Goal: Transaction & Acquisition: Purchase product/service

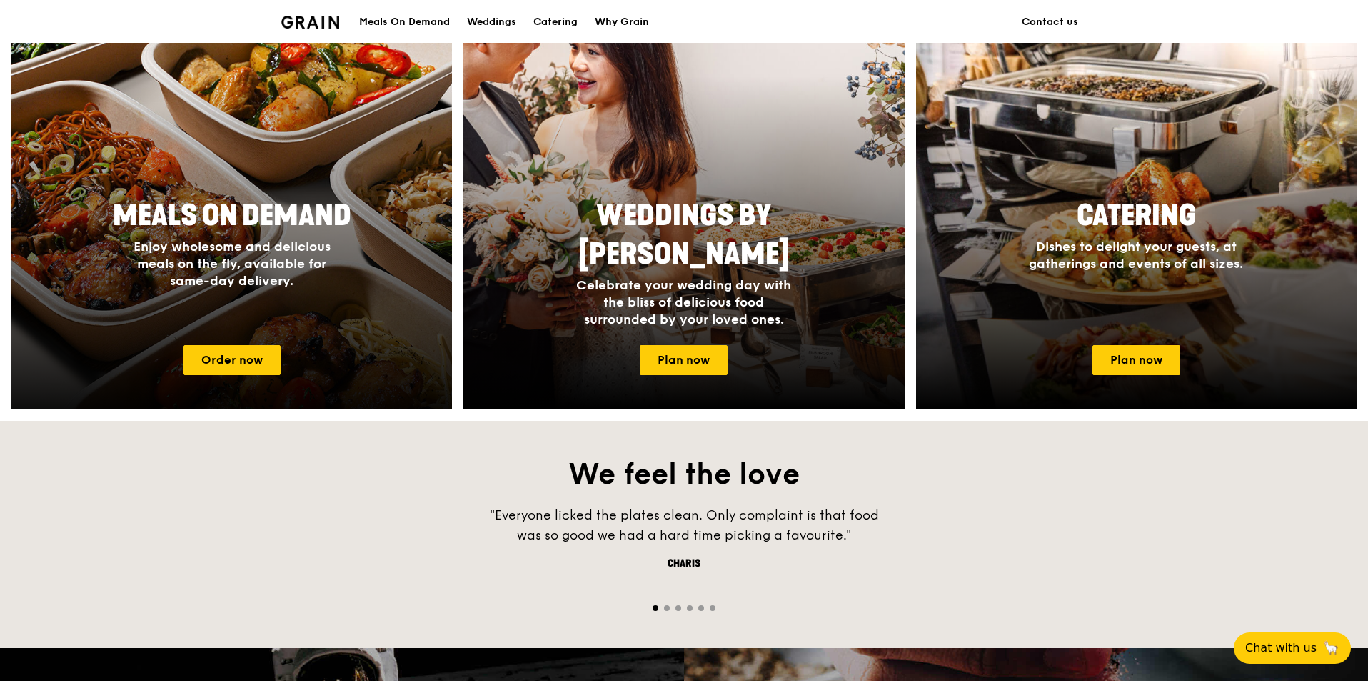
scroll to position [571, 0]
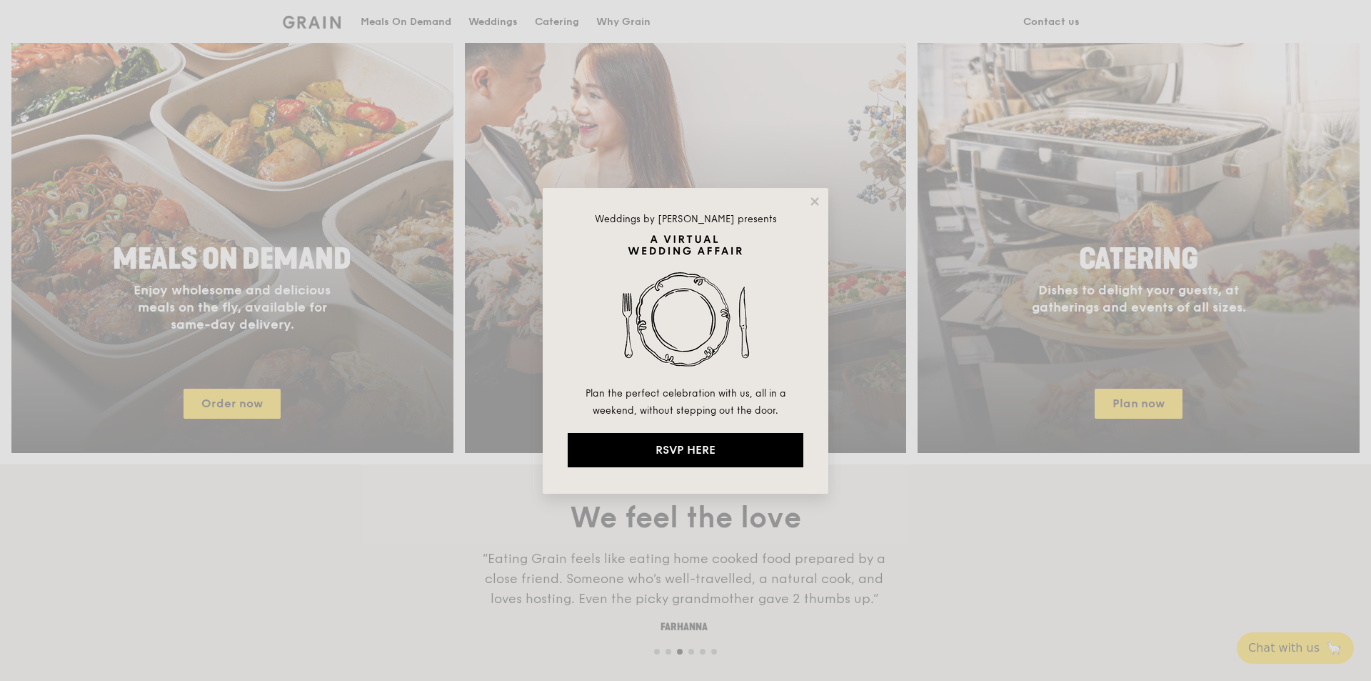
click at [783, 199] on div "Weddings by Grain presents Plan the perfect celebration with us, all in a weeke…" at bounding box center [686, 341] width 286 height 306
click at [813, 197] on icon at bounding box center [814, 201] width 13 height 13
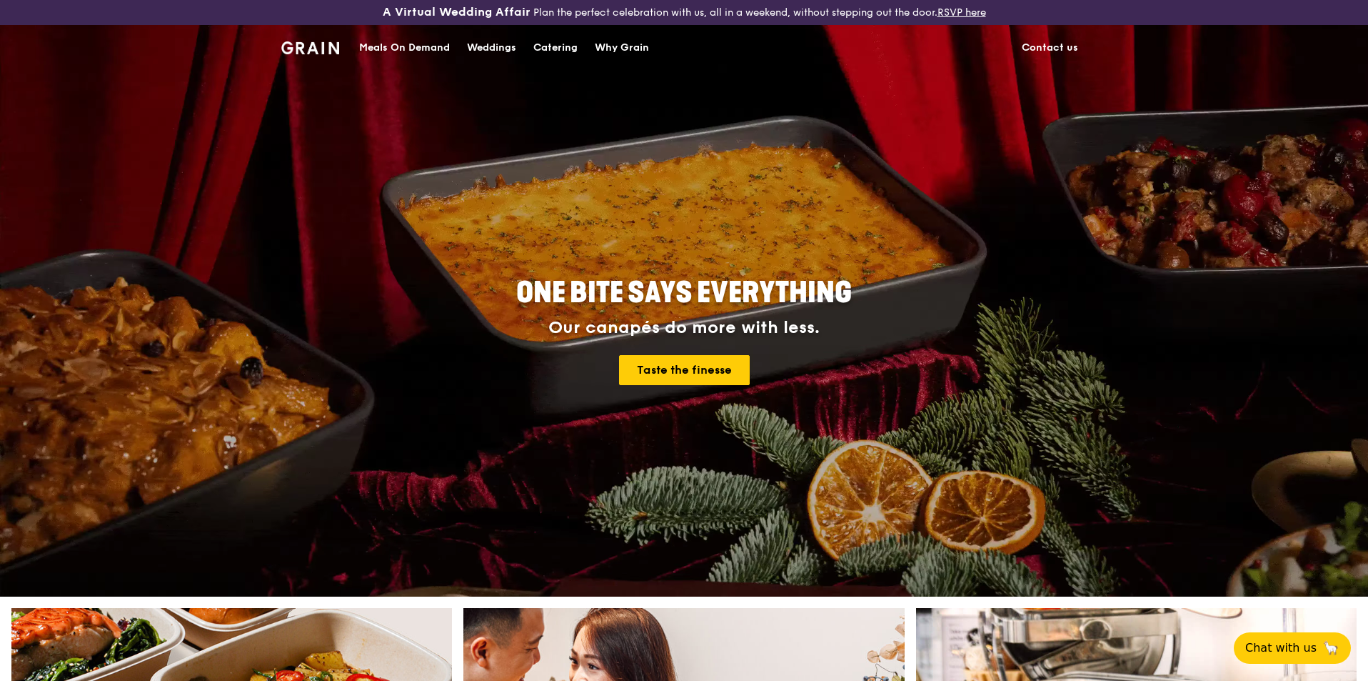
scroll to position [0, 0]
click at [358, 49] on link "Meals On Demand" at bounding box center [405, 47] width 108 height 43
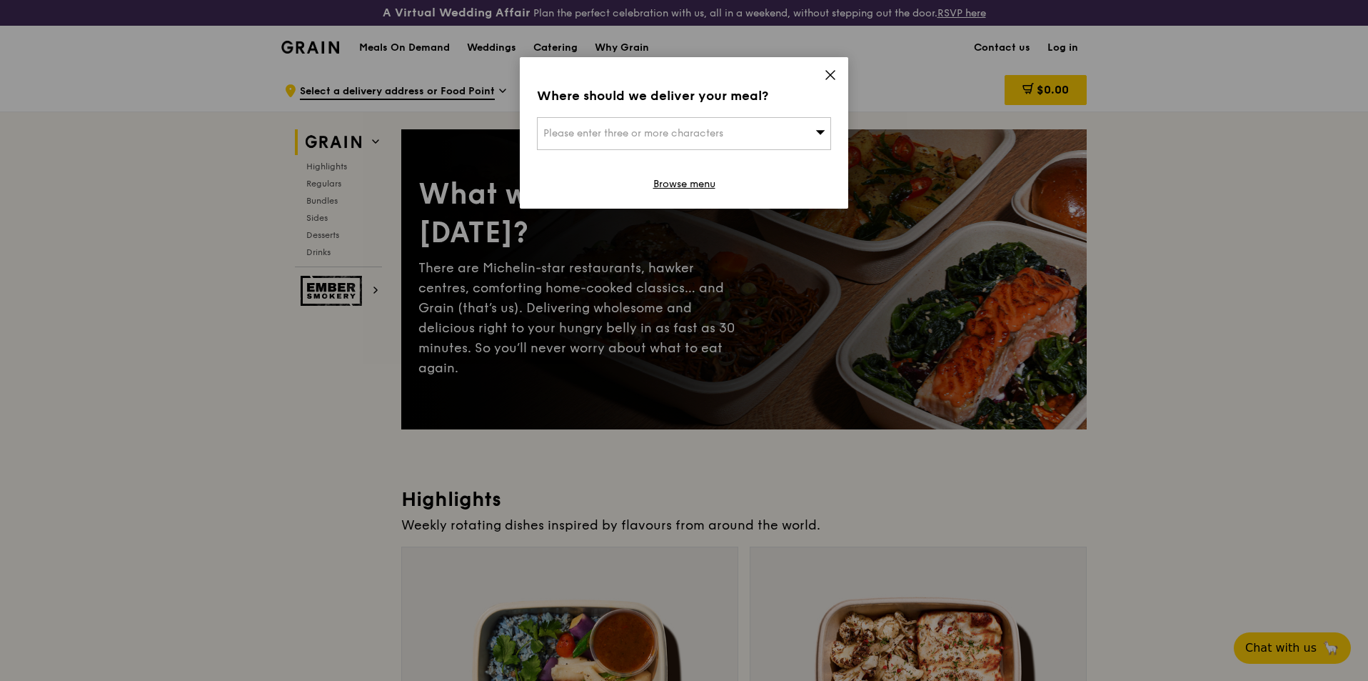
click at [832, 71] on icon at bounding box center [830, 75] width 13 height 13
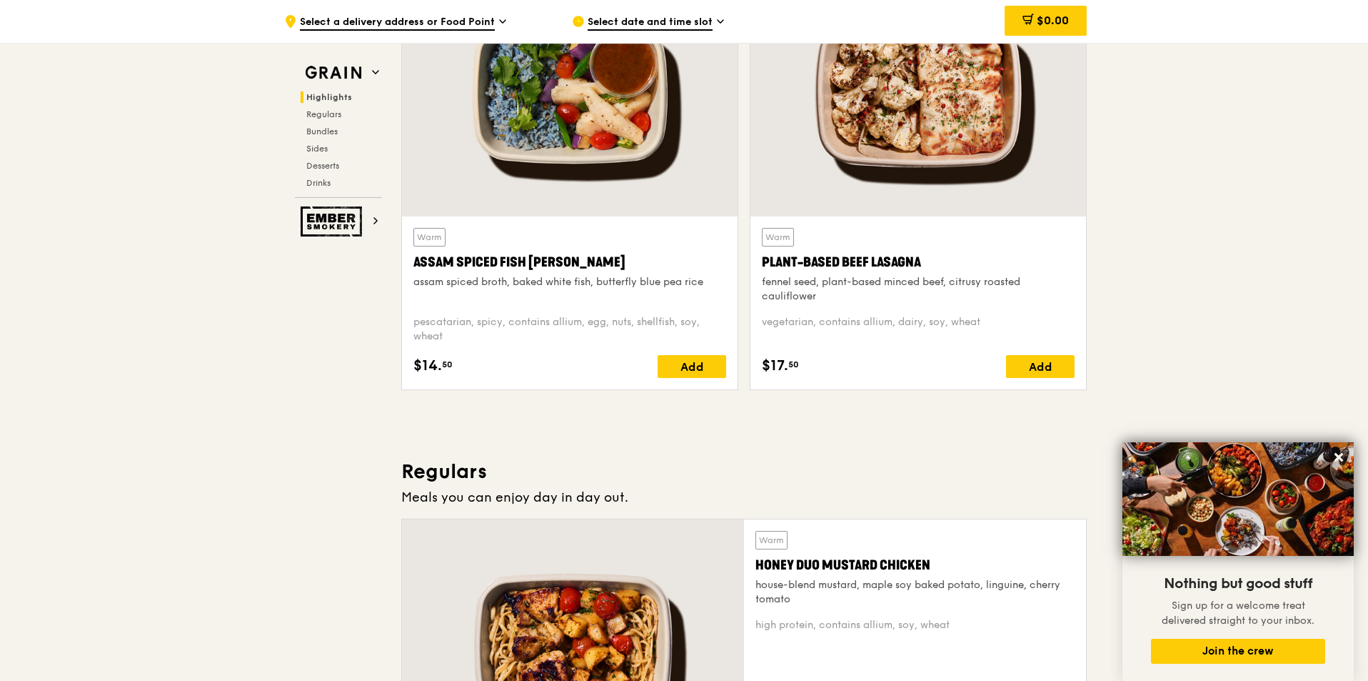
scroll to position [500, 0]
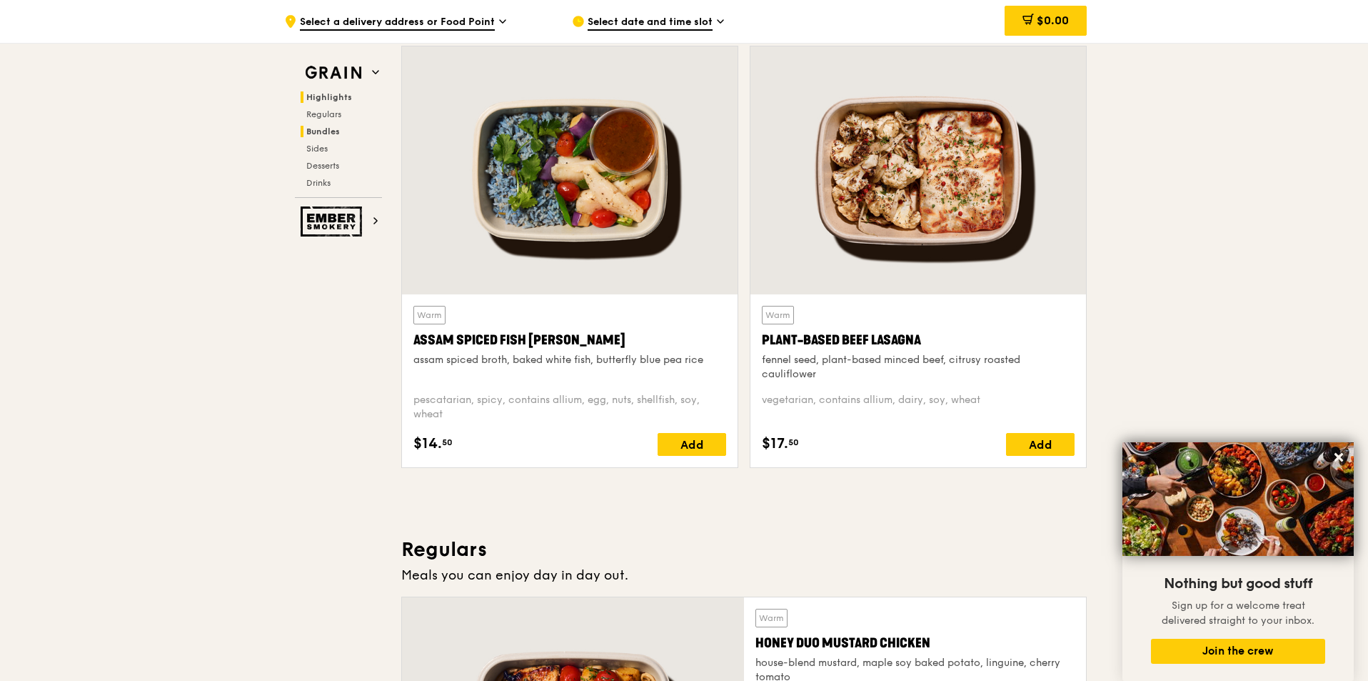
click at [332, 133] on span "Bundles" at bounding box center [323, 131] width 34 height 10
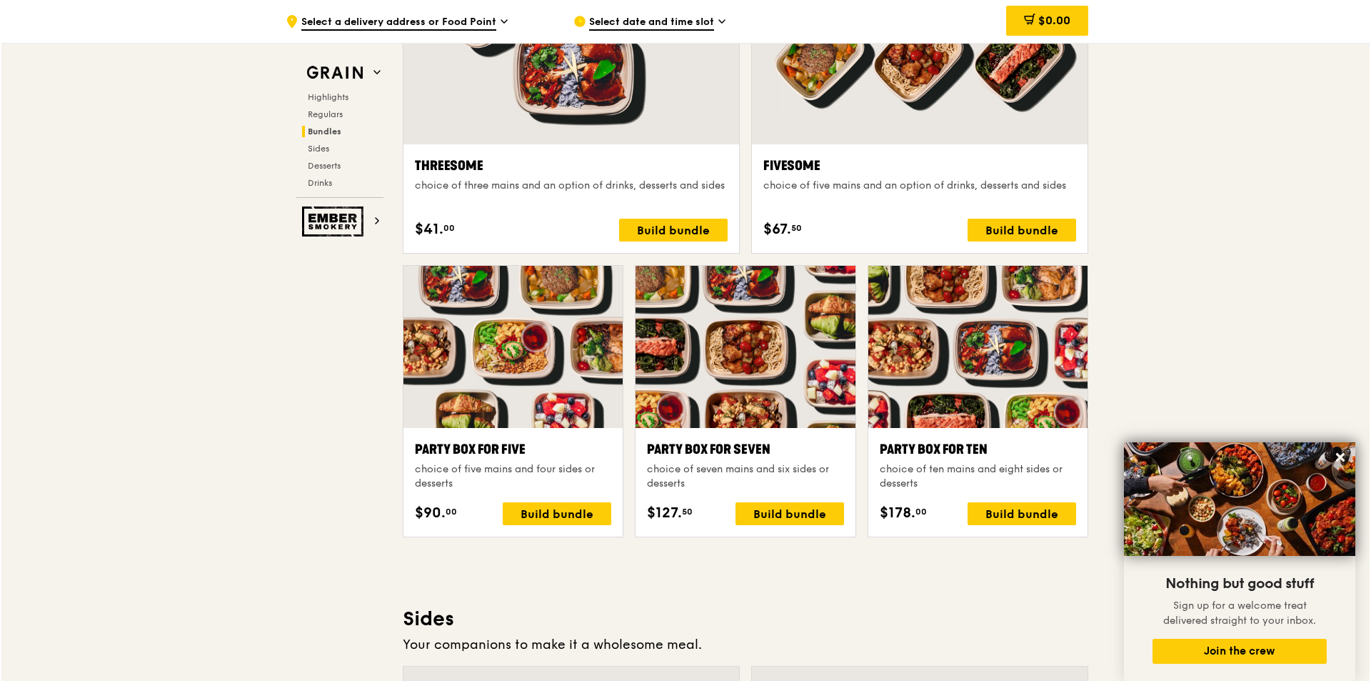
scroll to position [2676, 0]
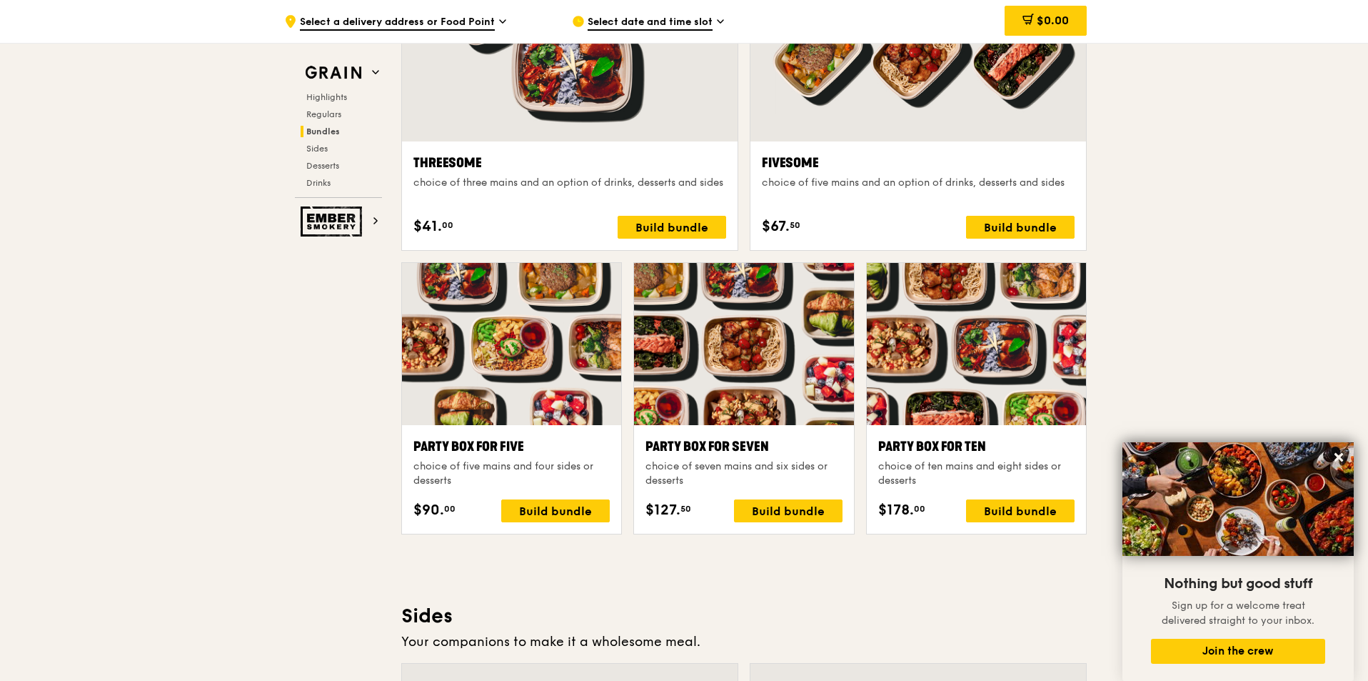
click at [961, 383] on div at bounding box center [976, 344] width 219 height 162
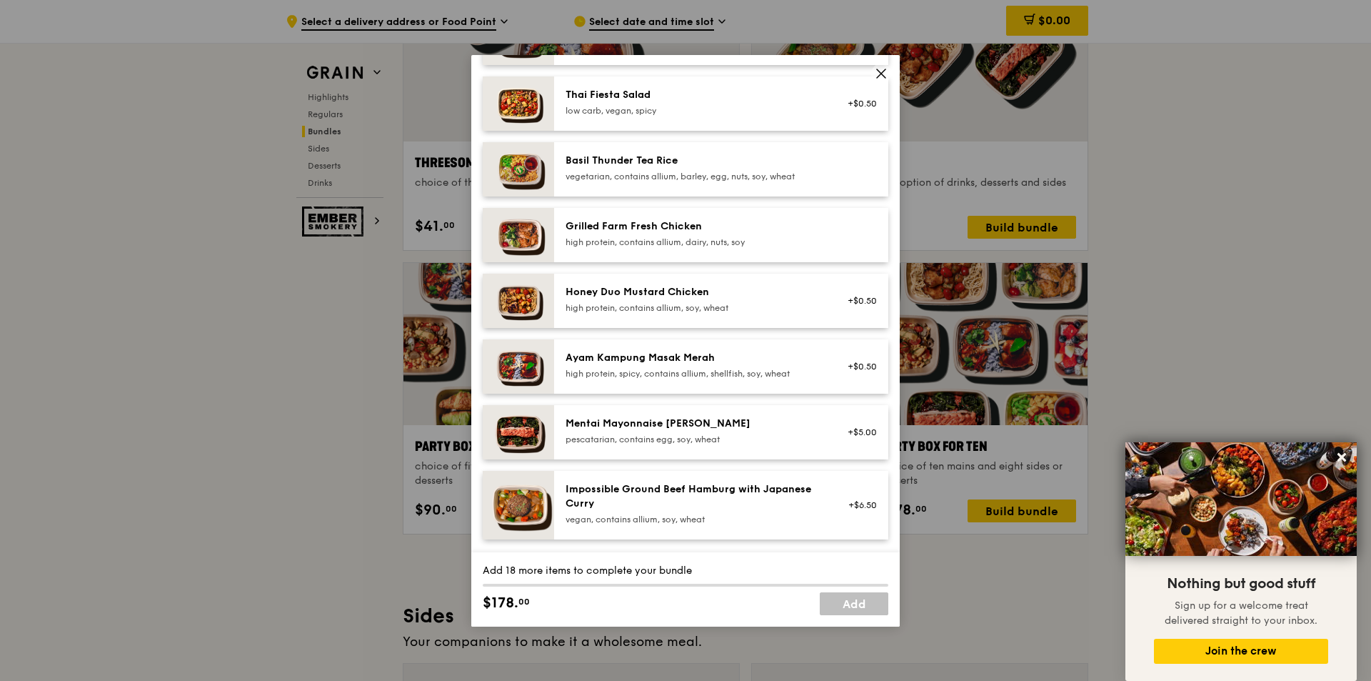
scroll to position [286, 0]
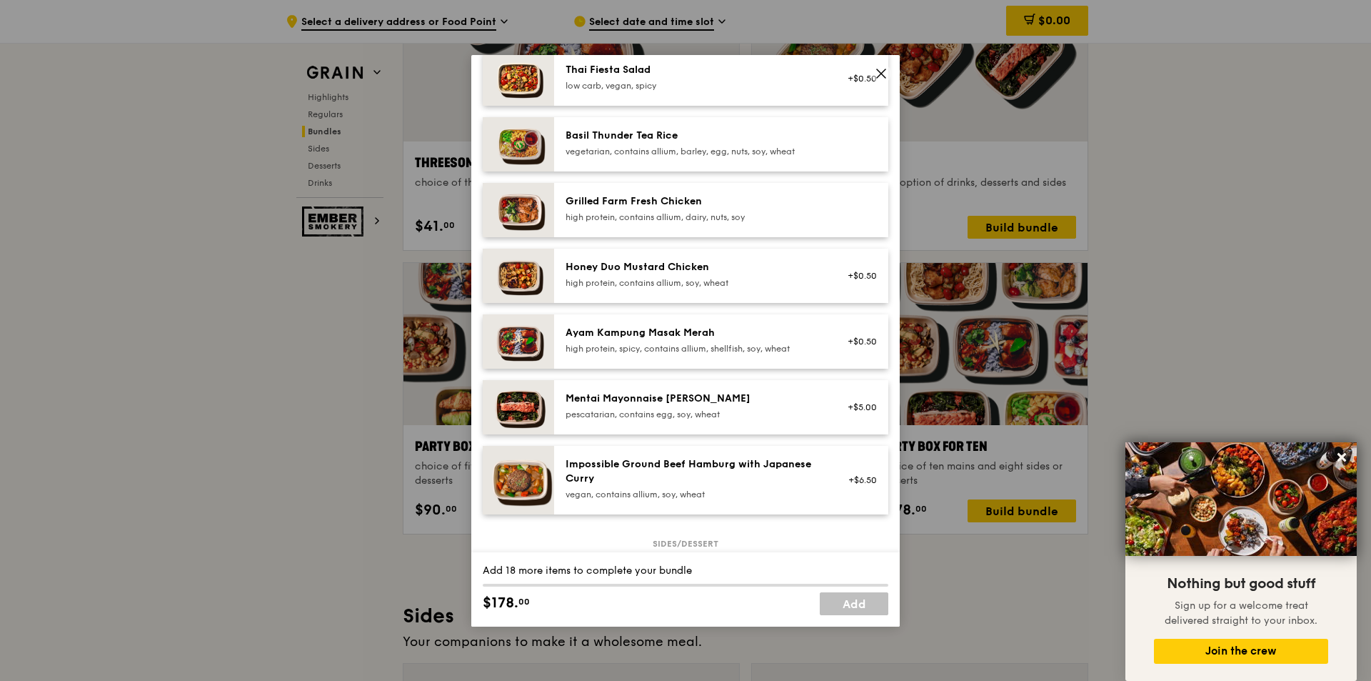
click at [880, 67] on icon at bounding box center [881, 73] width 13 height 13
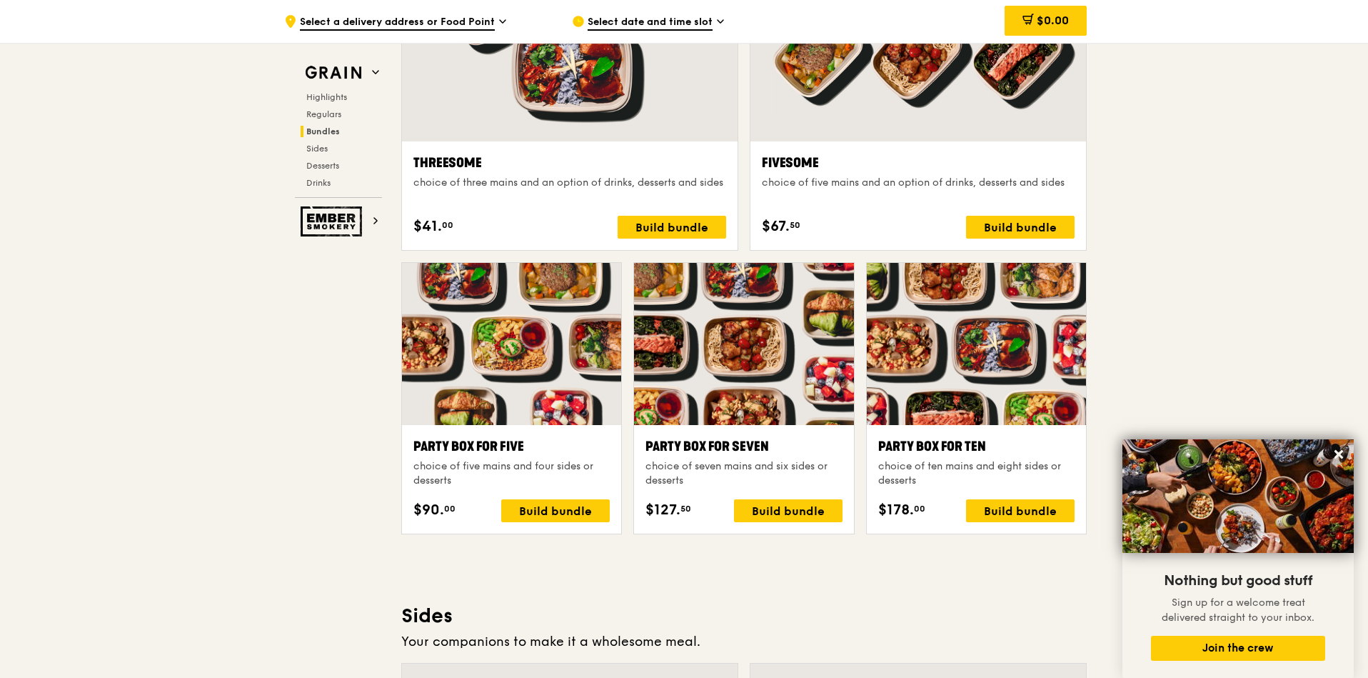
click at [771, 386] on div at bounding box center [743, 344] width 219 height 162
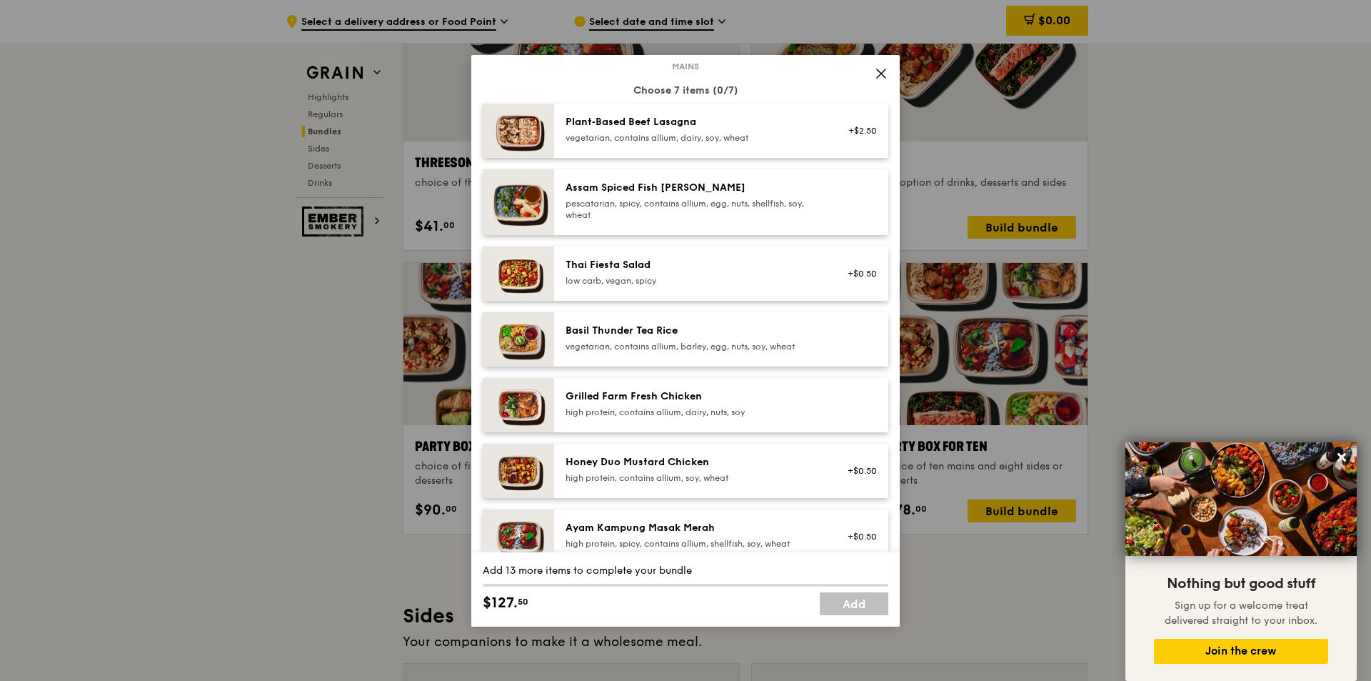
scroll to position [214, 0]
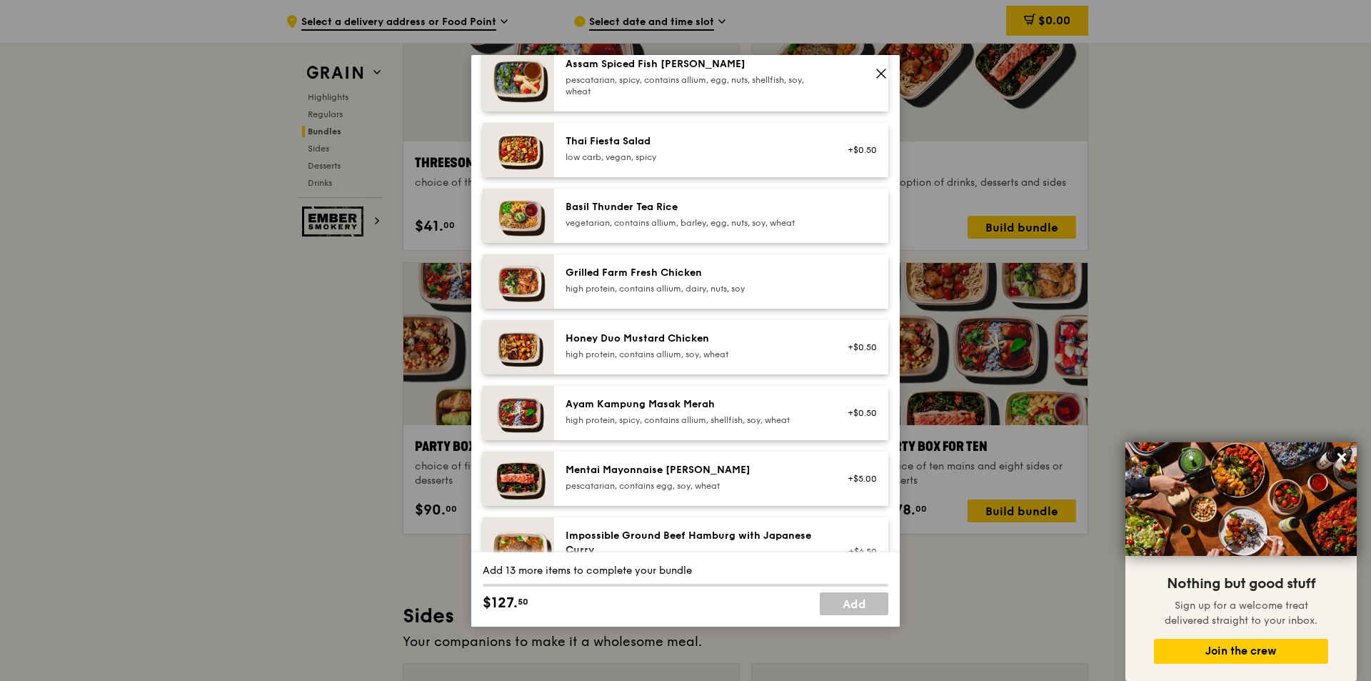
drag, startPoint x: 873, startPoint y: 71, endPoint x: 882, endPoint y: 80, distance: 13.1
click at [882, 80] on span at bounding box center [881, 74] width 20 height 20
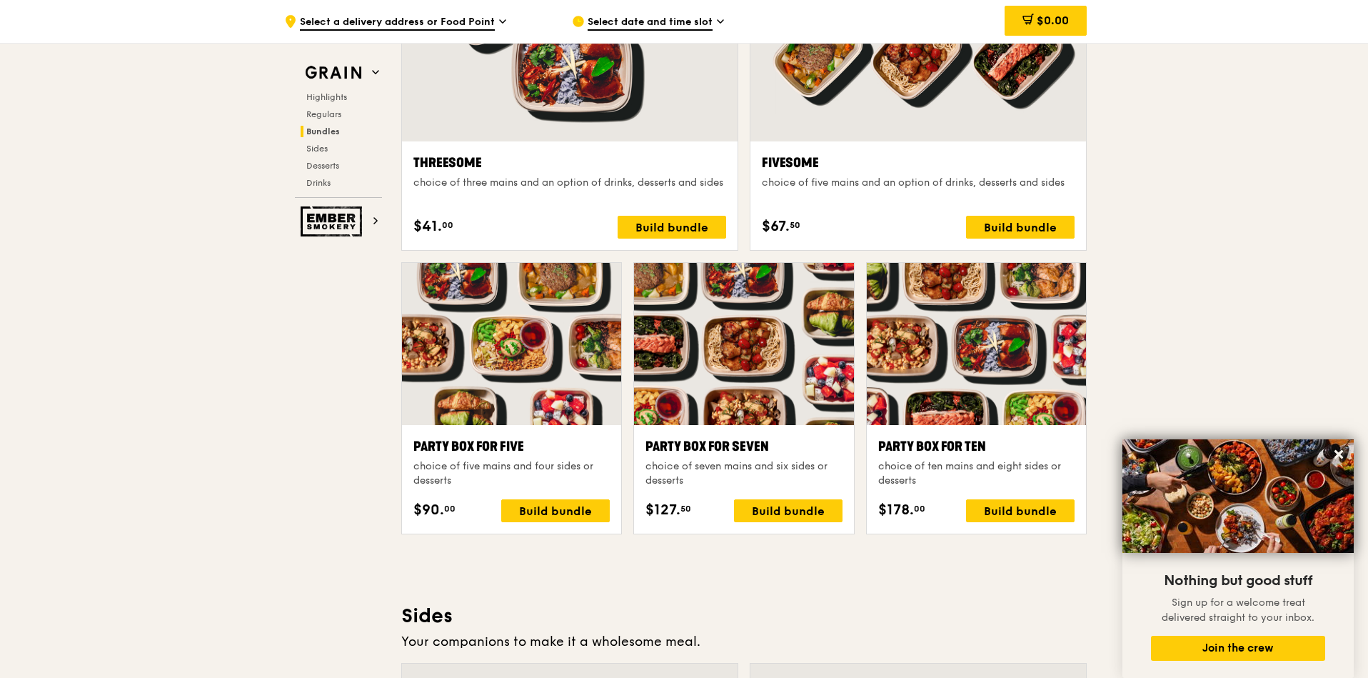
click at [881, 76] on div at bounding box center [919, 18] width 336 height 248
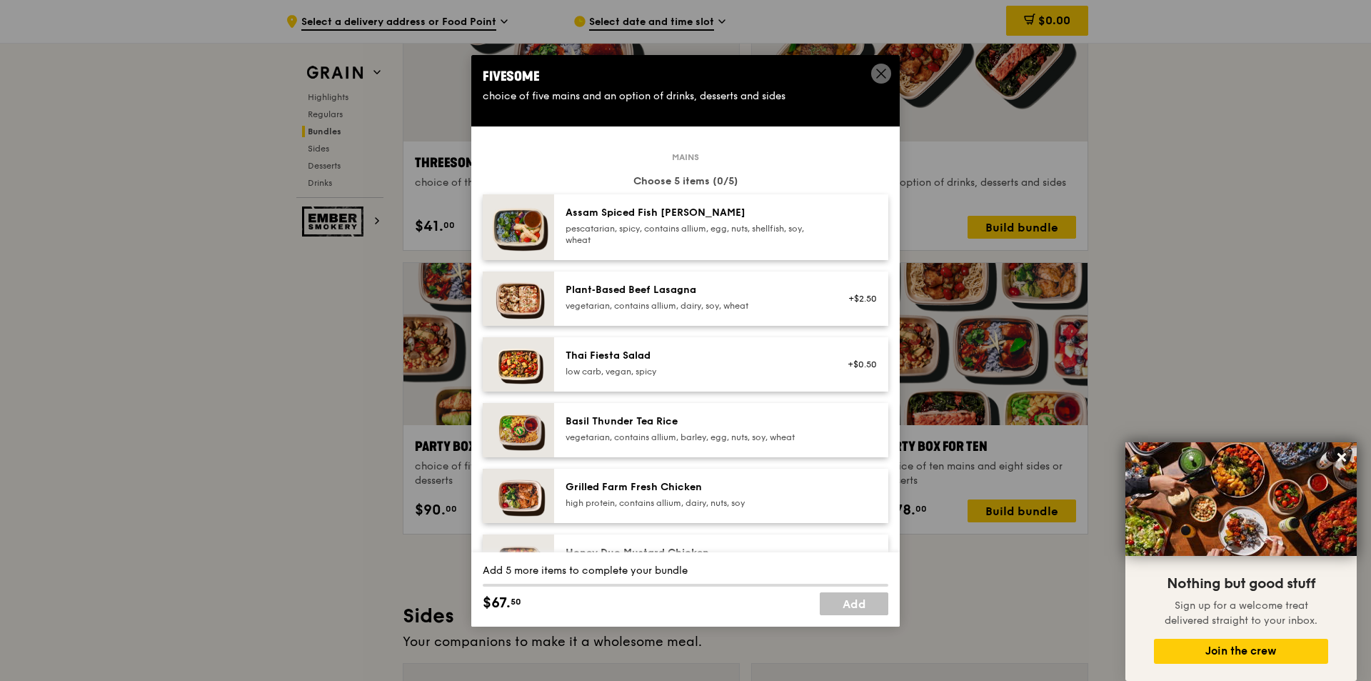
click at [883, 67] on icon at bounding box center [881, 73] width 13 height 13
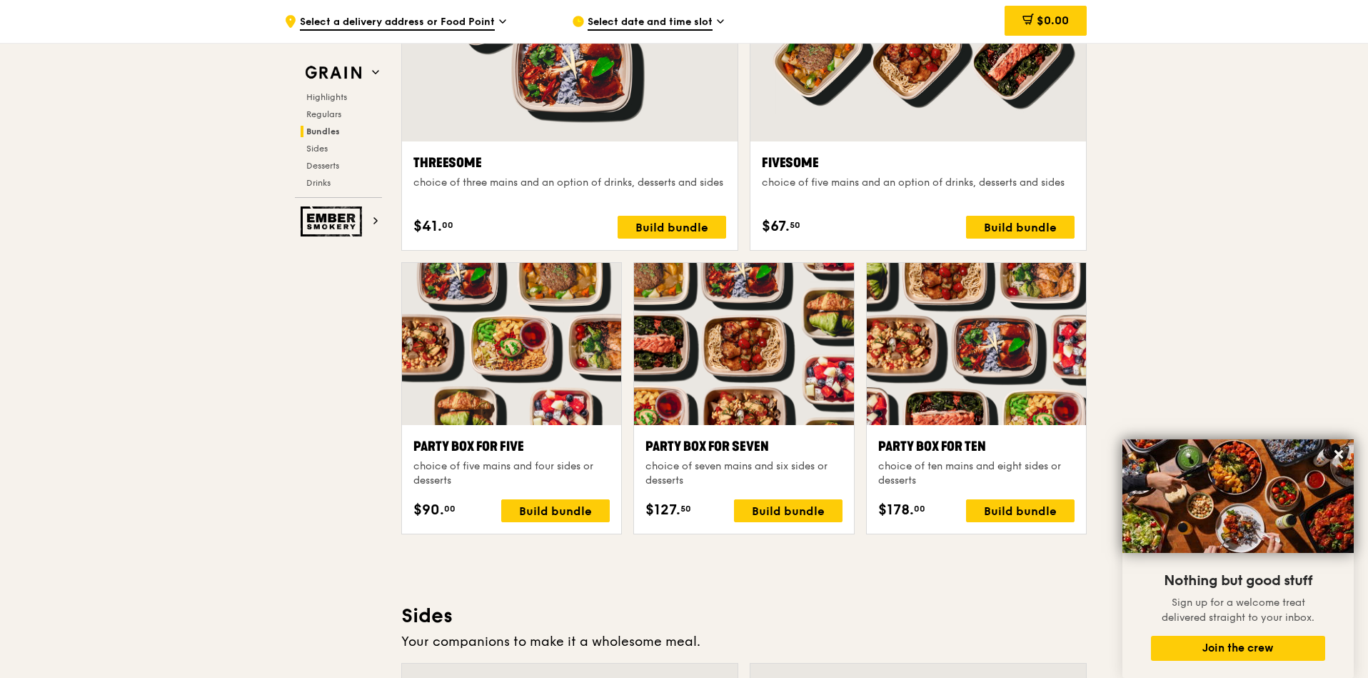
click at [534, 355] on div at bounding box center [511, 344] width 219 height 162
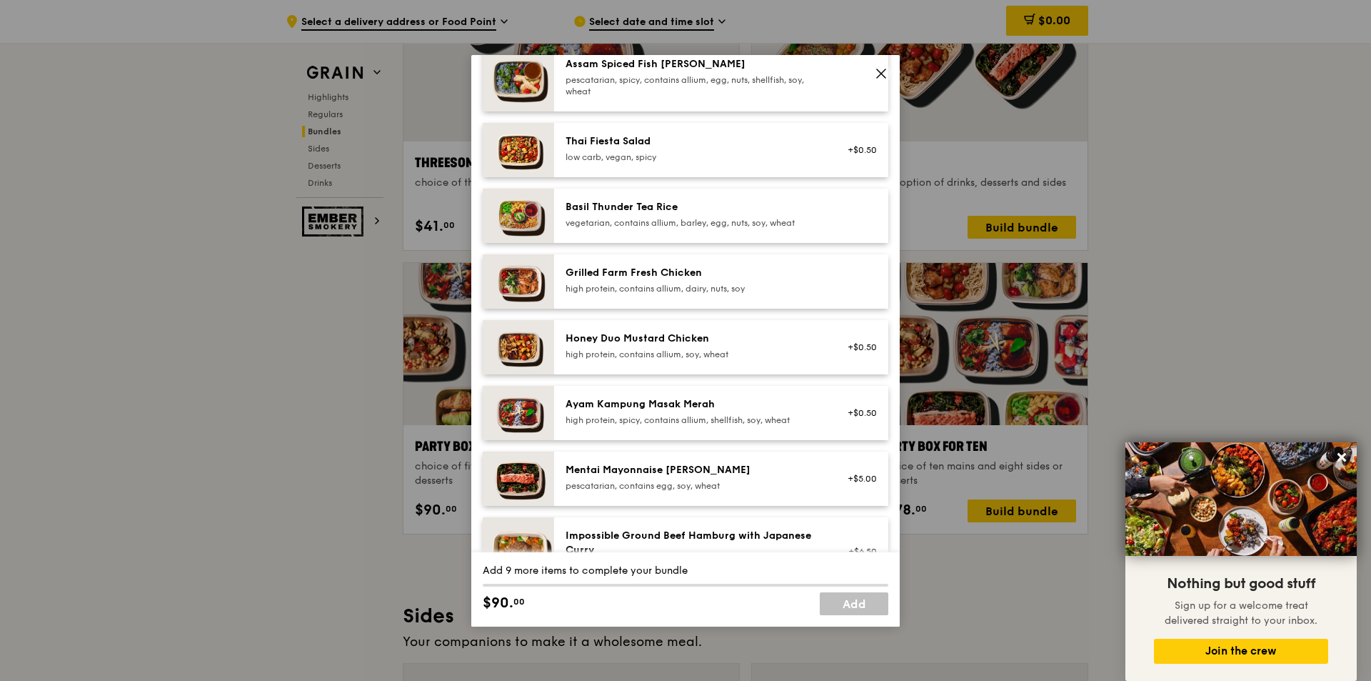
click at [671, 351] on div "high protein, contains allium, soy, wheat" at bounding box center [694, 354] width 256 height 11
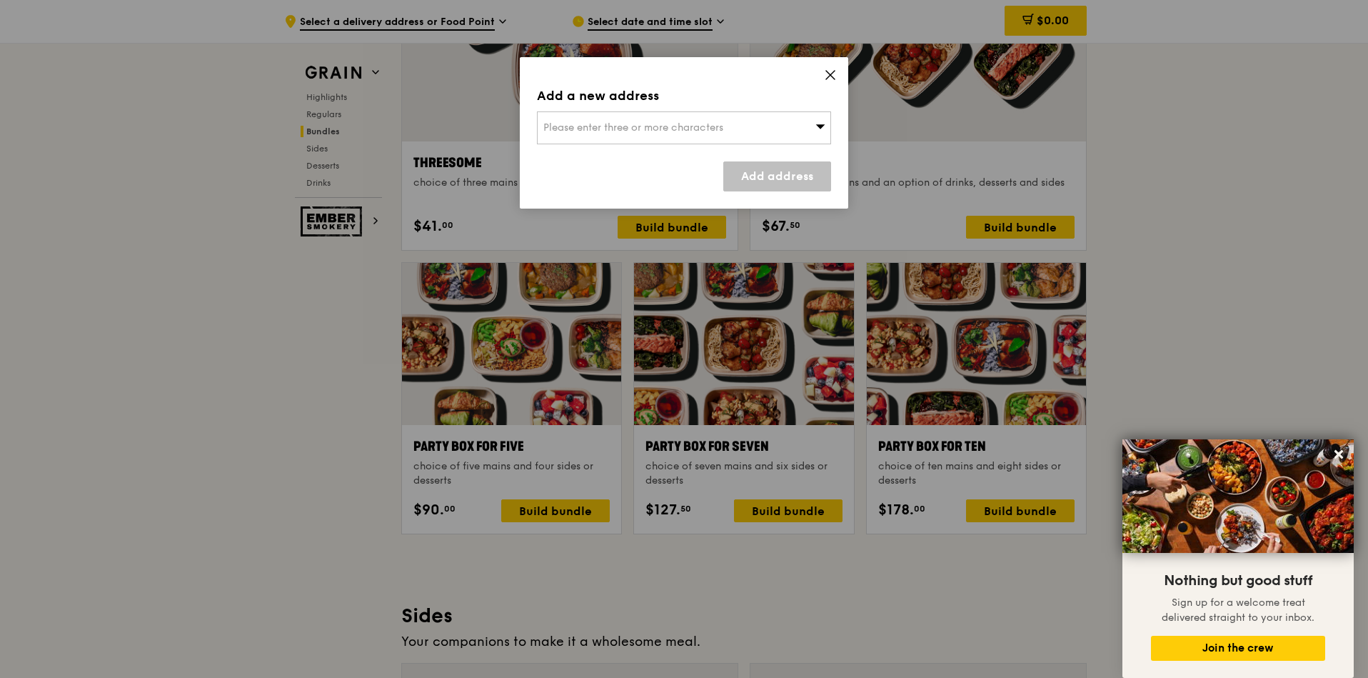
click at [827, 75] on icon at bounding box center [830, 75] width 13 height 13
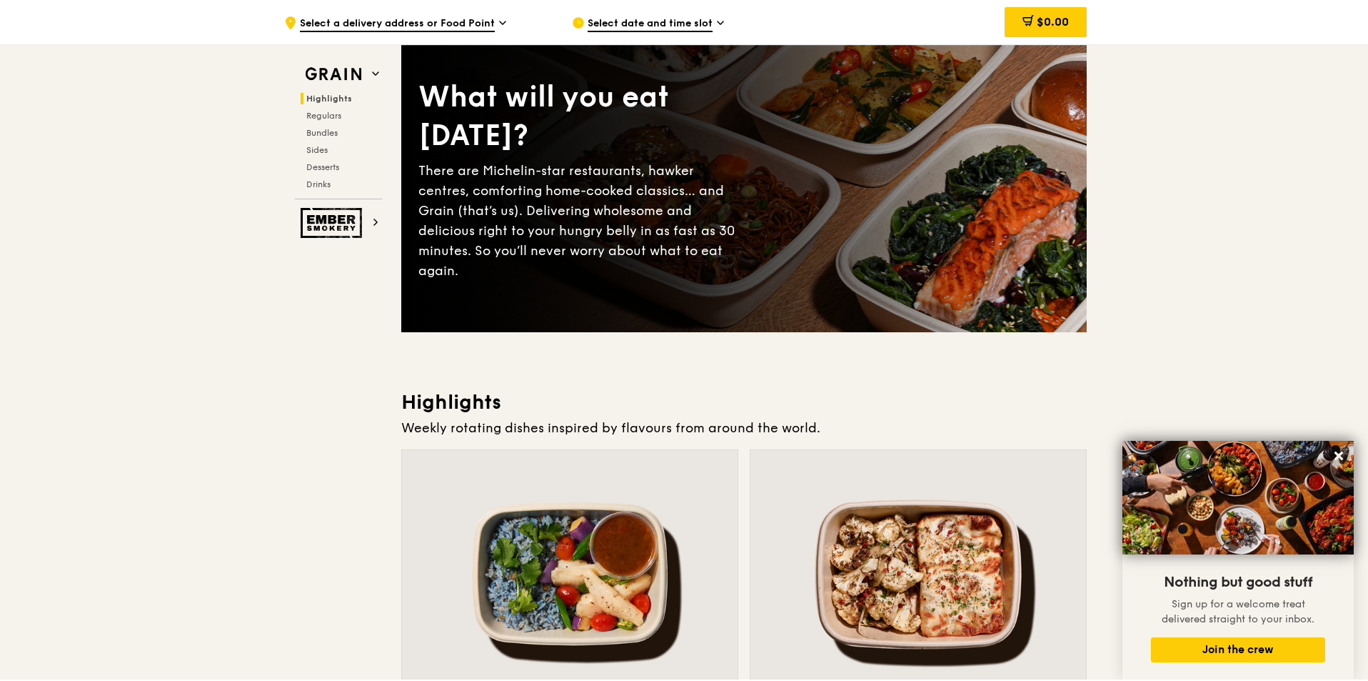
scroll to position [0, 0]
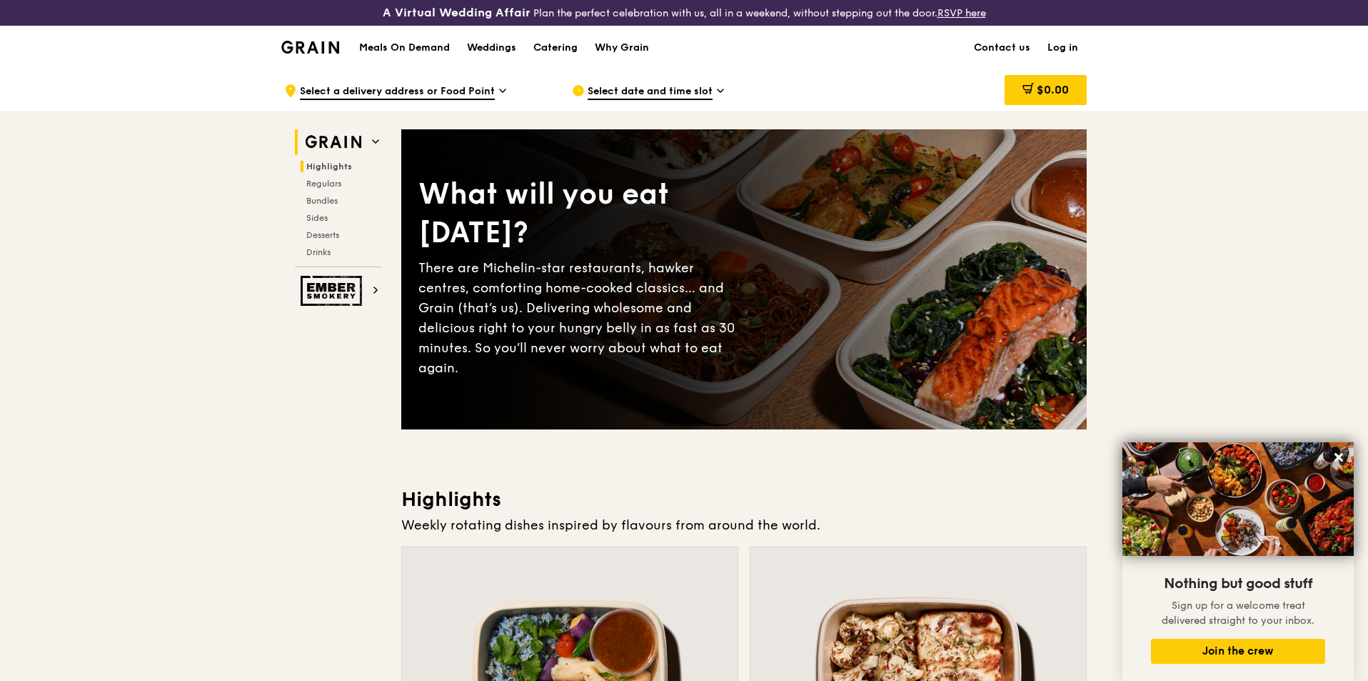
click at [355, 139] on img at bounding box center [334, 142] width 66 height 26
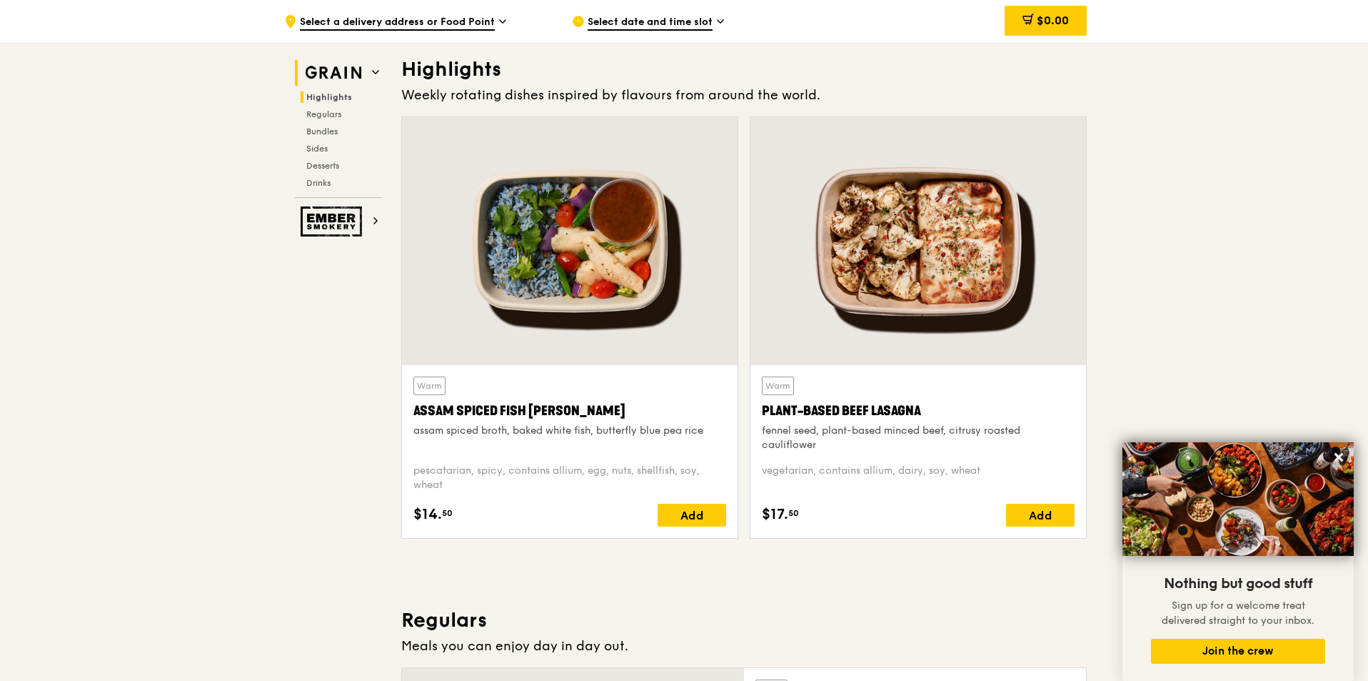
click at [378, 69] on icon at bounding box center [375, 72] width 7 height 7
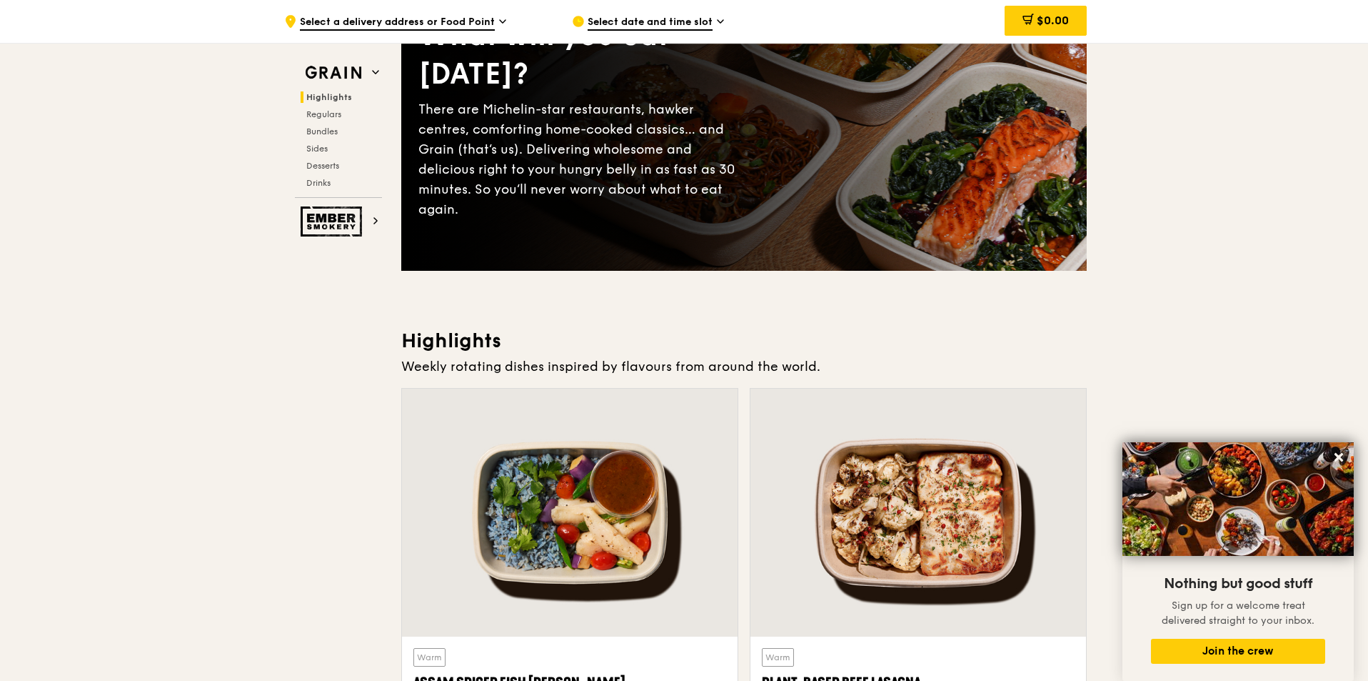
scroll to position [71, 0]
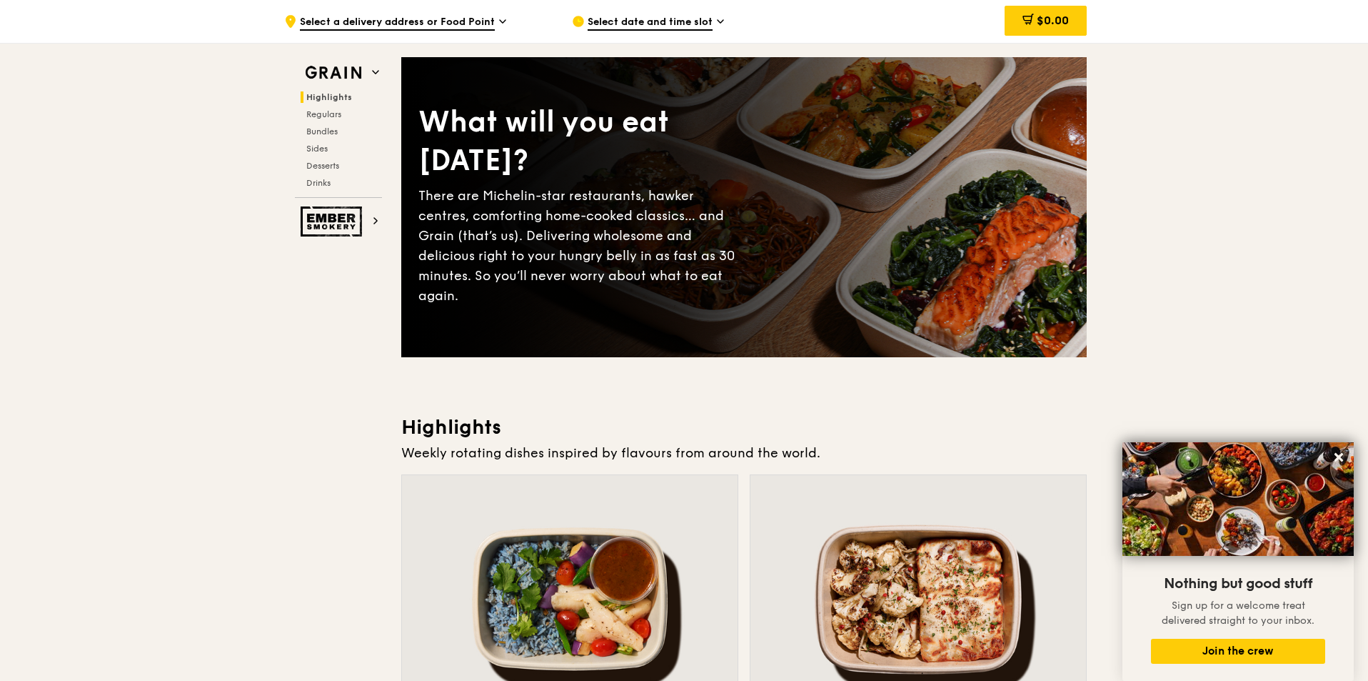
click at [669, 17] on span "Select date and time slot" at bounding box center [650, 23] width 125 height 16
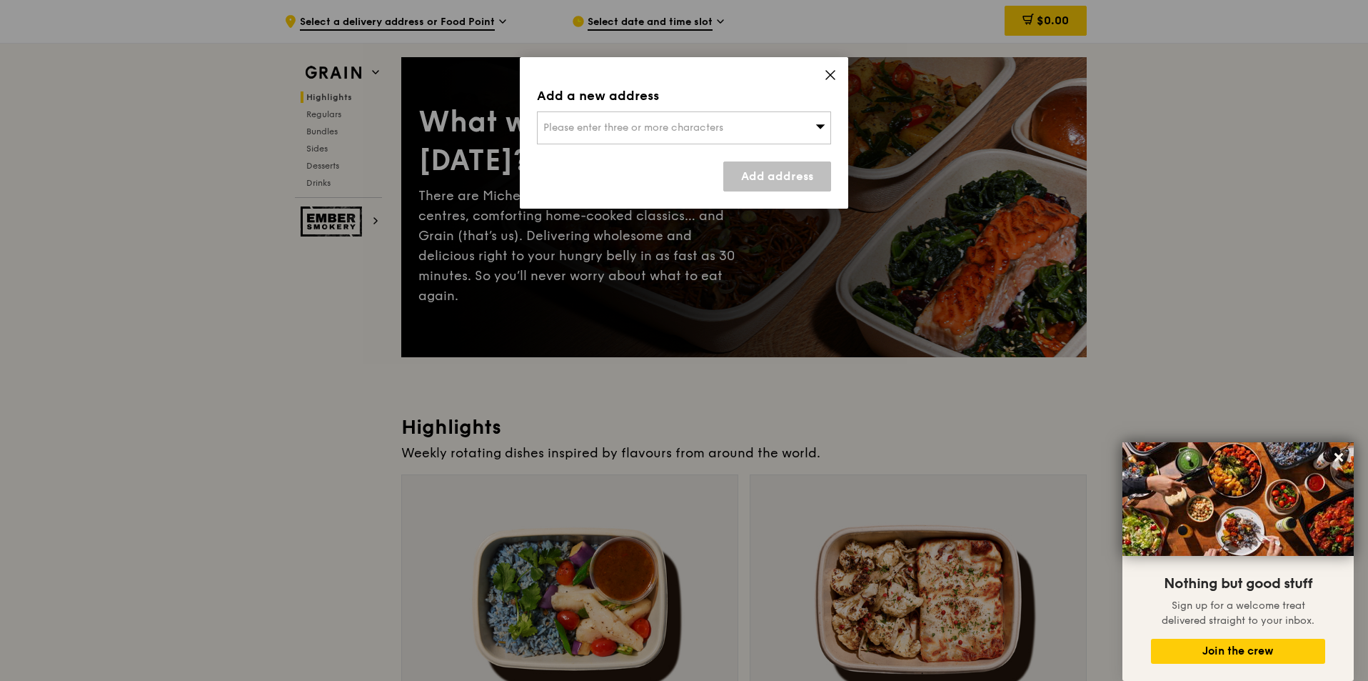
click at [831, 74] on icon at bounding box center [830, 75] width 9 height 9
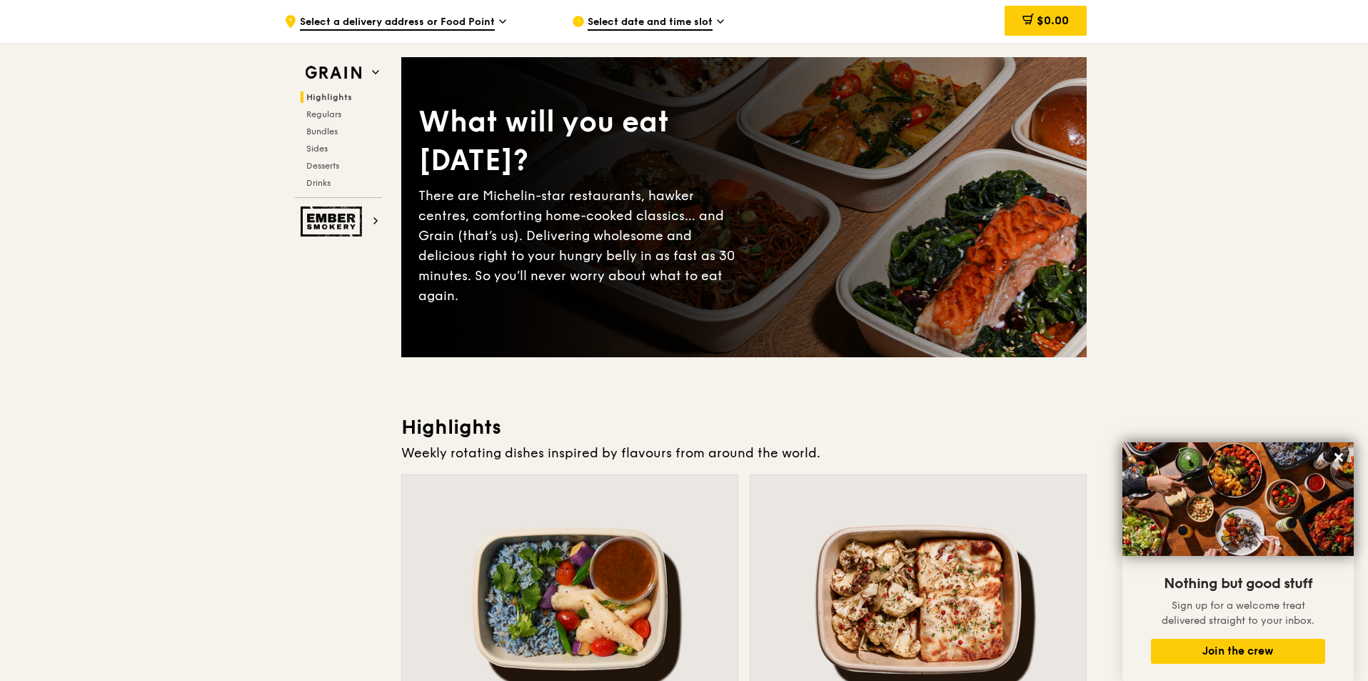
click at [466, 14] on div ".cls-1 { fill: none; stroke: #fff; stroke-linecap: round; stroke-linejoin: roun…" at bounding box center [416, 21] width 265 height 43
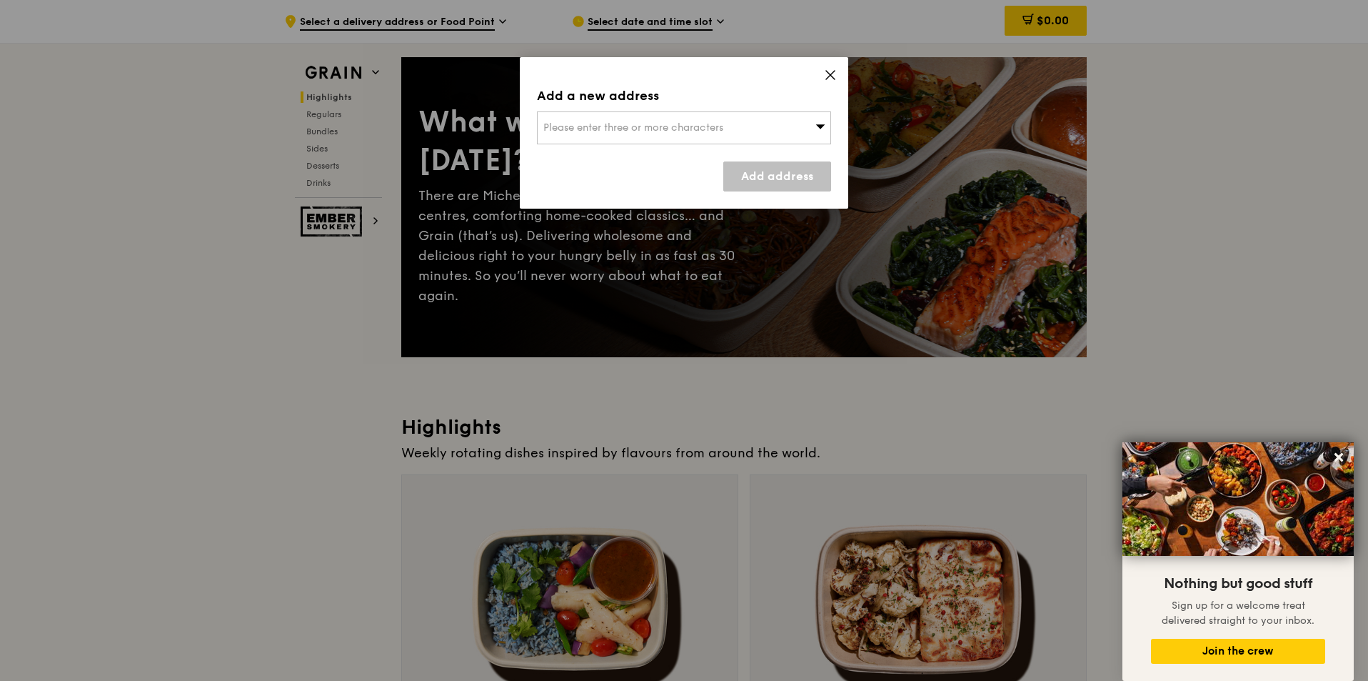
click at [658, 127] on span "Please enter three or more characters" at bounding box center [633, 127] width 180 height 12
type input "J"
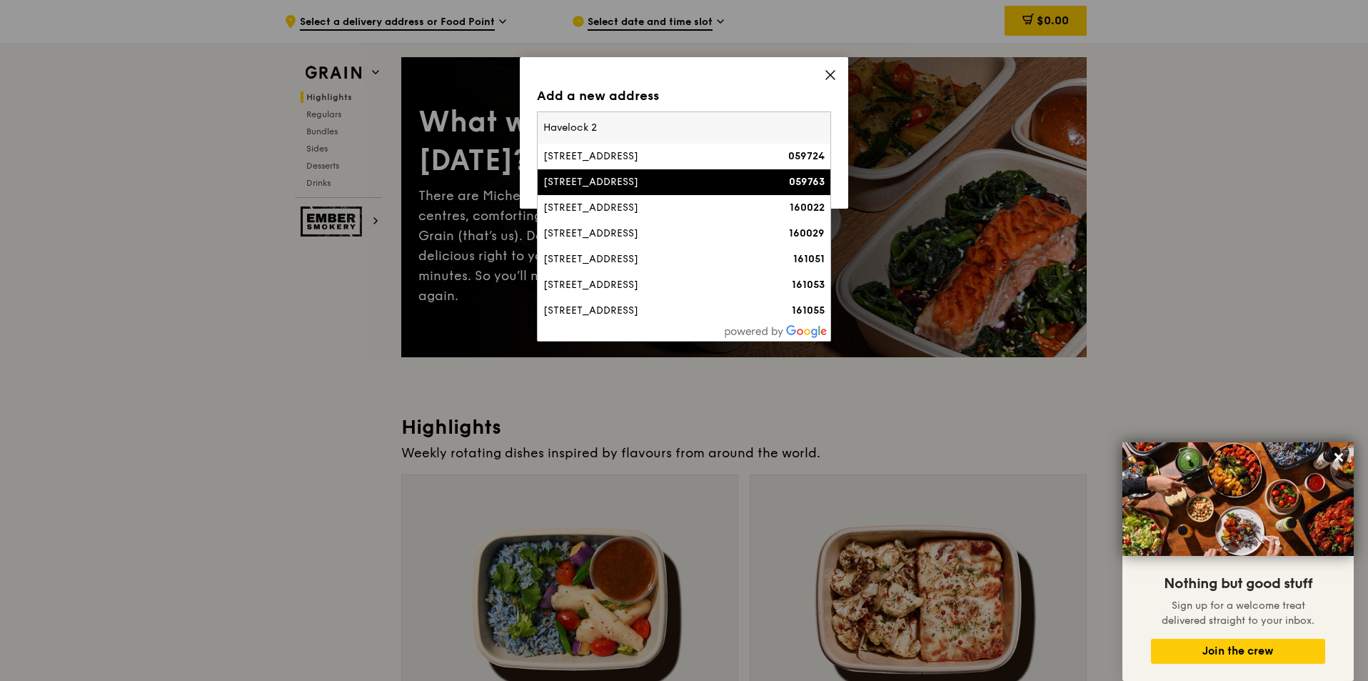
type input "Havelock 2"
click at [628, 179] on div "2 Havelock Road" at bounding box center [648, 182] width 211 height 14
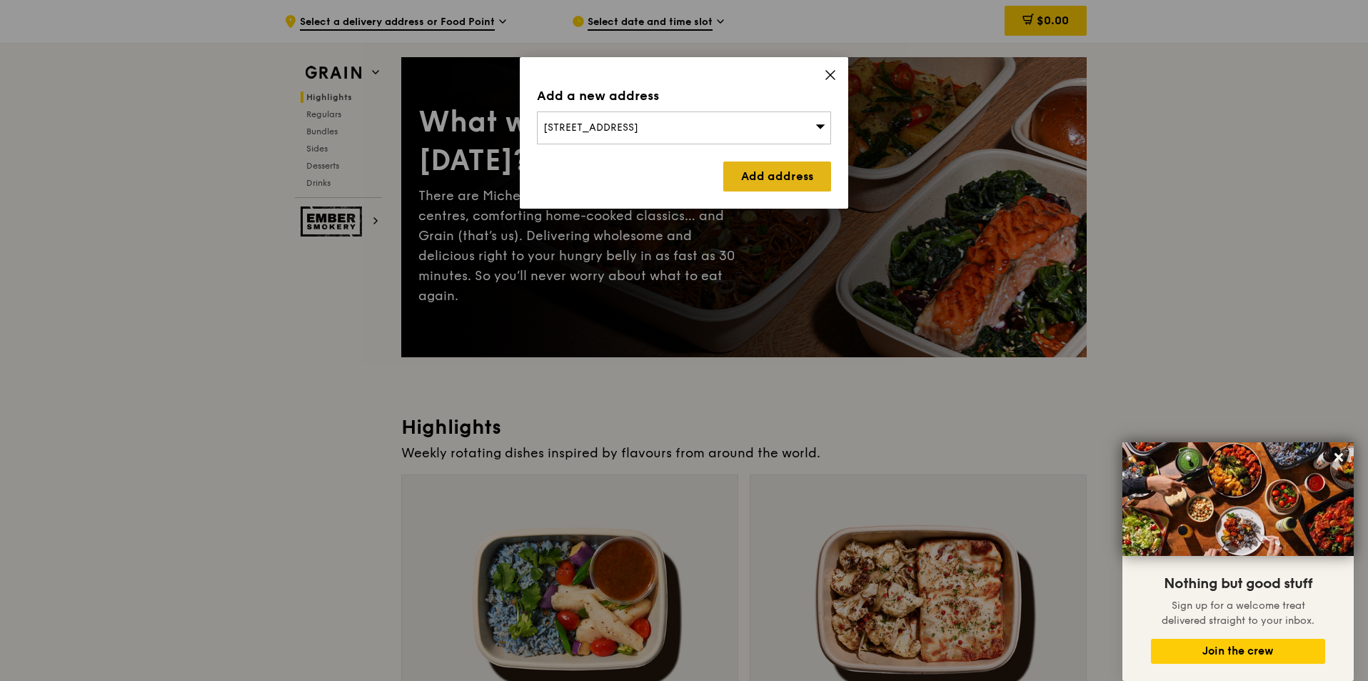
click at [757, 183] on link "Add address" at bounding box center [777, 176] width 108 height 30
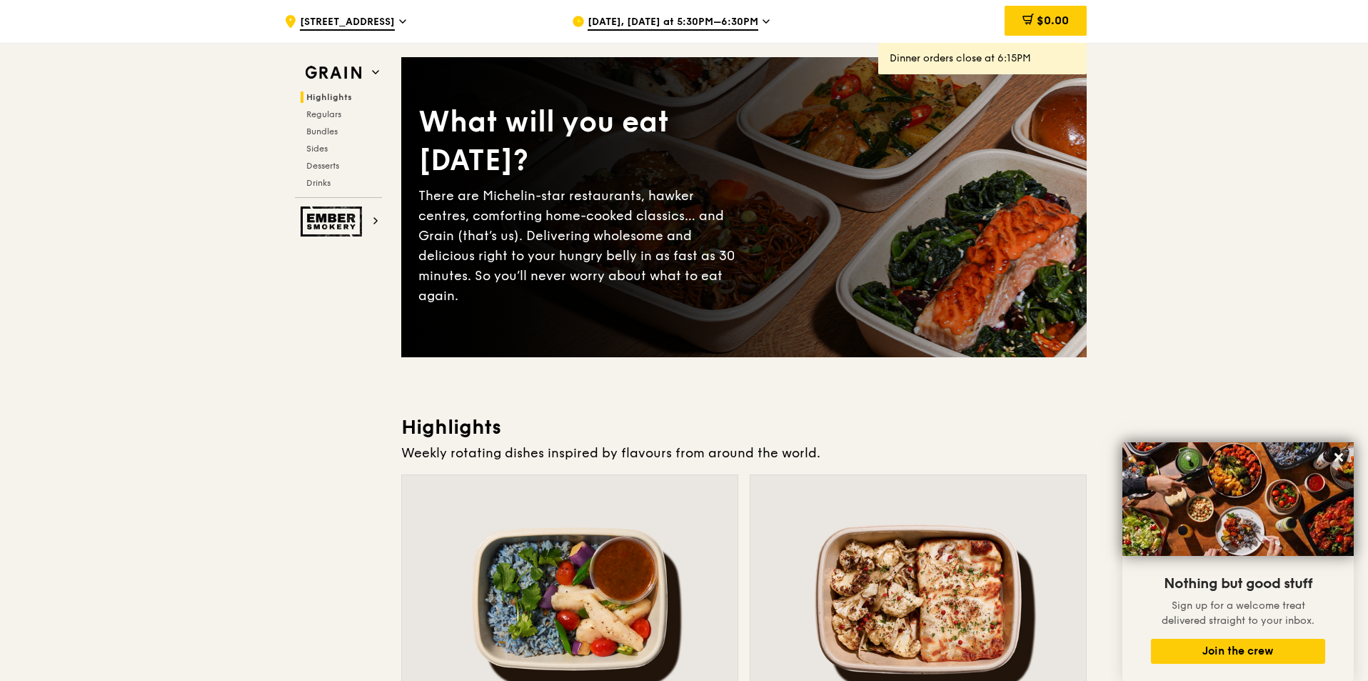
click at [714, 27] on span "Sep 24, Today at 5:30PM–6:30PM" at bounding box center [673, 23] width 171 height 16
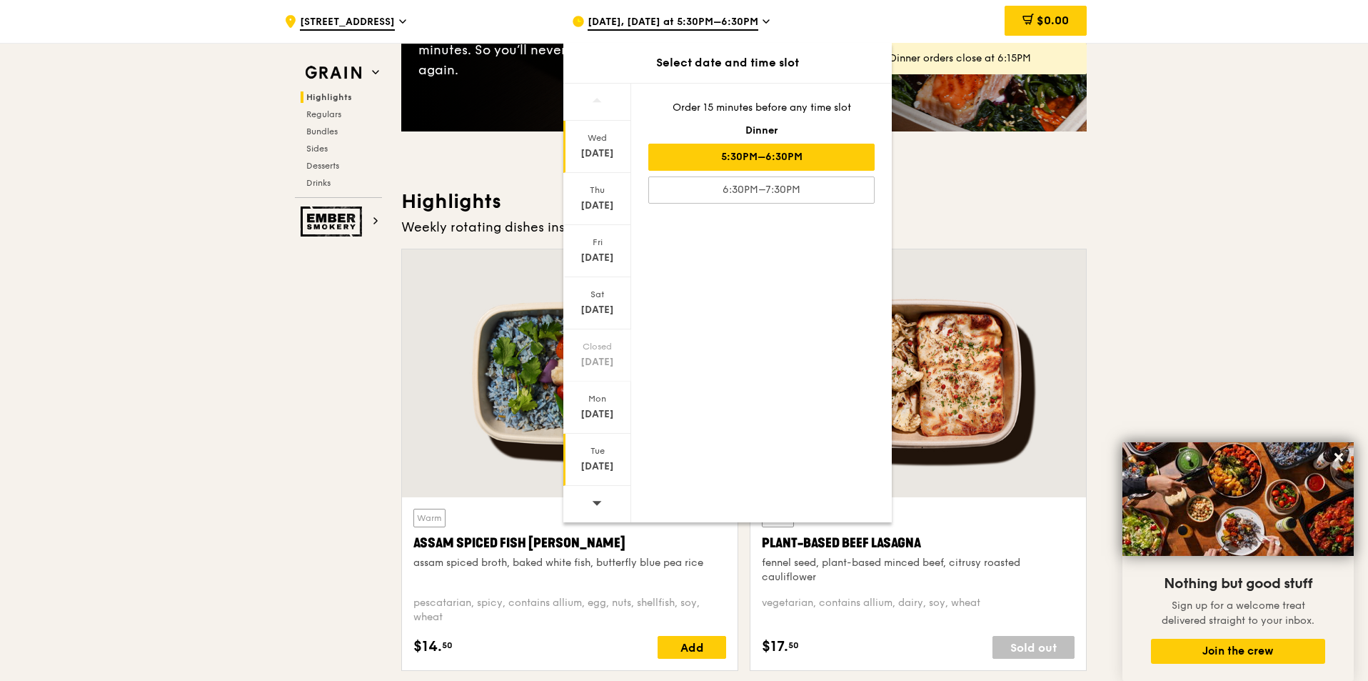
scroll to position [428, 0]
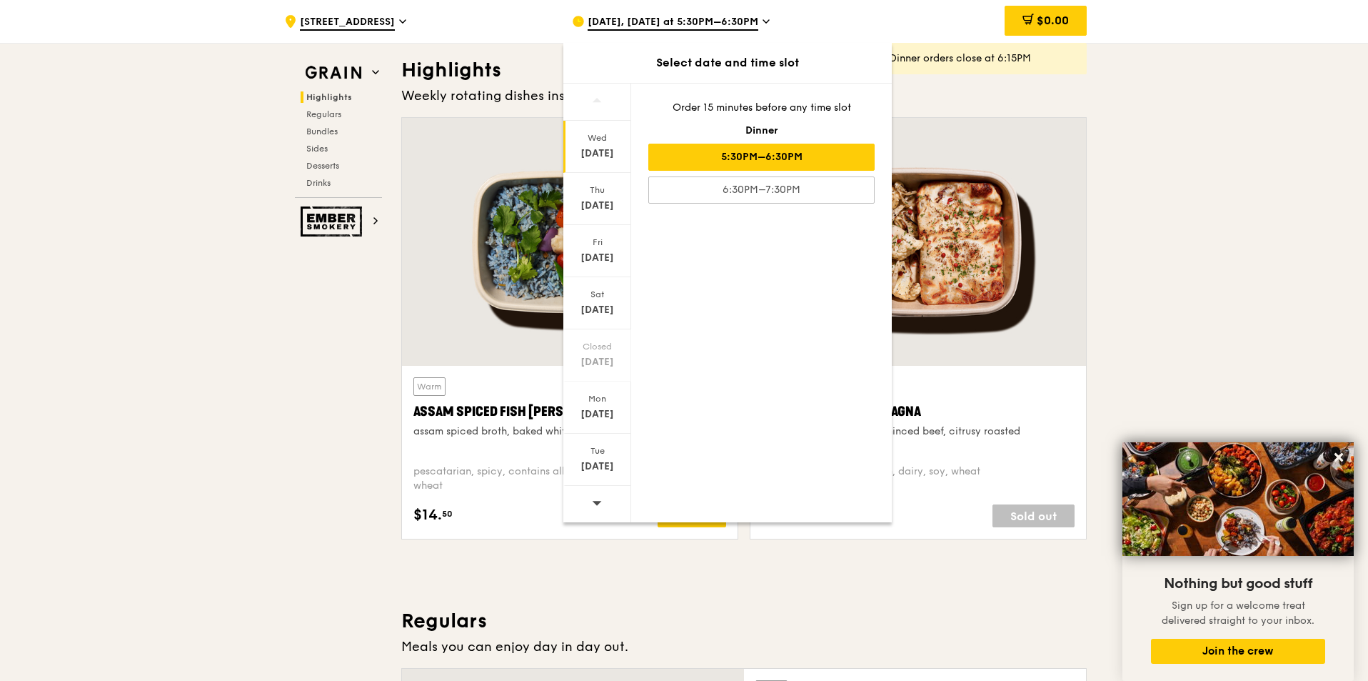
click at [590, 507] on div at bounding box center [597, 504] width 68 height 36
click at [597, 146] on div "Oct 1" at bounding box center [598, 153] width 64 height 14
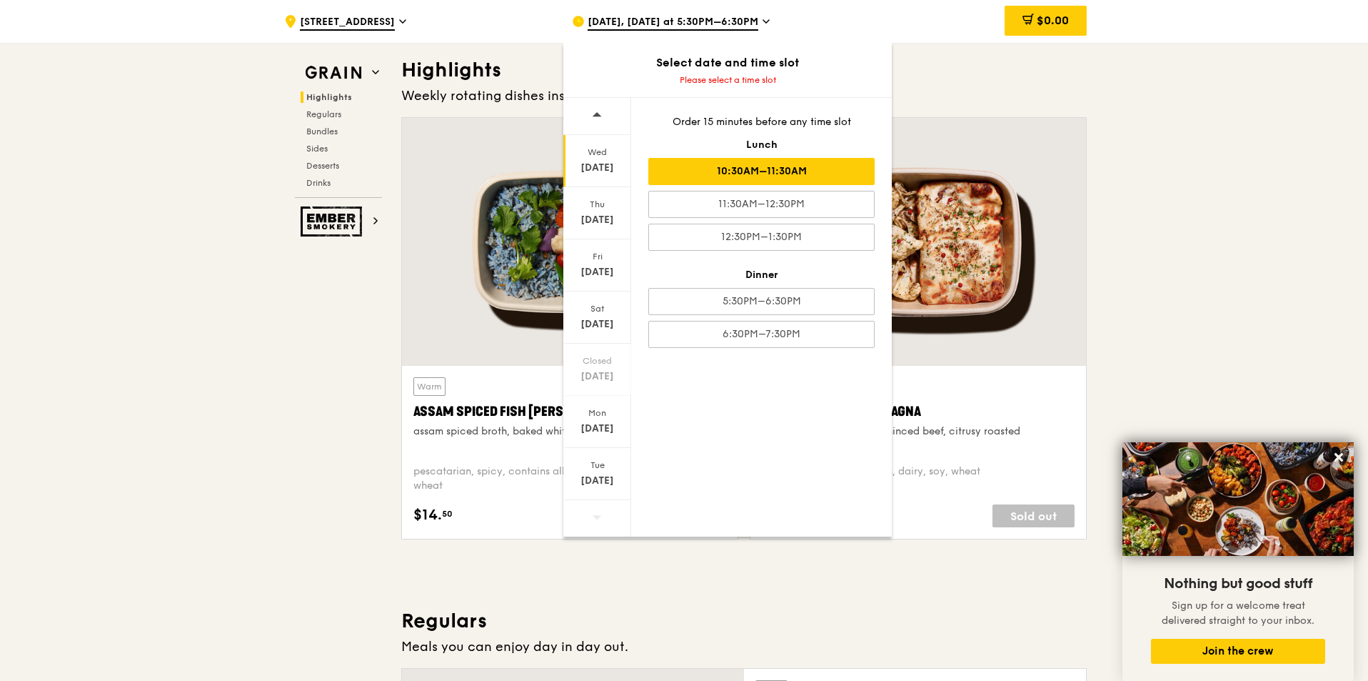
click at [753, 166] on div "10:30AM–11:30AM" at bounding box center [761, 171] width 226 height 27
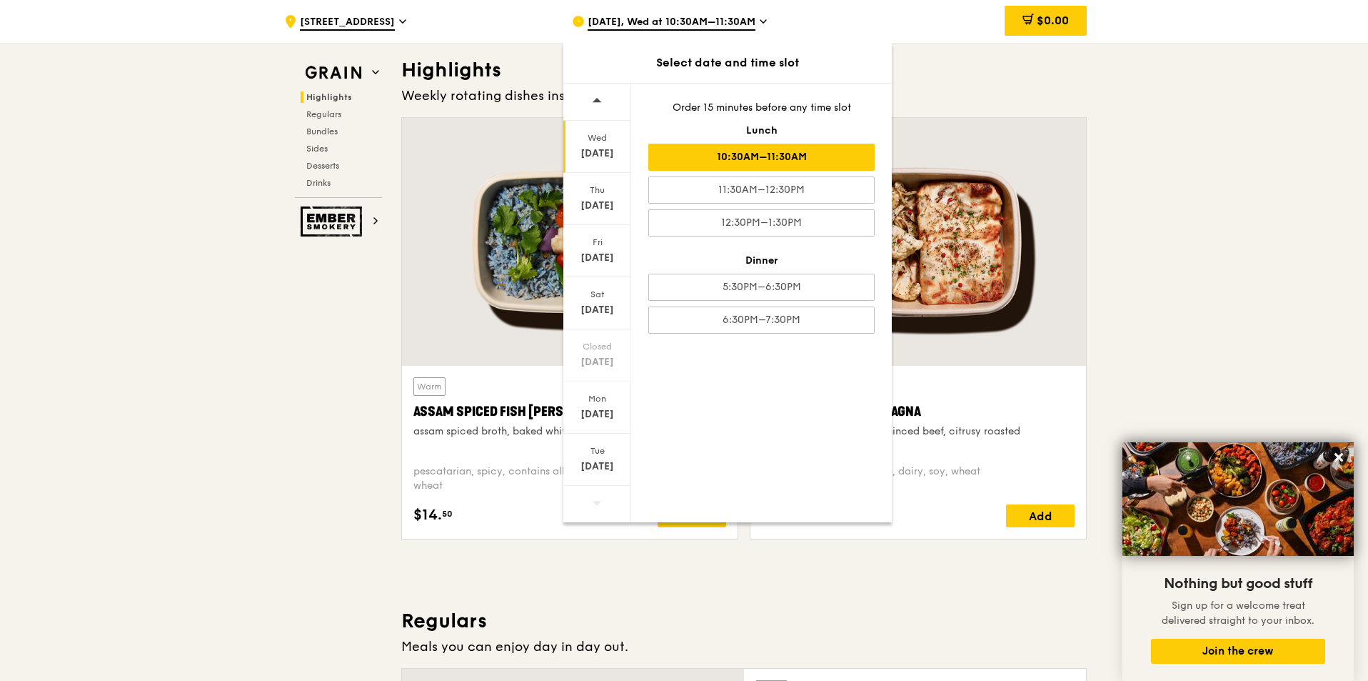
click at [753, 149] on div "10:30AM–11:30AM" at bounding box center [761, 157] width 226 height 27
click at [748, 152] on div "10:30AM–11:30AM" at bounding box center [761, 157] width 226 height 27
click at [731, 152] on div "10:30AM–11:30AM" at bounding box center [761, 157] width 226 height 27
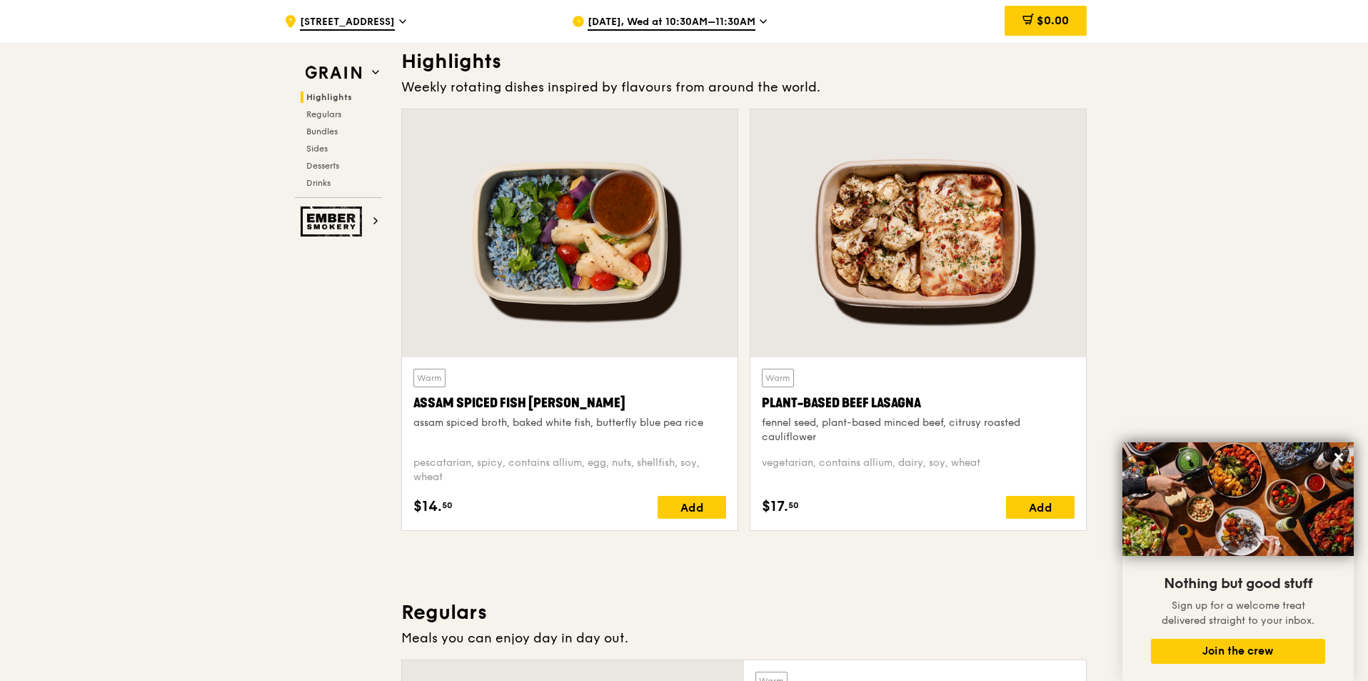
scroll to position [357, 0]
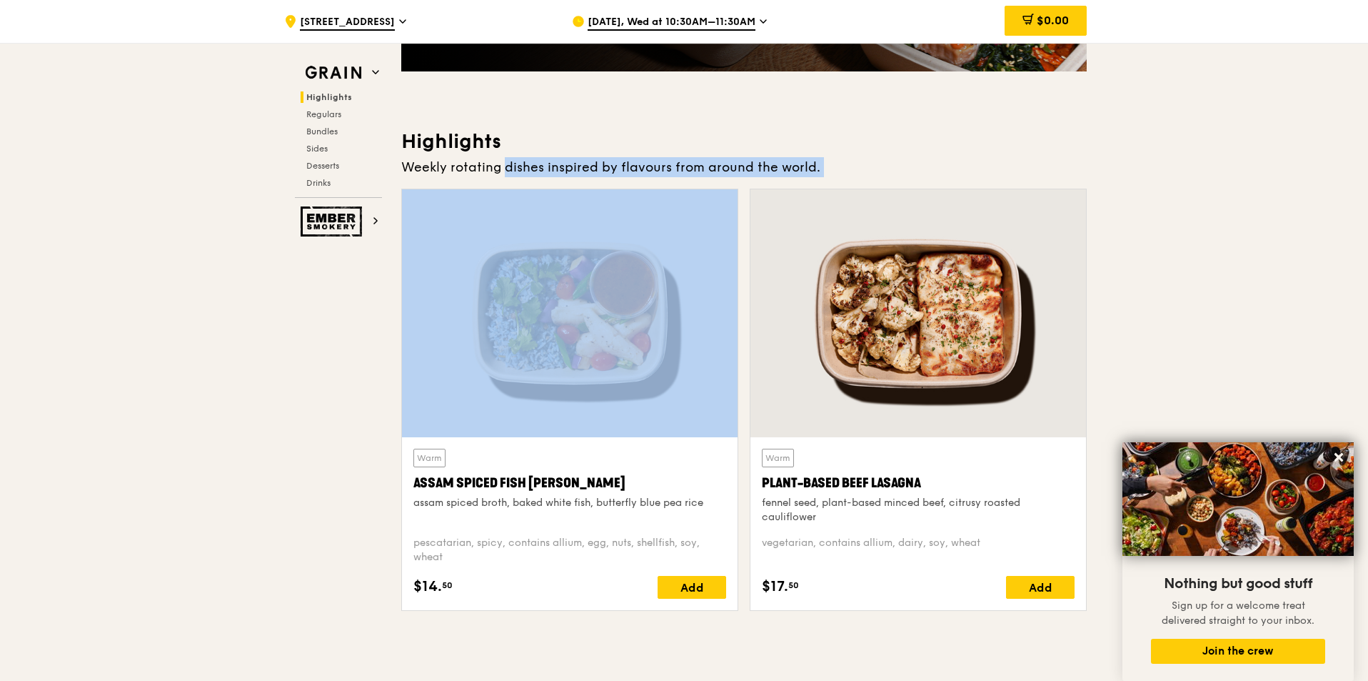
drag, startPoint x: 472, startPoint y: 170, endPoint x: 623, endPoint y: 180, distance: 151.0
click at [623, 180] on div "Highlights Weekly rotating dishes inspired by flavours from around the world. W…" at bounding box center [744, 375] width 686 height 493
click at [526, 169] on div "Weekly rotating dishes inspired by flavours from around the world." at bounding box center [744, 167] width 686 height 20
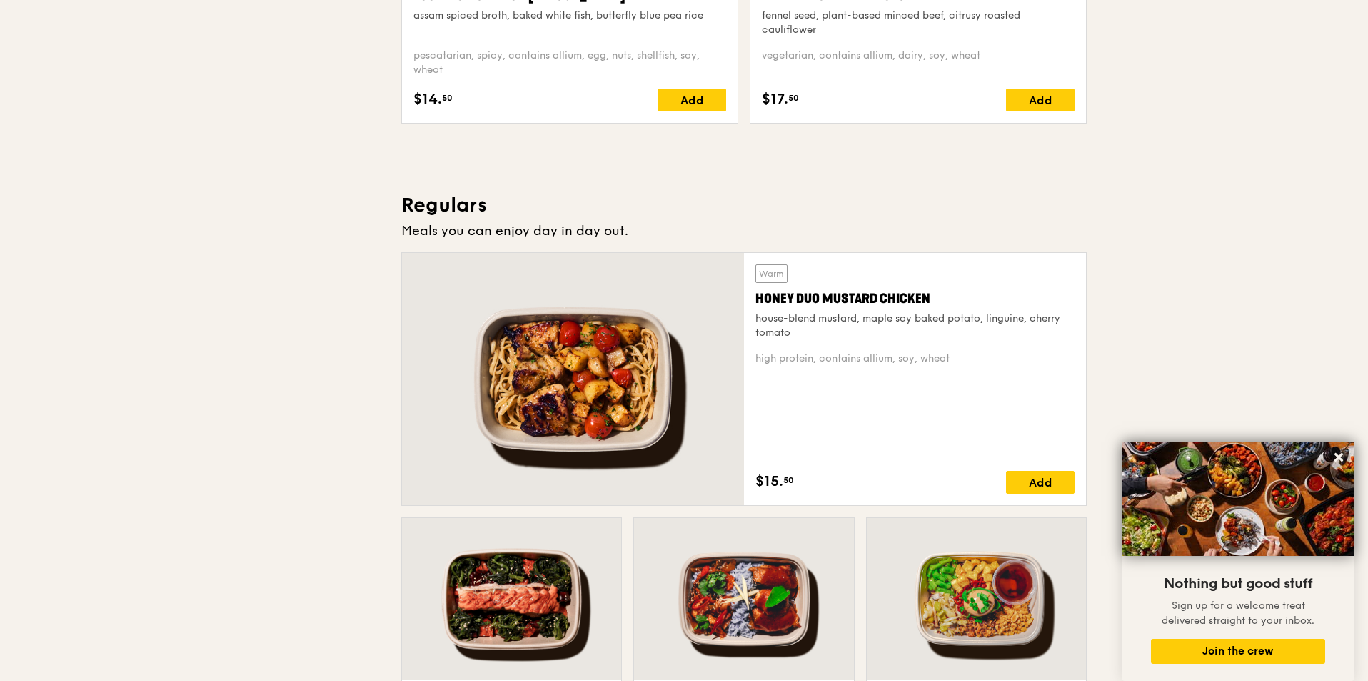
scroll to position [0, 0]
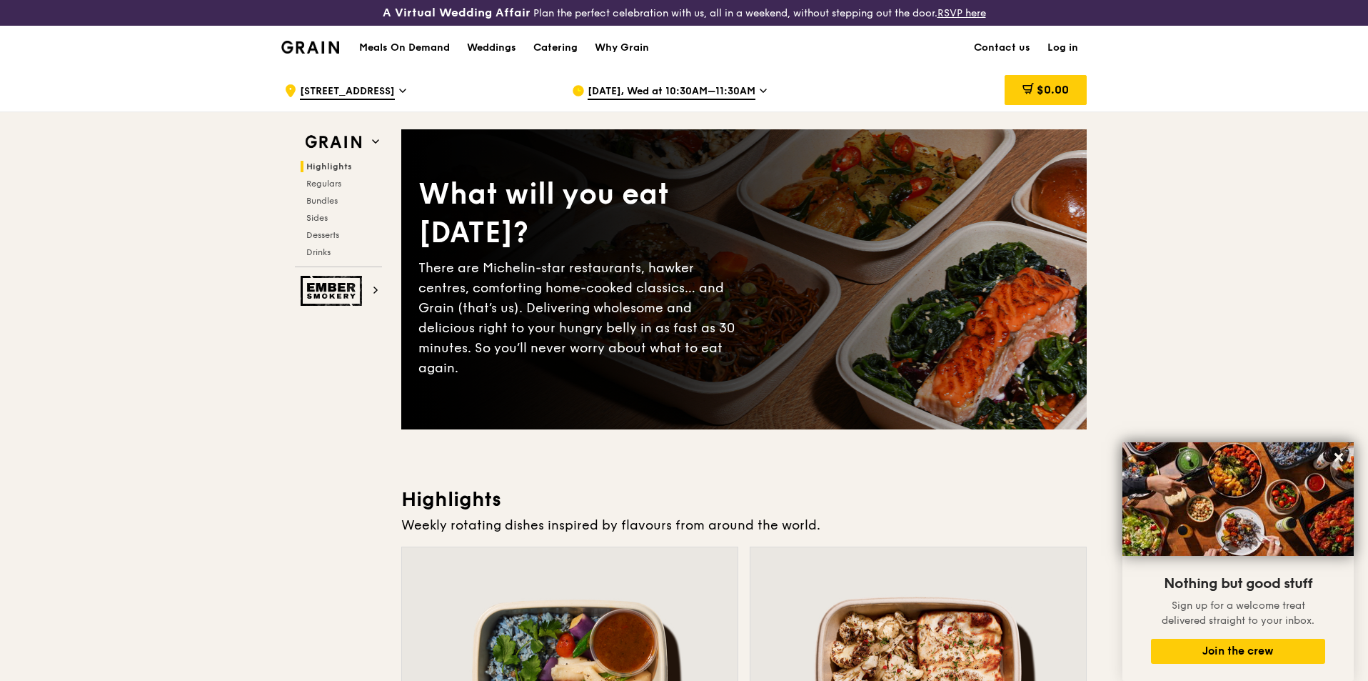
drag, startPoint x: 324, startPoint y: 441, endPoint x: 184, endPoint y: 209, distance: 270.1
click at [368, 290] on h2 "Ember Smokery" at bounding box center [338, 291] width 87 height 30
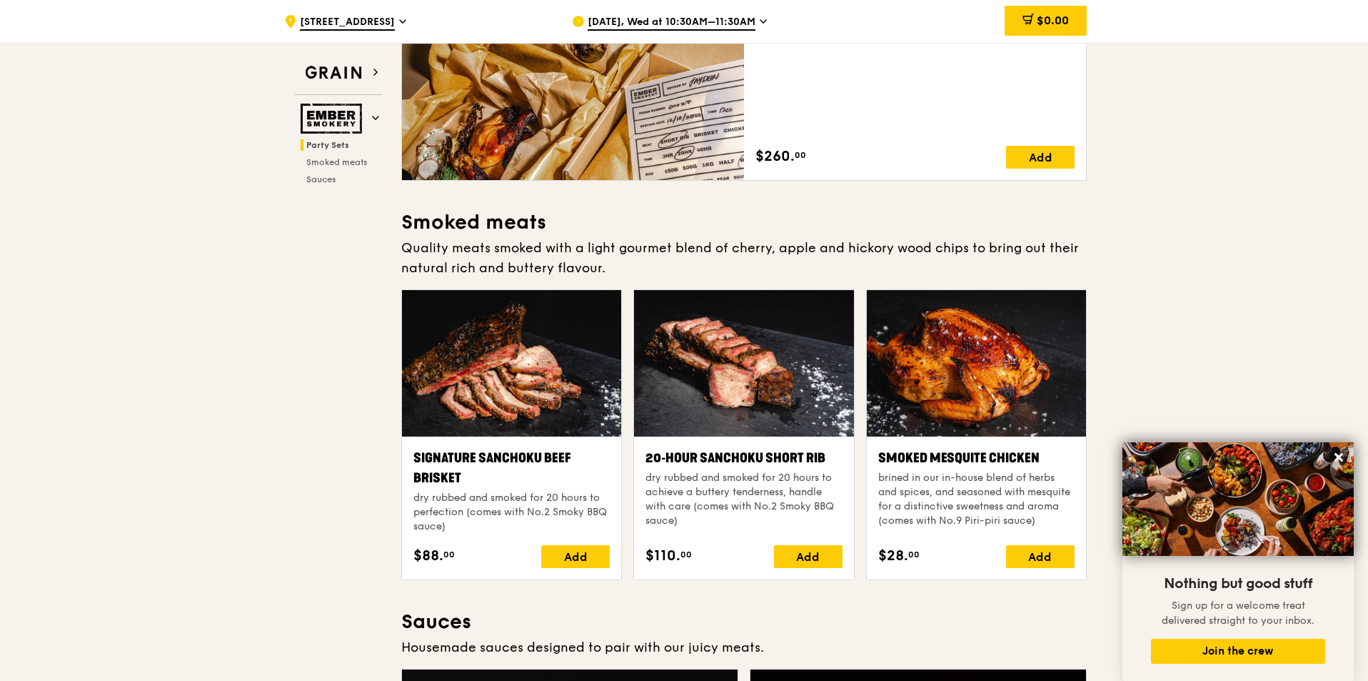
scroll to position [429, 0]
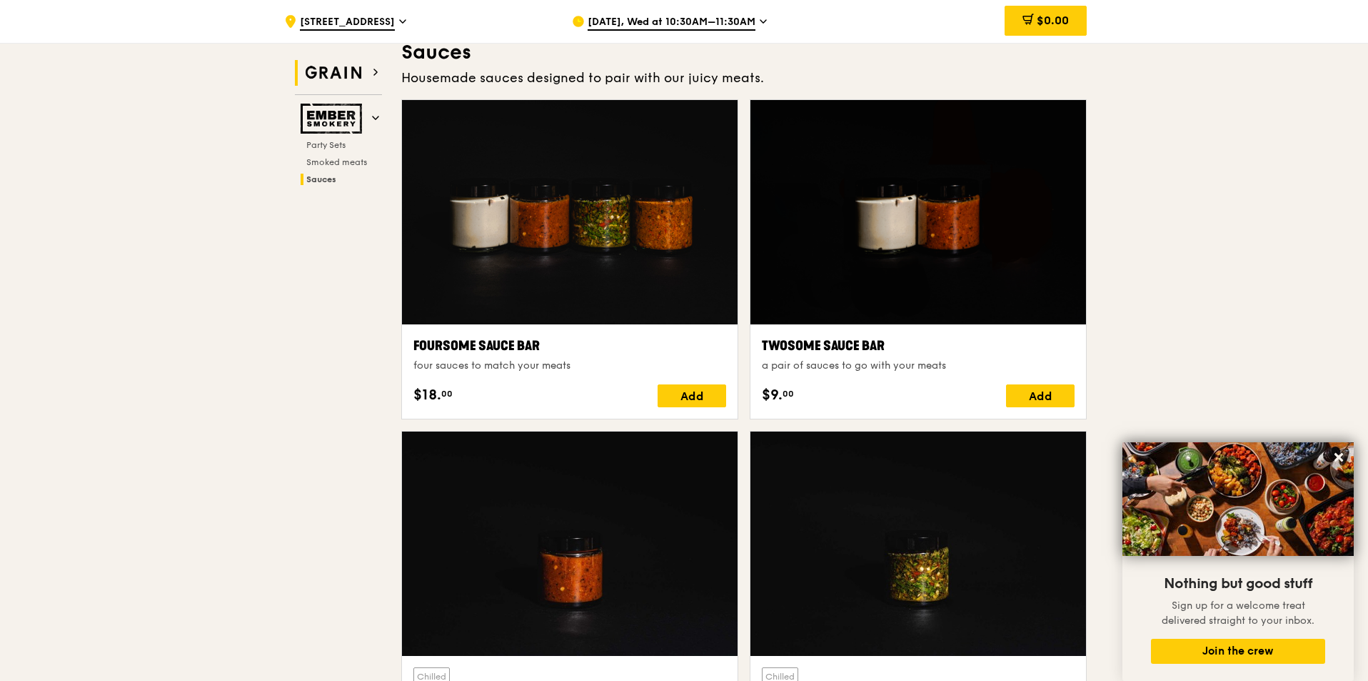
click at [351, 75] on img at bounding box center [334, 73] width 66 height 26
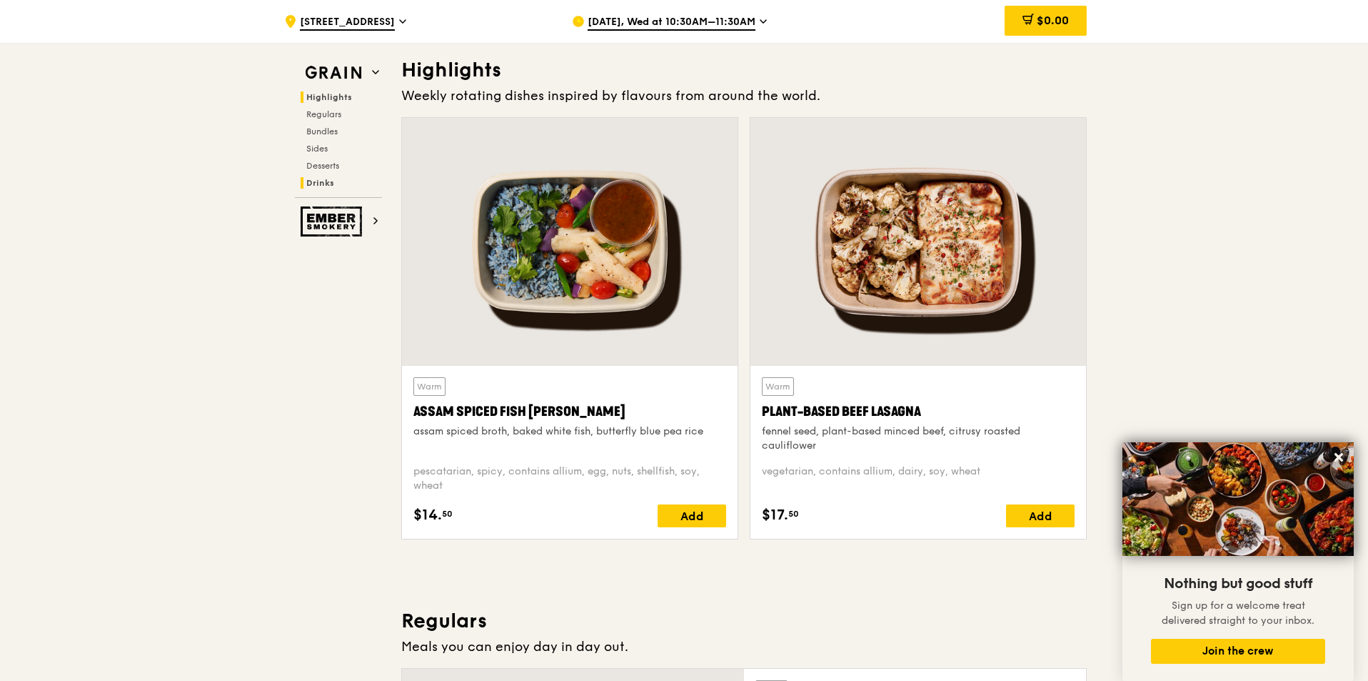
click at [324, 178] on span "Drinks" at bounding box center [320, 183] width 28 height 10
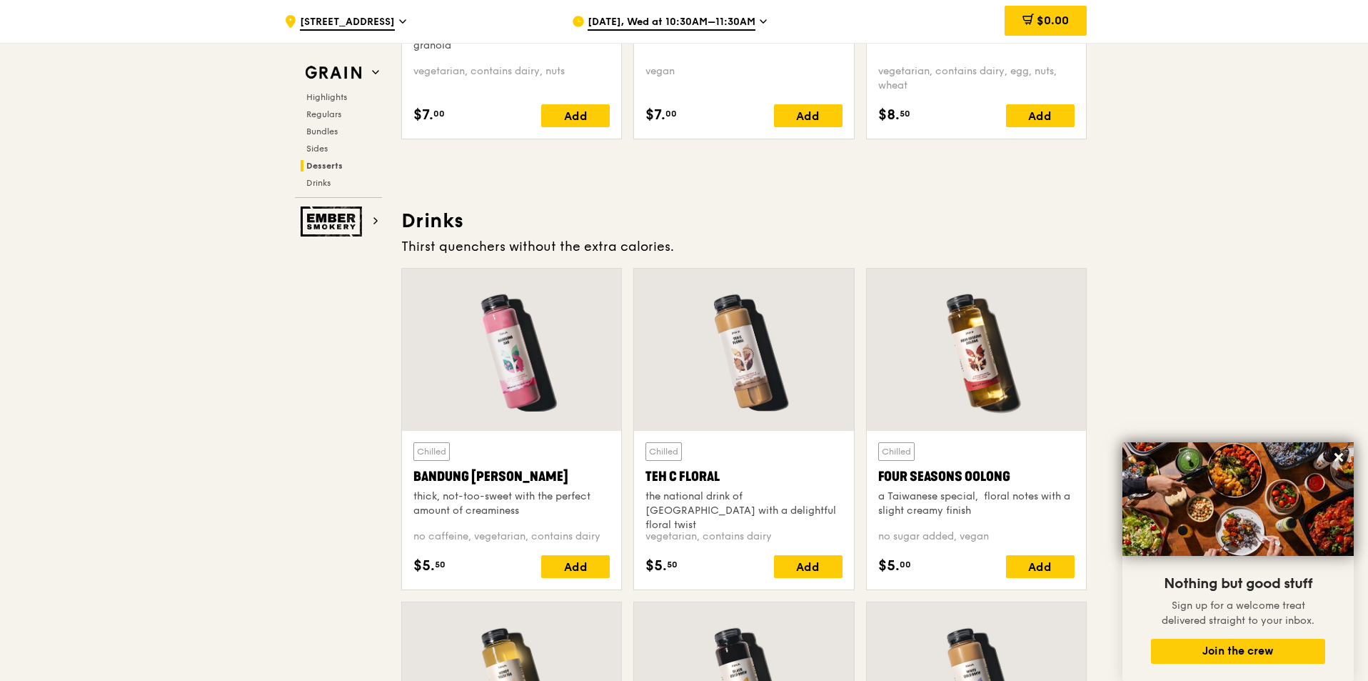
scroll to position [4541, 0]
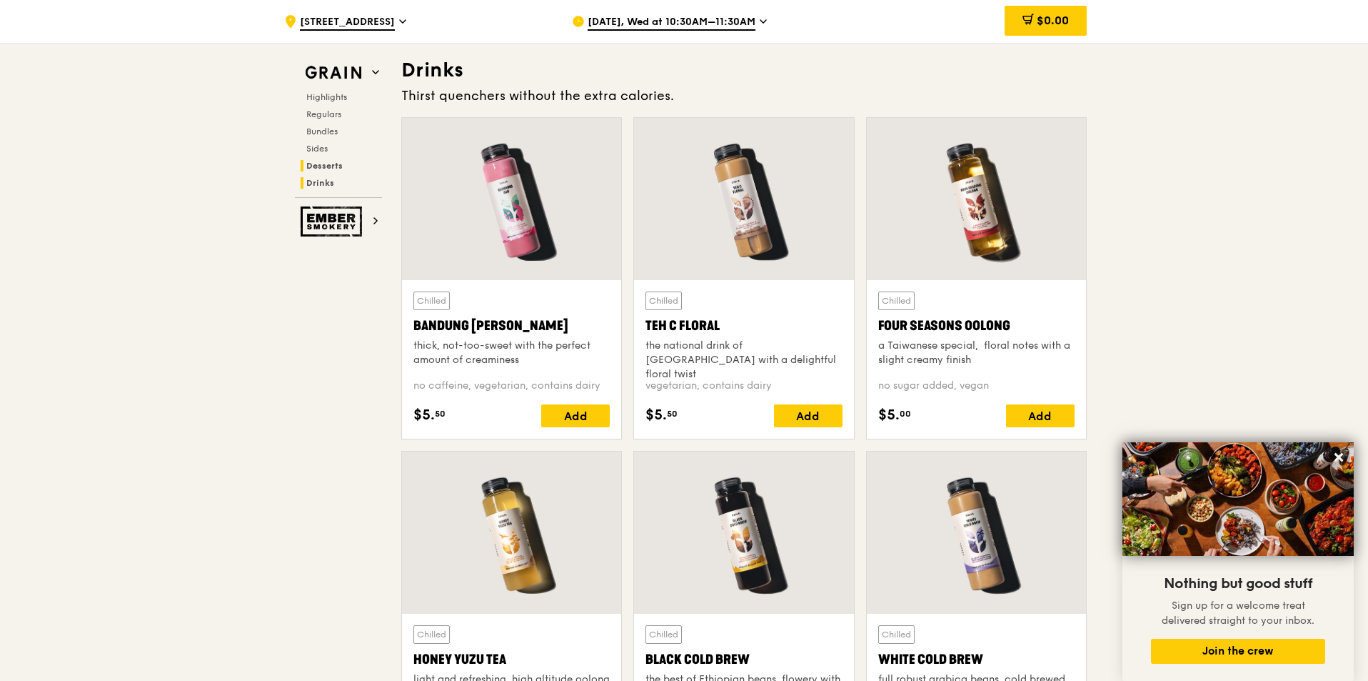
click at [329, 167] on span "Desserts" at bounding box center [324, 166] width 36 height 10
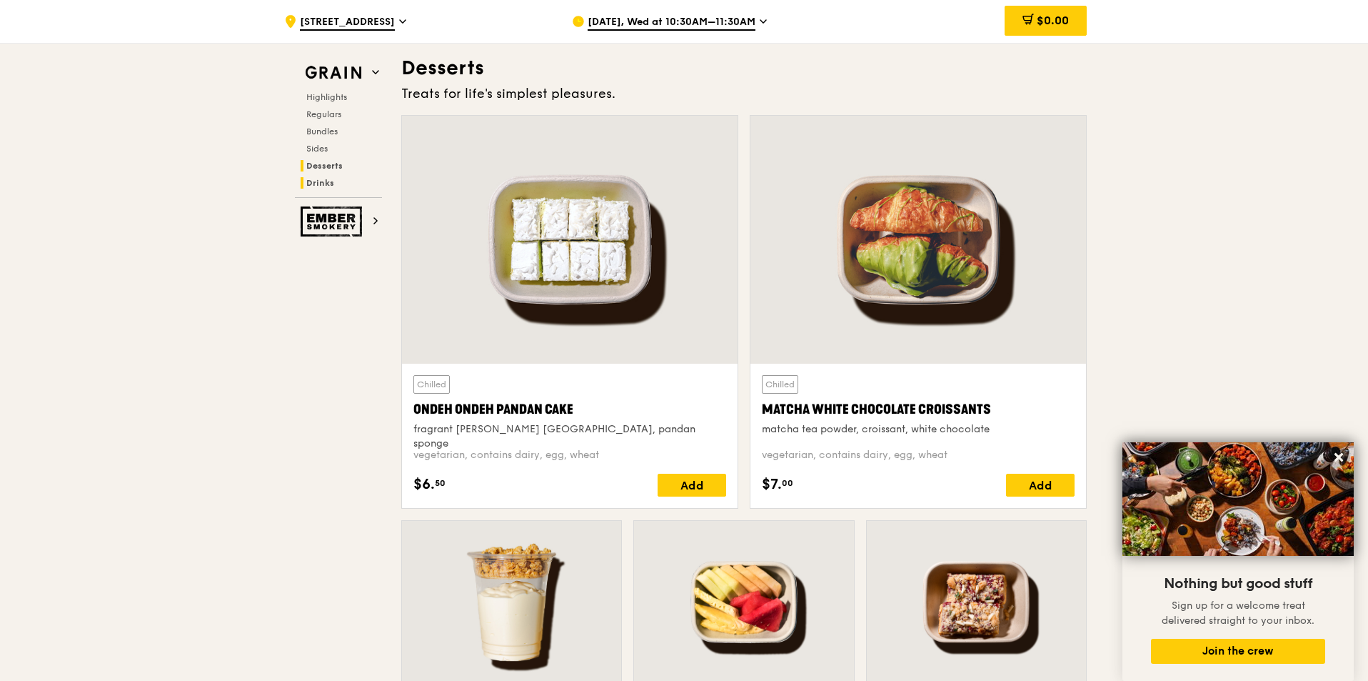
scroll to position [3671, 0]
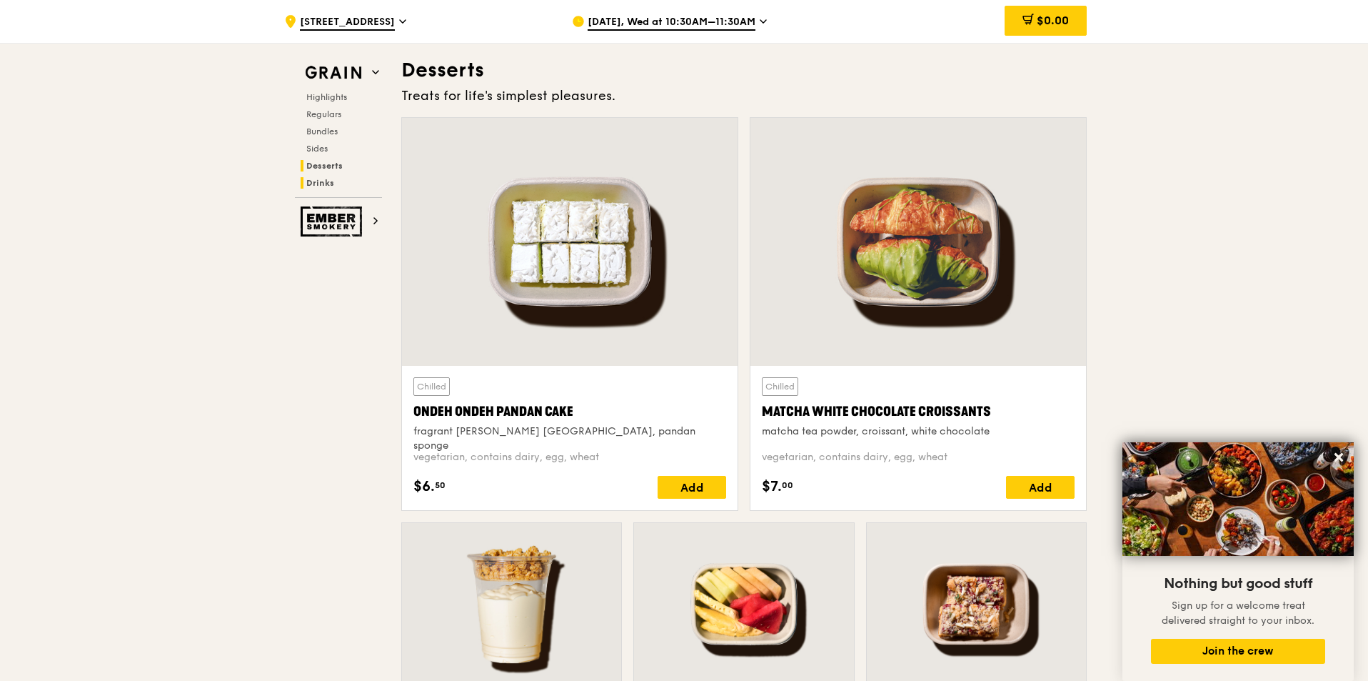
click at [323, 180] on span "Drinks" at bounding box center [320, 183] width 28 height 10
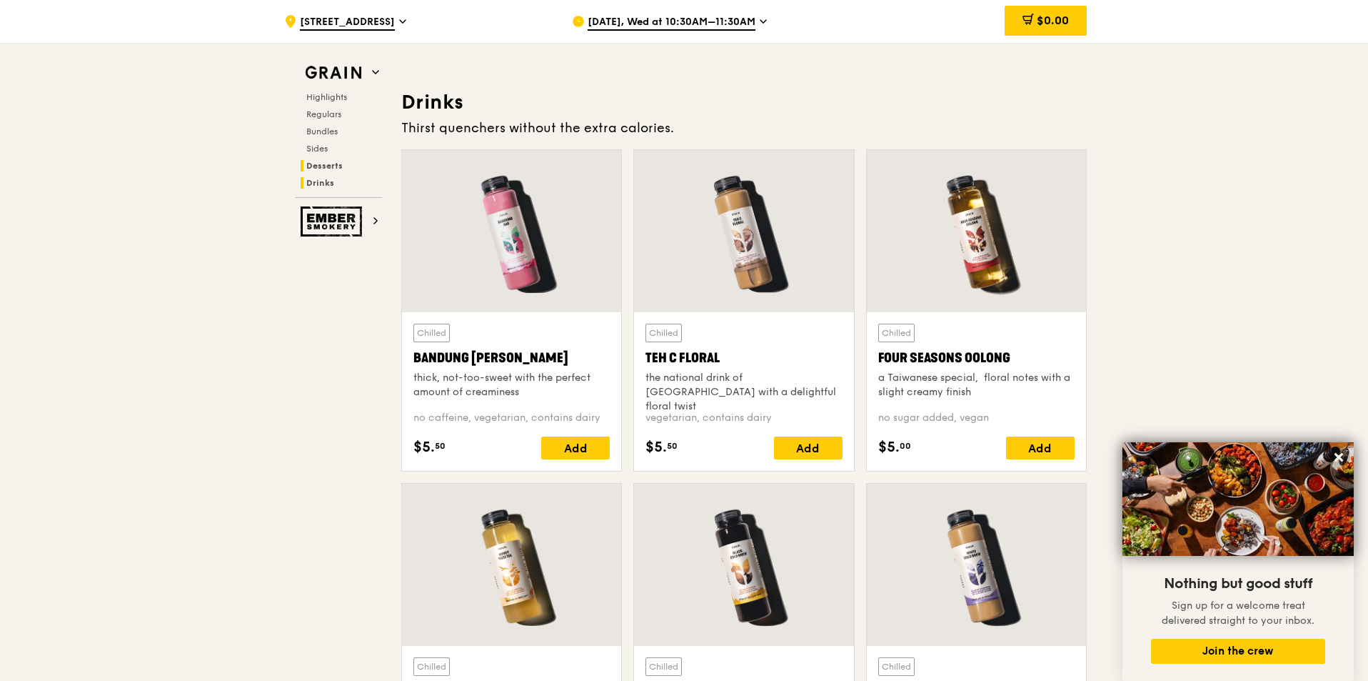
scroll to position [4541, 0]
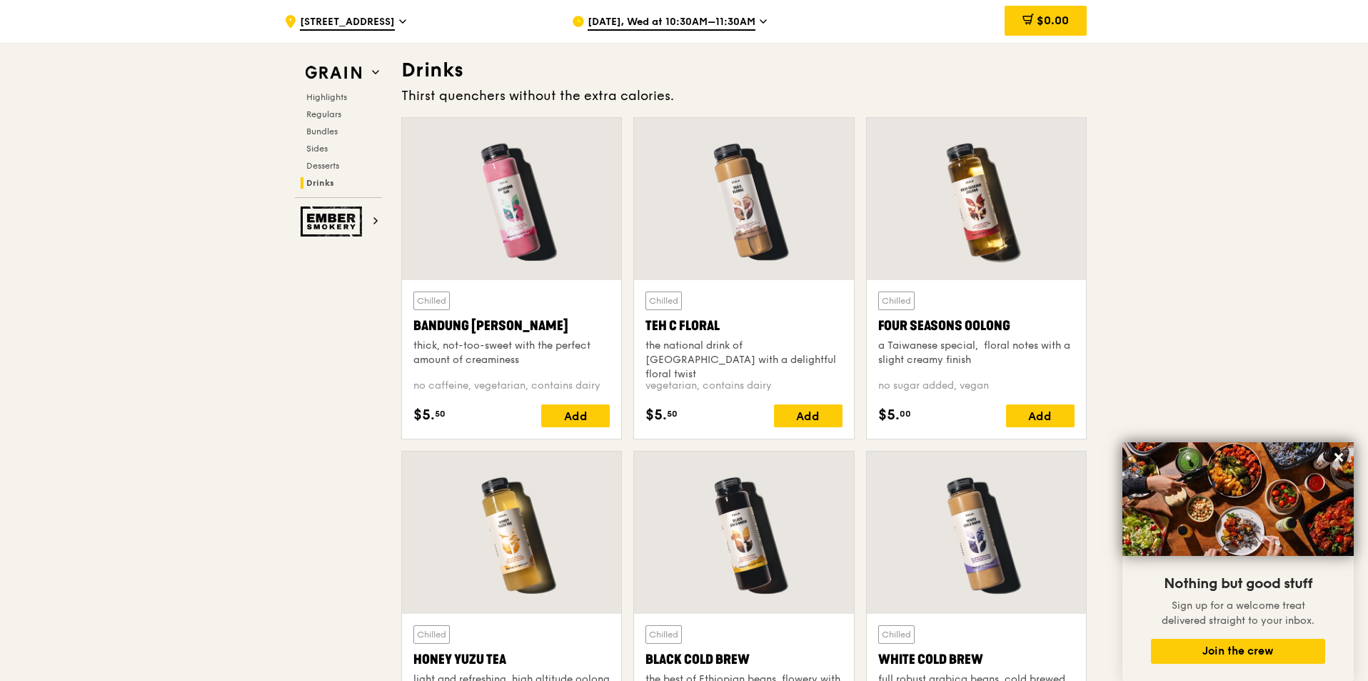
click at [331, 97] on span "Highlights" at bounding box center [329, 97] width 46 height 10
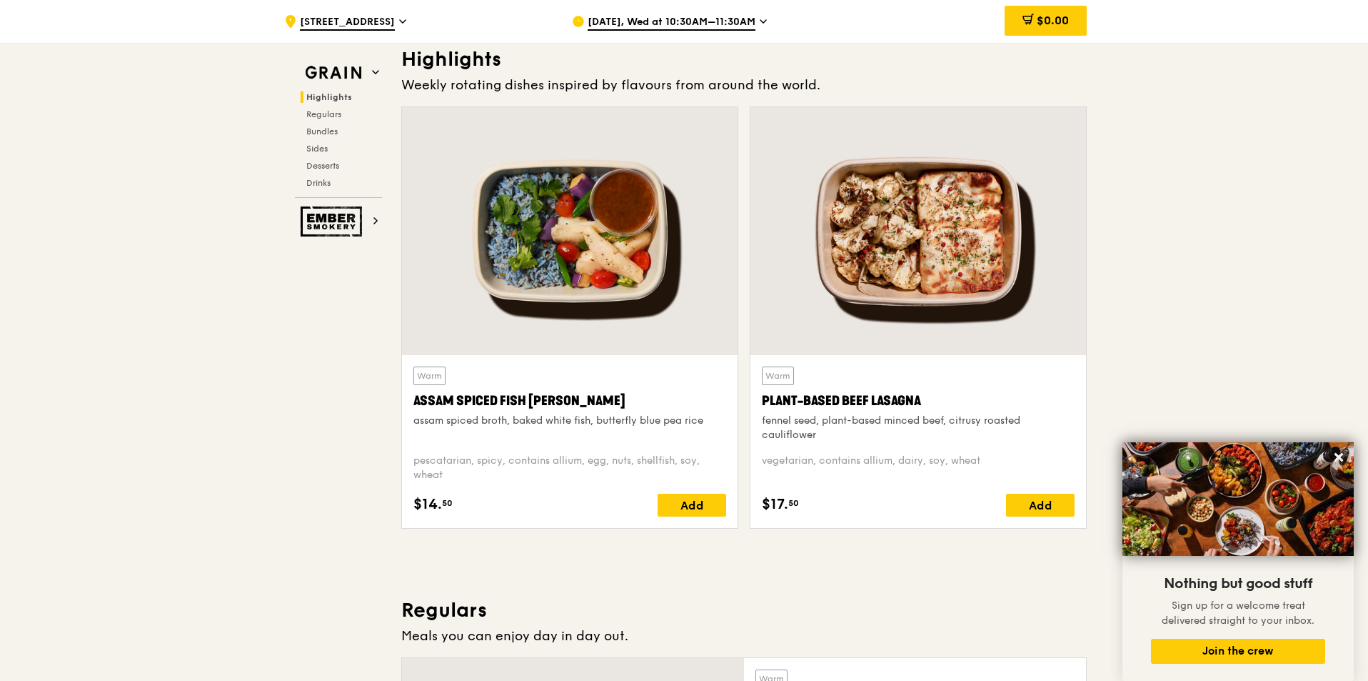
scroll to position [428, 0]
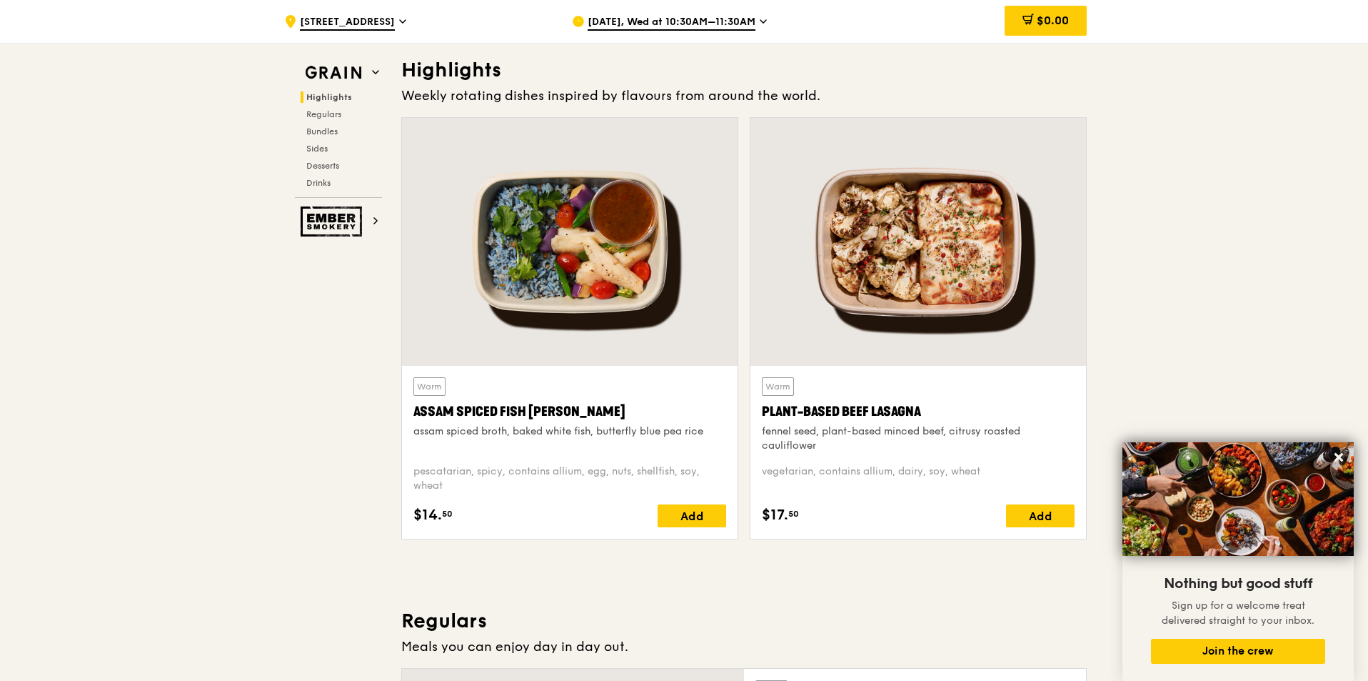
click at [312, 121] on div "Highlights Regulars Bundles Sides Desserts Drinks" at bounding box center [338, 139] width 87 height 97
click at [319, 120] on div "Highlights Regulars Bundles Sides Desserts Drinks" at bounding box center [338, 139] width 87 height 97
click at [326, 116] on span "Regulars" at bounding box center [325, 114] width 38 height 10
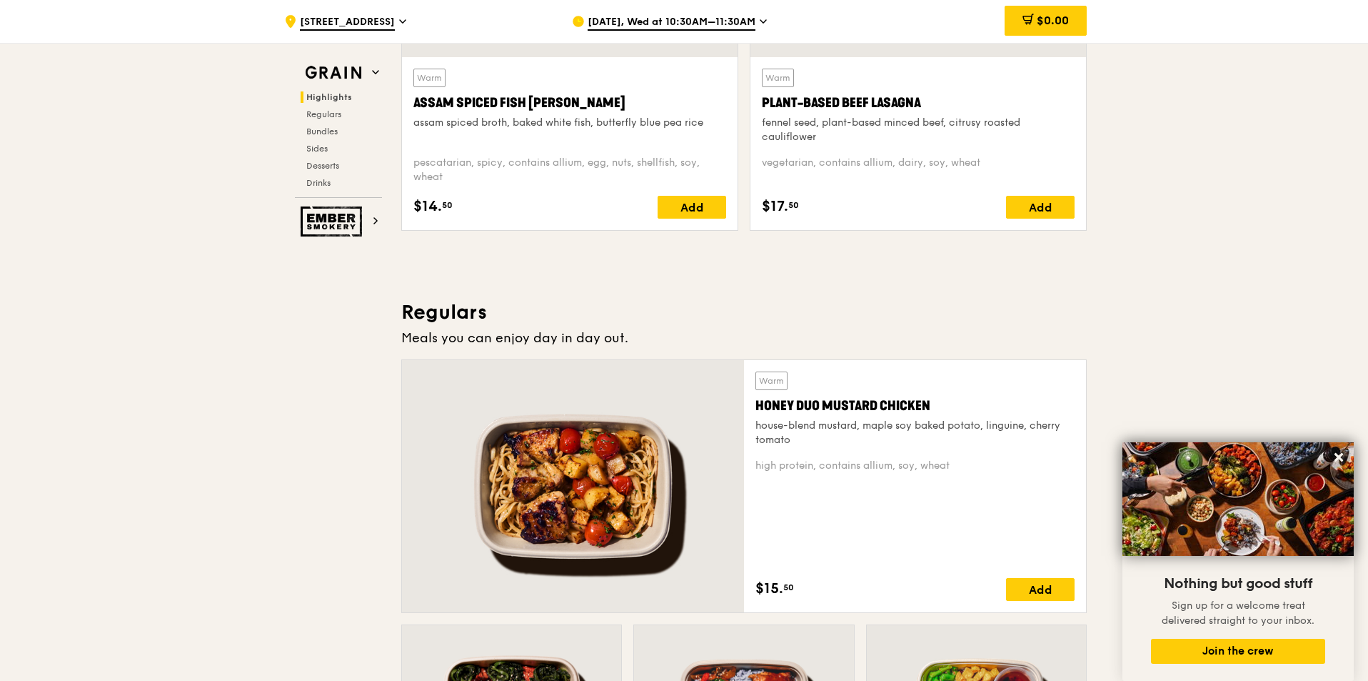
scroll to position [908, 0]
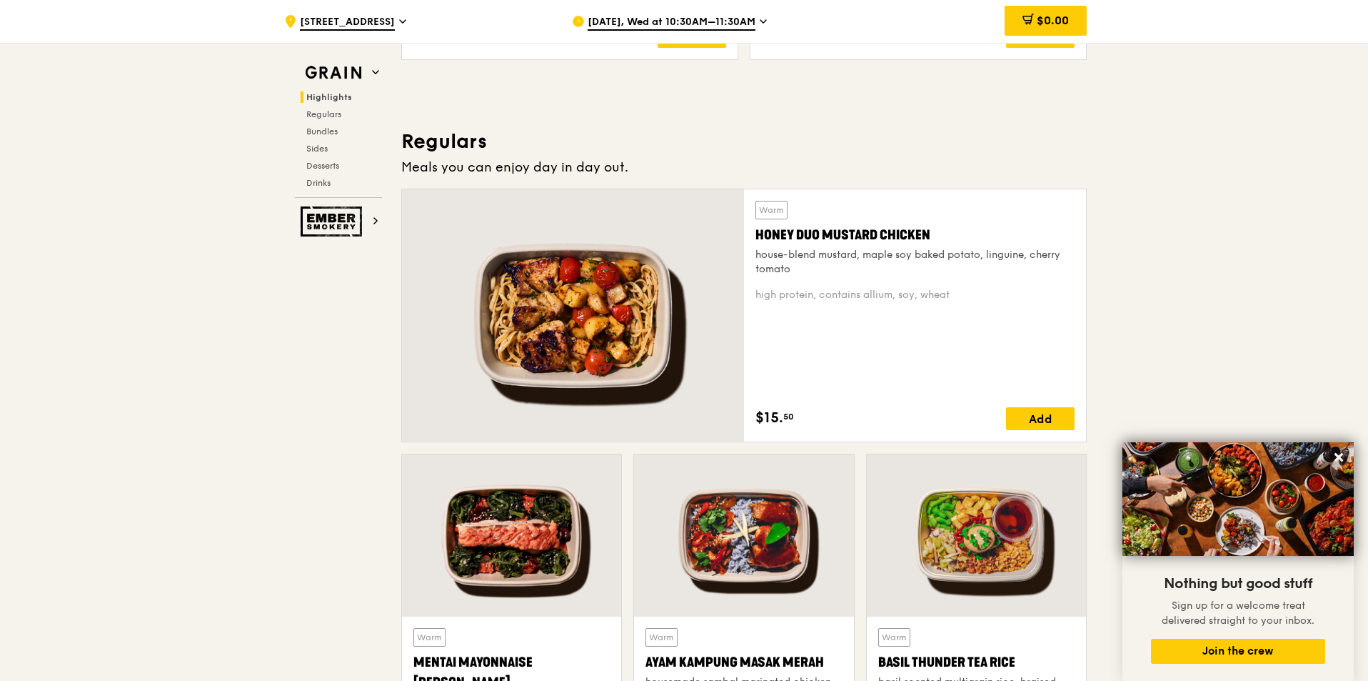
drag, startPoint x: 586, startPoint y: 346, endPoint x: 731, endPoint y: 369, distance: 147.5
click at [731, 369] on div at bounding box center [573, 315] width 342 height 252
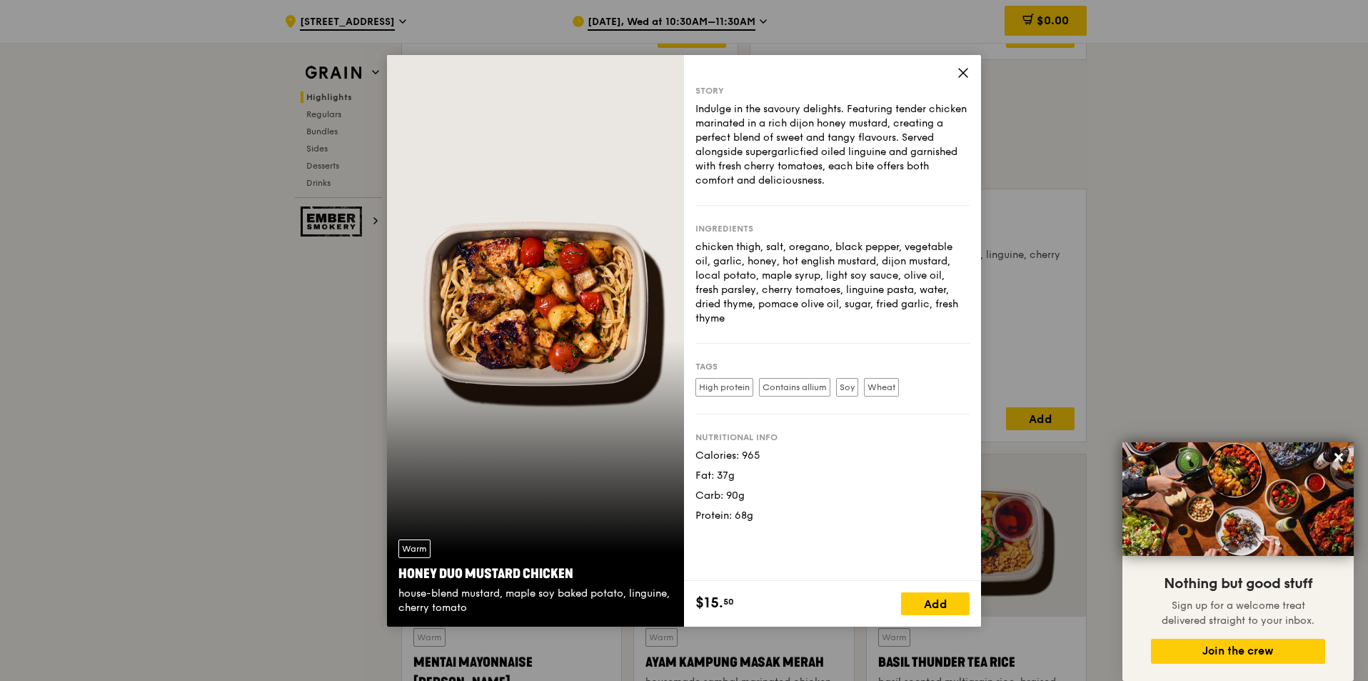
drag, startPoint x: 496, startPoint y: 309, endPoint x: 591, endPoint y: 374, distance: 115.5
click at [591, 374] on div "Warm Honey Duo Mustard Chicken house-blend mustard, maple soy baked potato, lin…" at bounding box center [535, 340] width 297 height 571
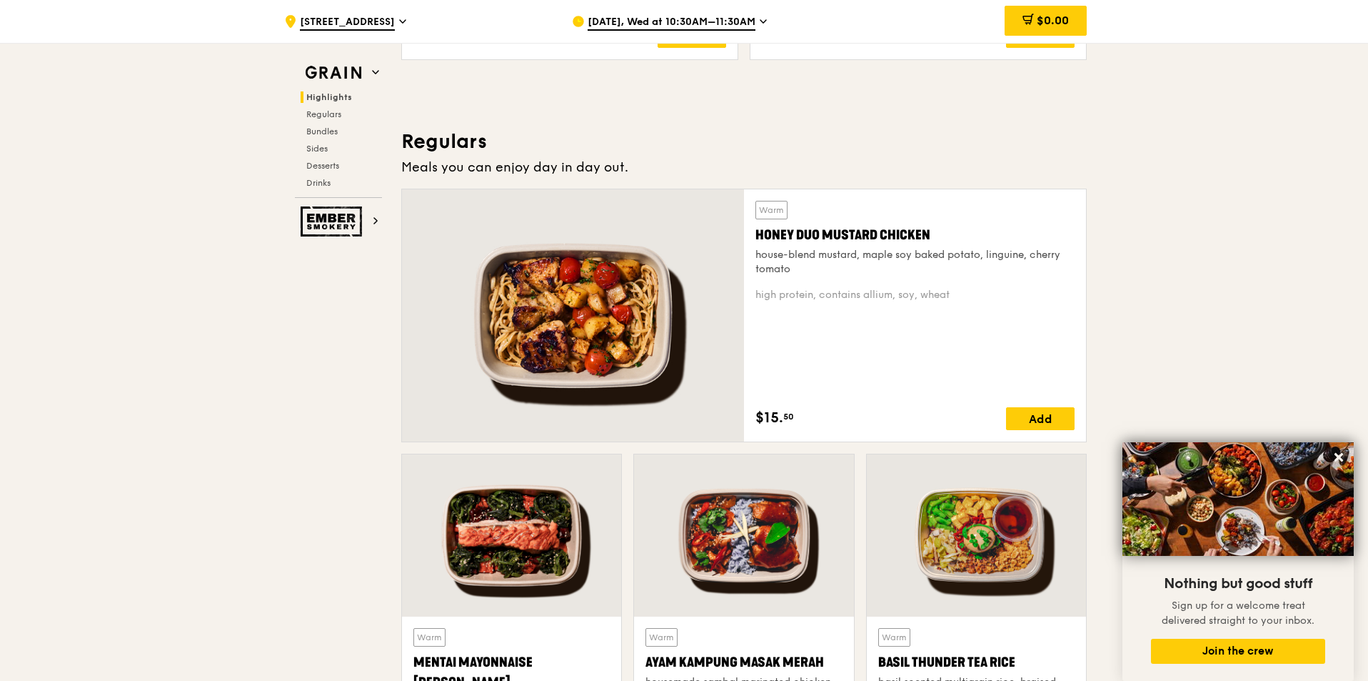
click at [516, 332] on div at bounding box center [573, 315] width 342 height 252
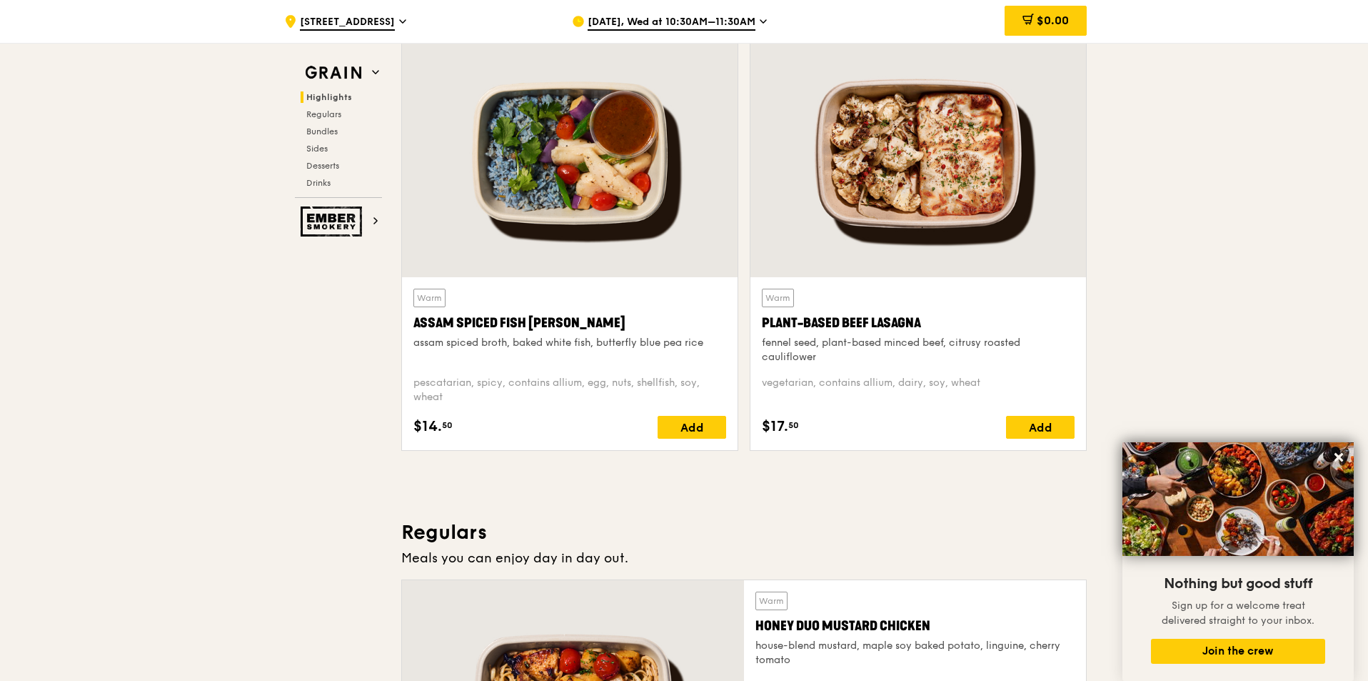
scroll to position [265, 0]
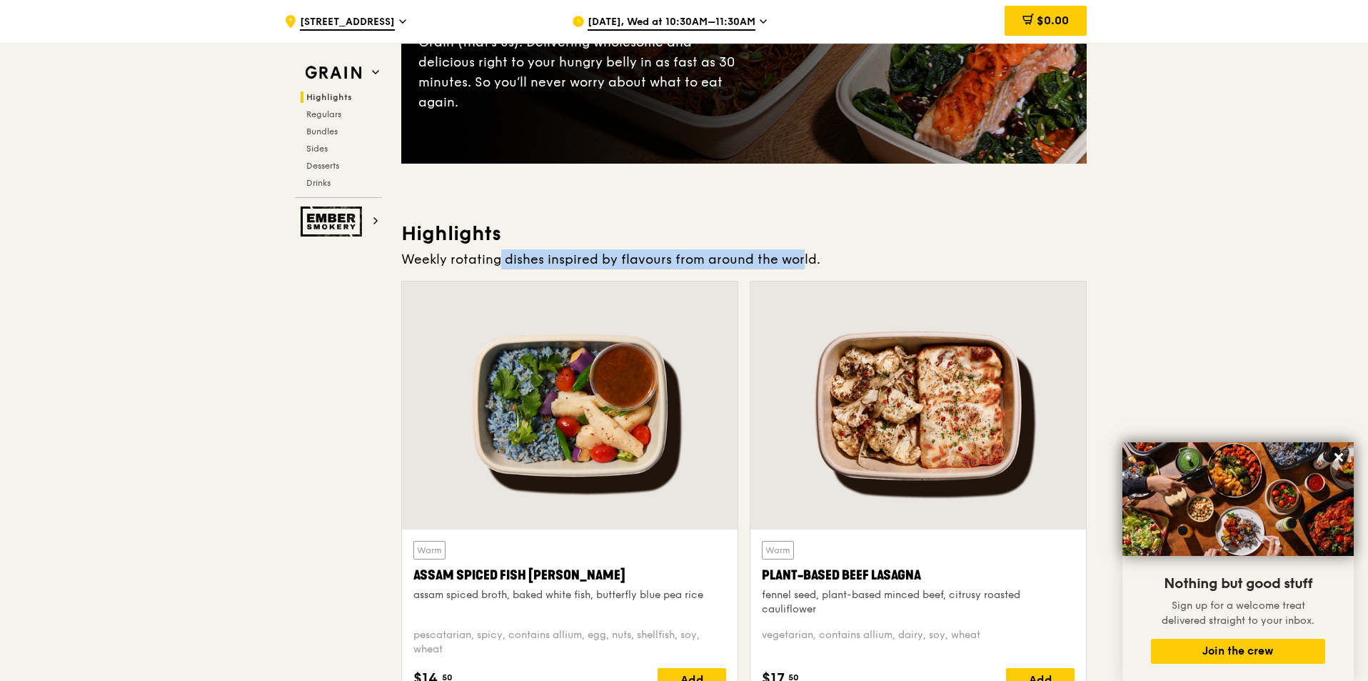
drag, startPoint x: 468, startPoint y: 259, endPoint x: 764, endPoint y: 254, distance: 295.7
click at [764, 254] on div "Weekly rotating dishes inspired by flavours from around the world." at bounding box center [744, 259] width 686 height 20
click at [677, 251] on div "Weekly rotating dishes inspired by flavours from around the world." at bounding box center [744, 259] width 686 height 20
click at [671, 249] on div "Highlights Weekly rotating dishes inspired by flavours from around the world. W…" at bounding box center [744, 467] width 686 height 493
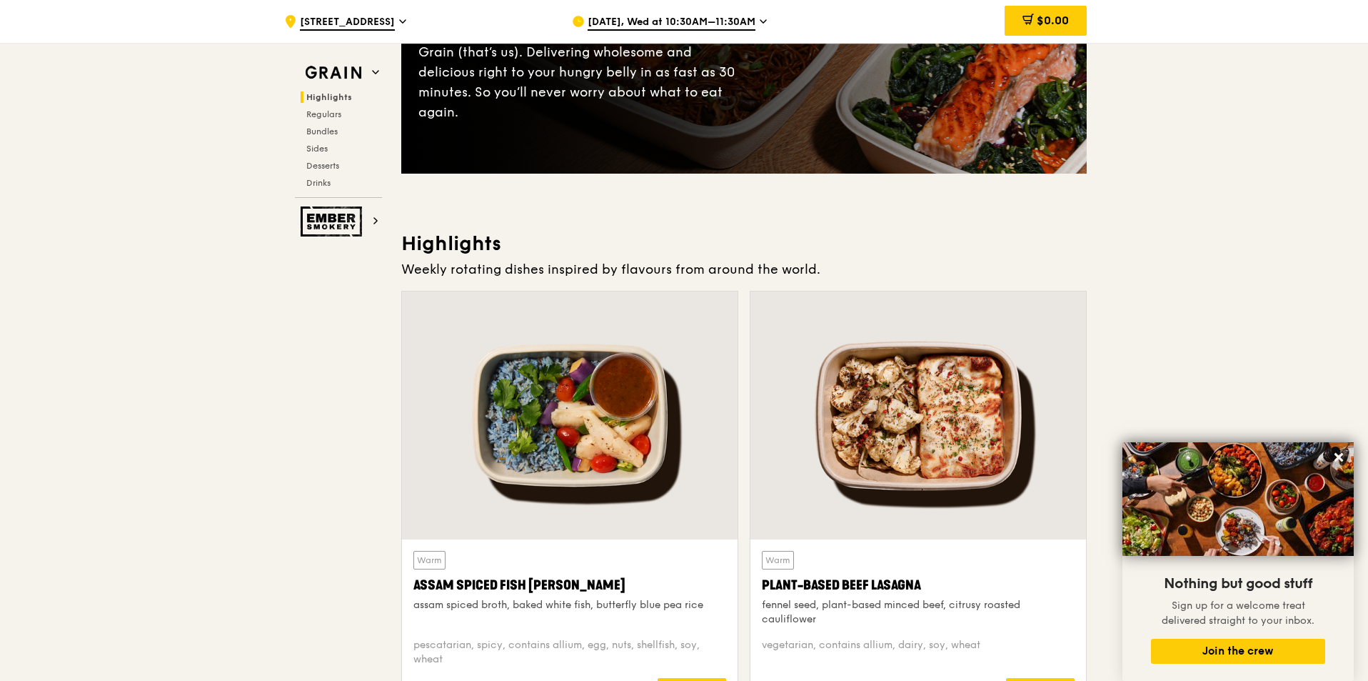
scroll to position [357, 0]
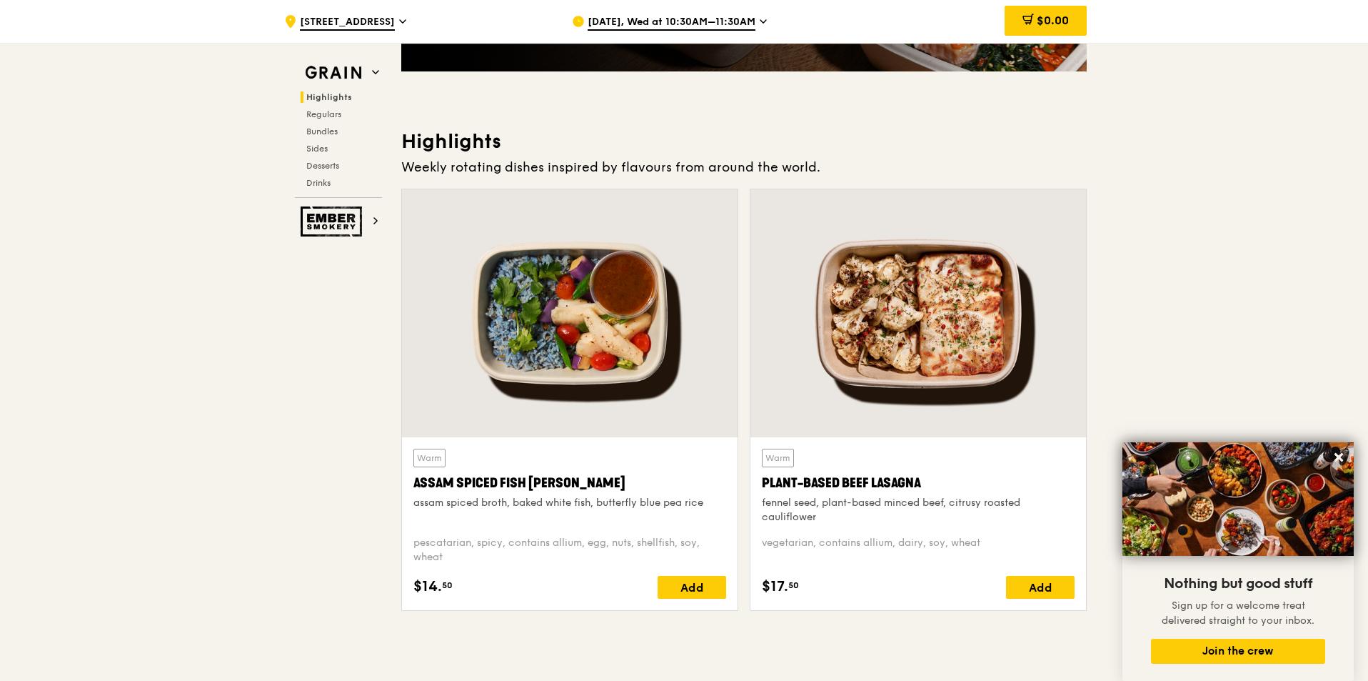
click at [876, 338] on div at bounding box center [919, 313] width 336 height 248
click at [585, 336] on div at bounding box center [570, 313] width 336 height 248
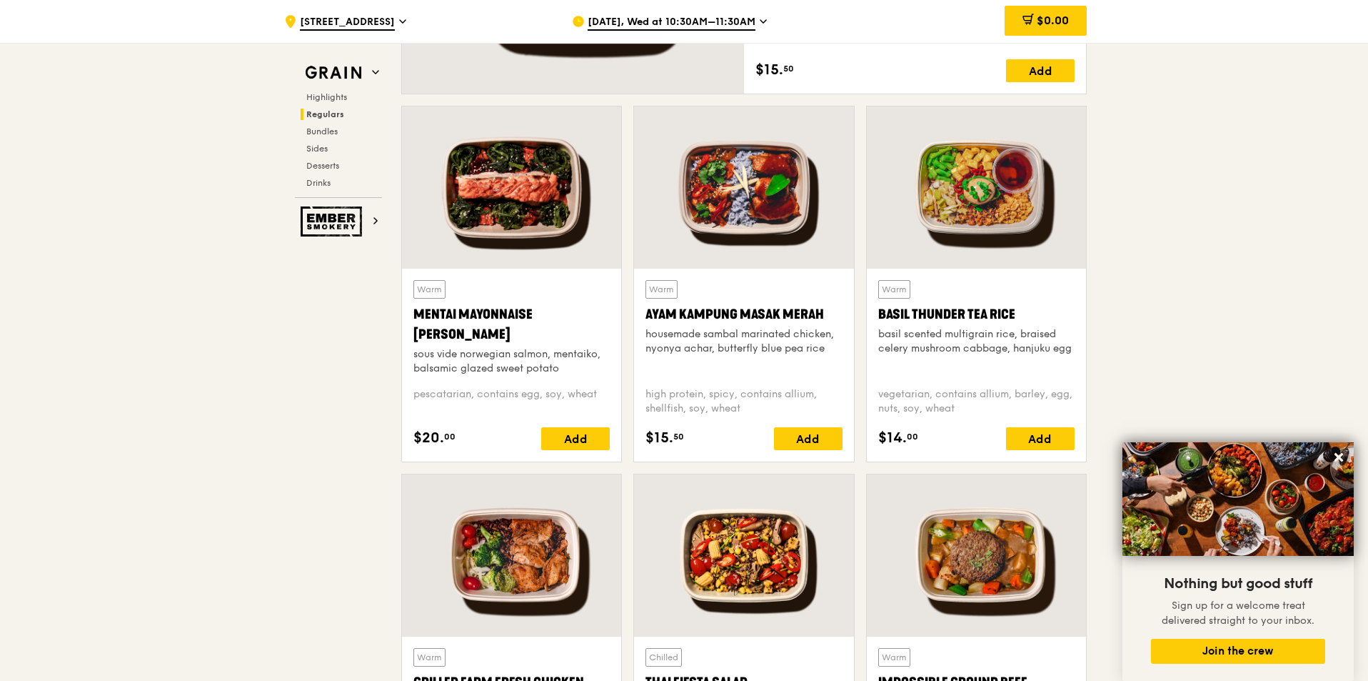
scroll to position [1214, 0]
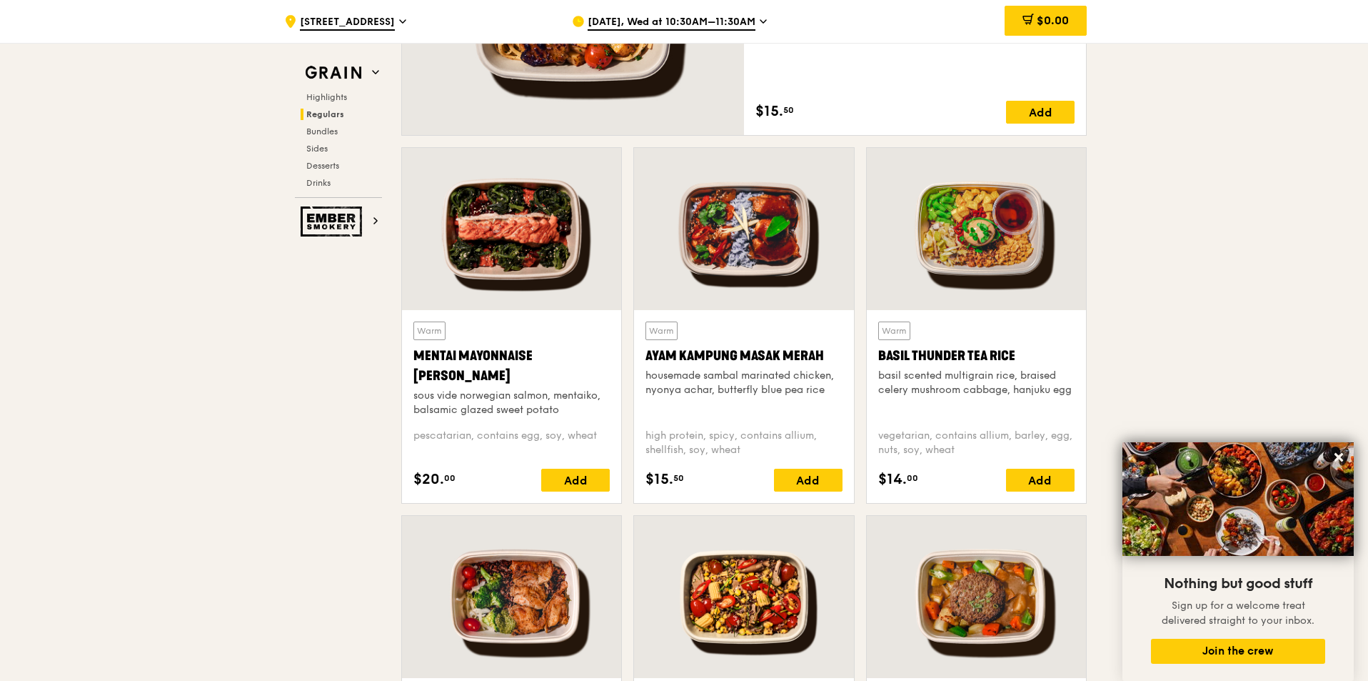
click at [943, 243] on div at bounding box center [976, 229] width 219 height 162
click at [720, 259] on div at bounding box center [743, 229] width 219 height 162
click at [526, 249] on div at bounding box center [511, 229] width 219 height 162
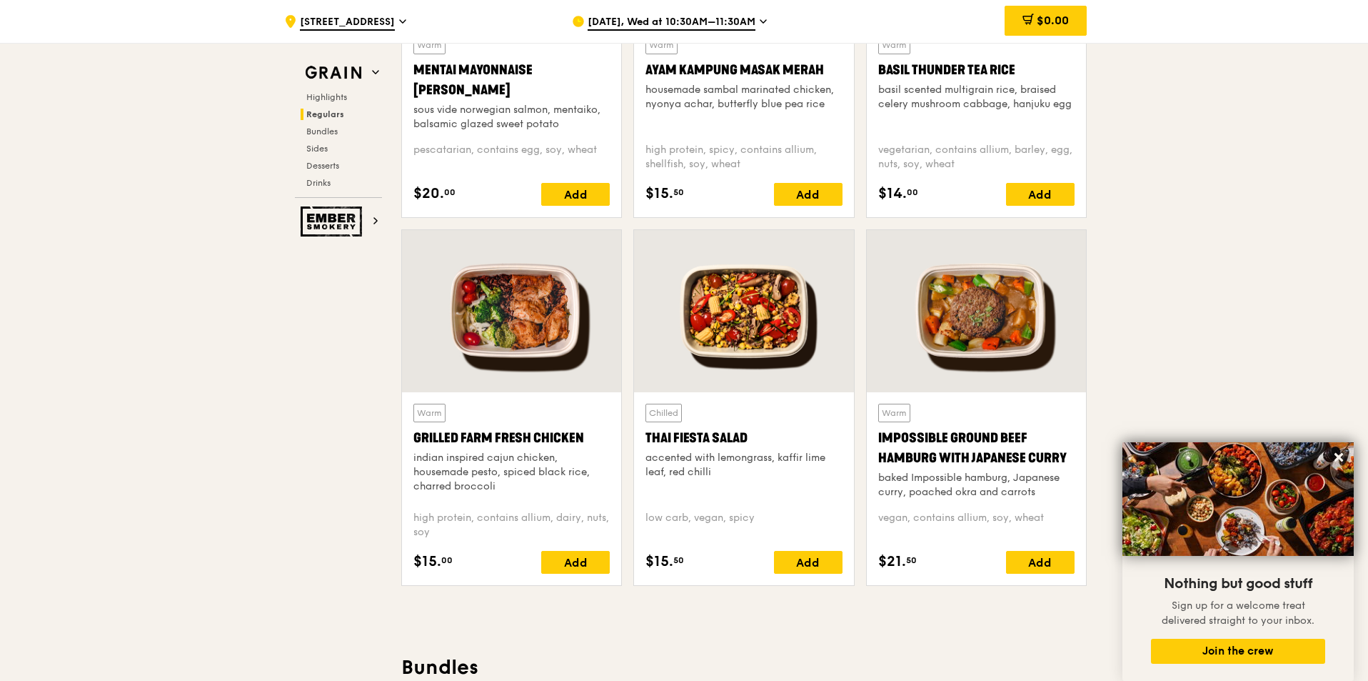
click at [513, 350] on div at bounding box center [511, 311] width 219 height 162
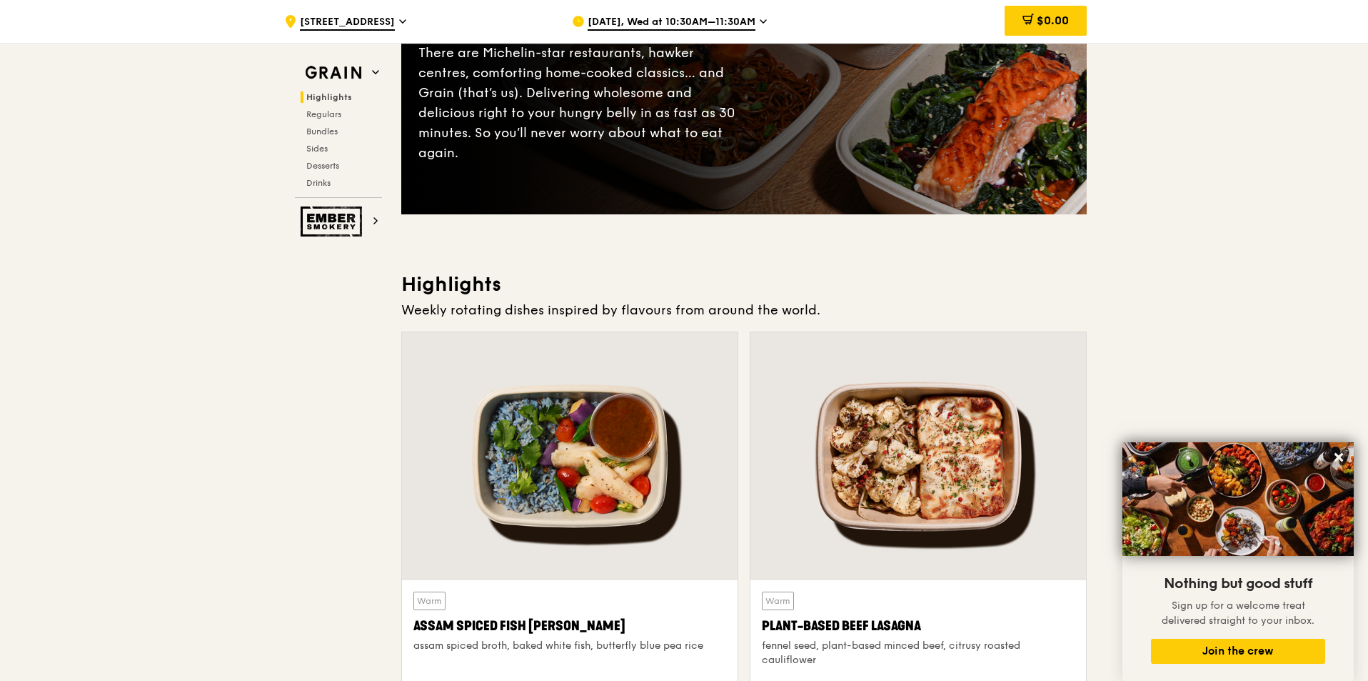
scroll to position [0, 0]
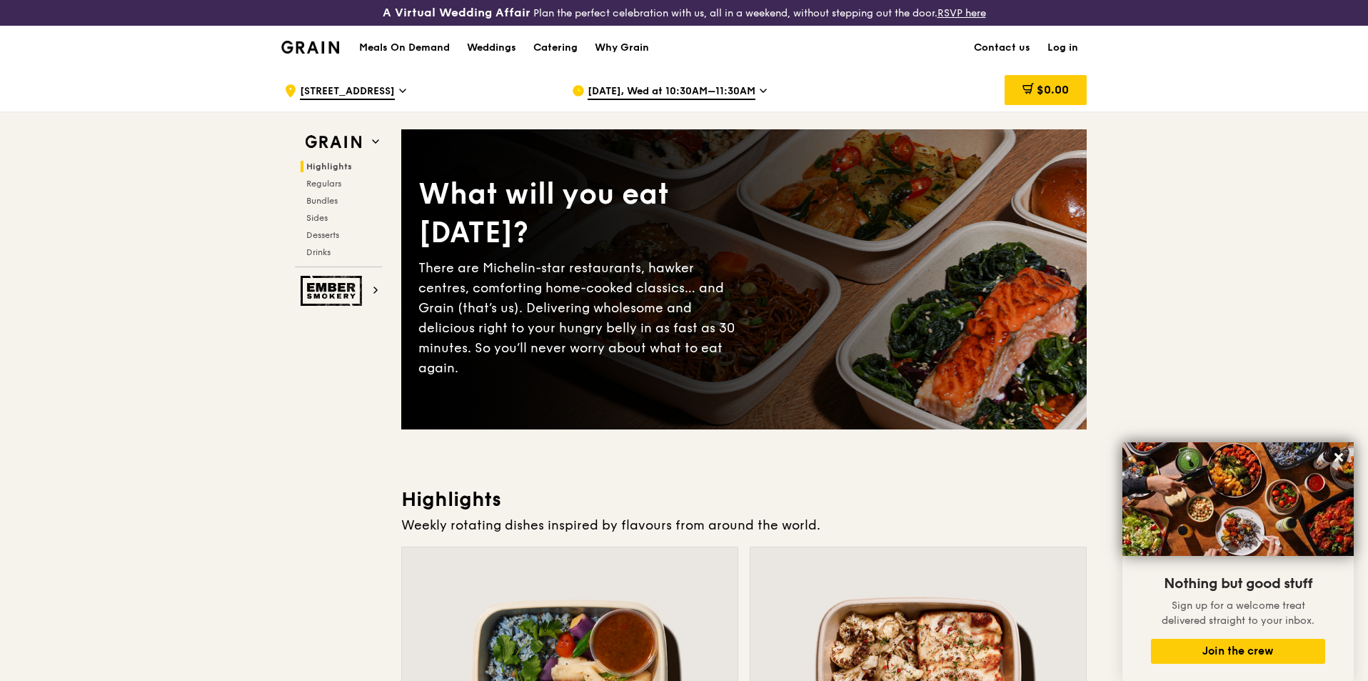
click at [402, 49] on h1 "Meals On Demand" at bounding box center [404, 48] width 91 height 14
click at [622, 51] on div "Why Grain" at bounding box center [622, 47] width 54 height 43
click at [498, 44] on div "Weddings" at bounding box center [491, 47] width 49 height 43
click at [546, 50] on div "Catering" at bounding box center [555, 47] width 44 height 43
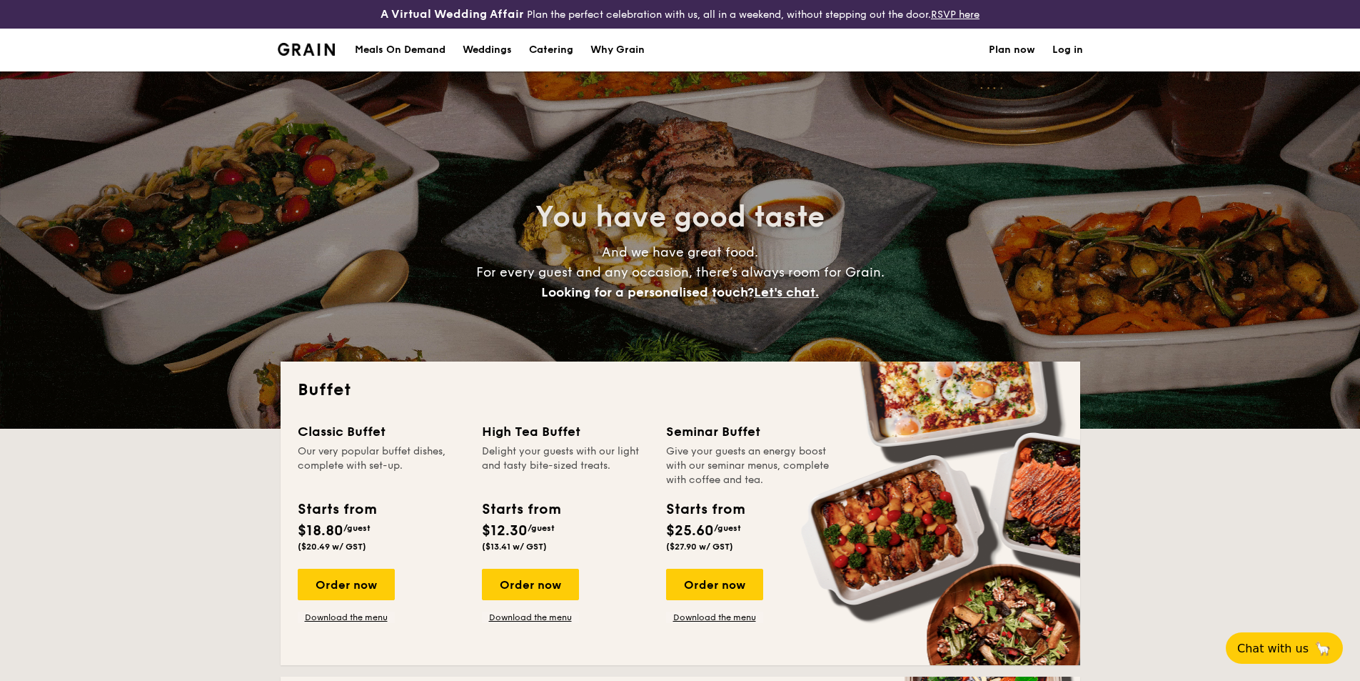
select select
click at [204, 299] on div "You have good taste And we have great food. For every guest and any occasion, t…" at bounding box center [680, 249] width 1360 height 357
click at [396, 52] on div "Meals On Demand" at bounding box center [400, 50] width 91 height 43
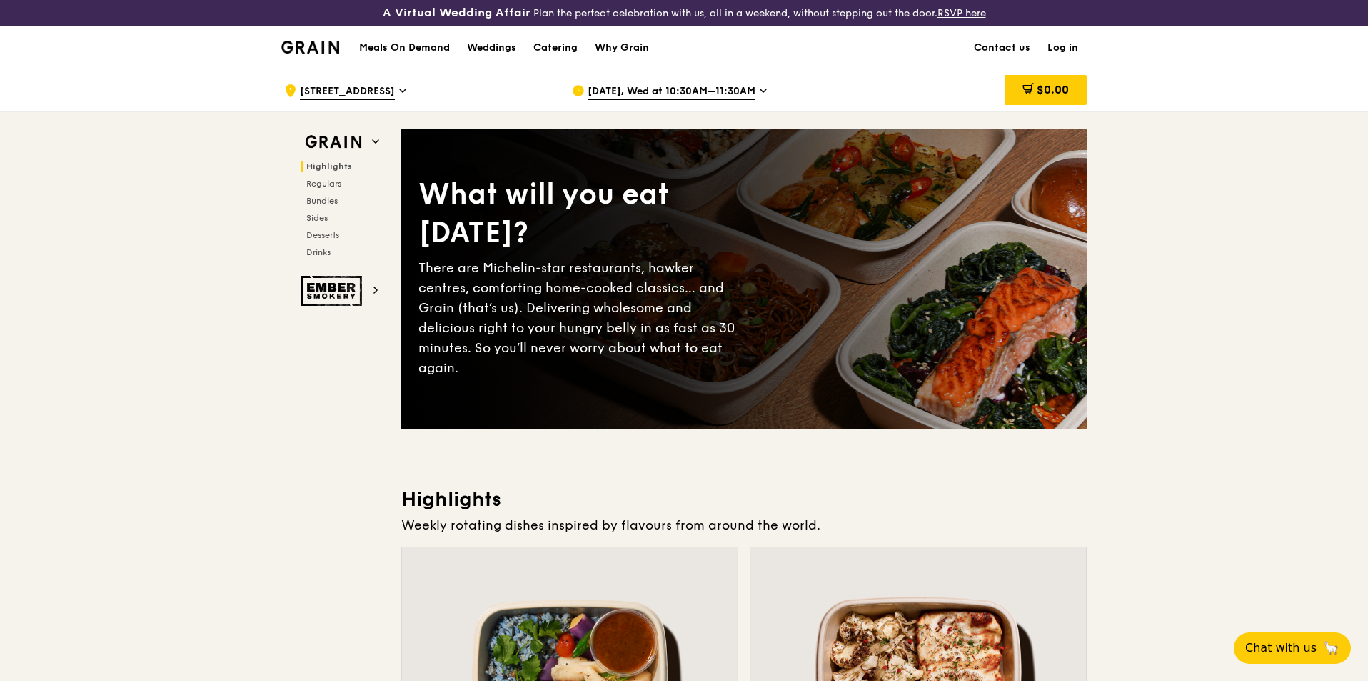
scroll to position [428, 0]
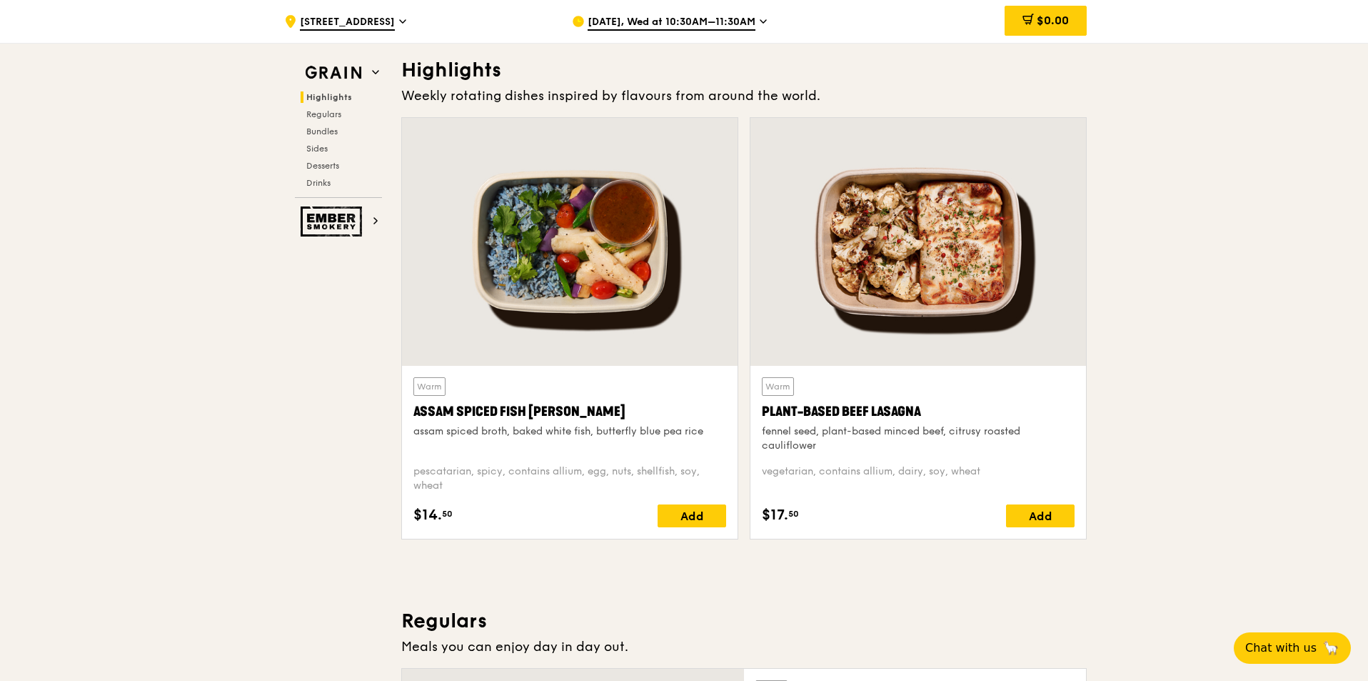
click at [579, 294] on div at bounding box center [570, 242] width 336 height 248
click at [894, 311] on div at bounding box center [919, 242] width 336 height 248
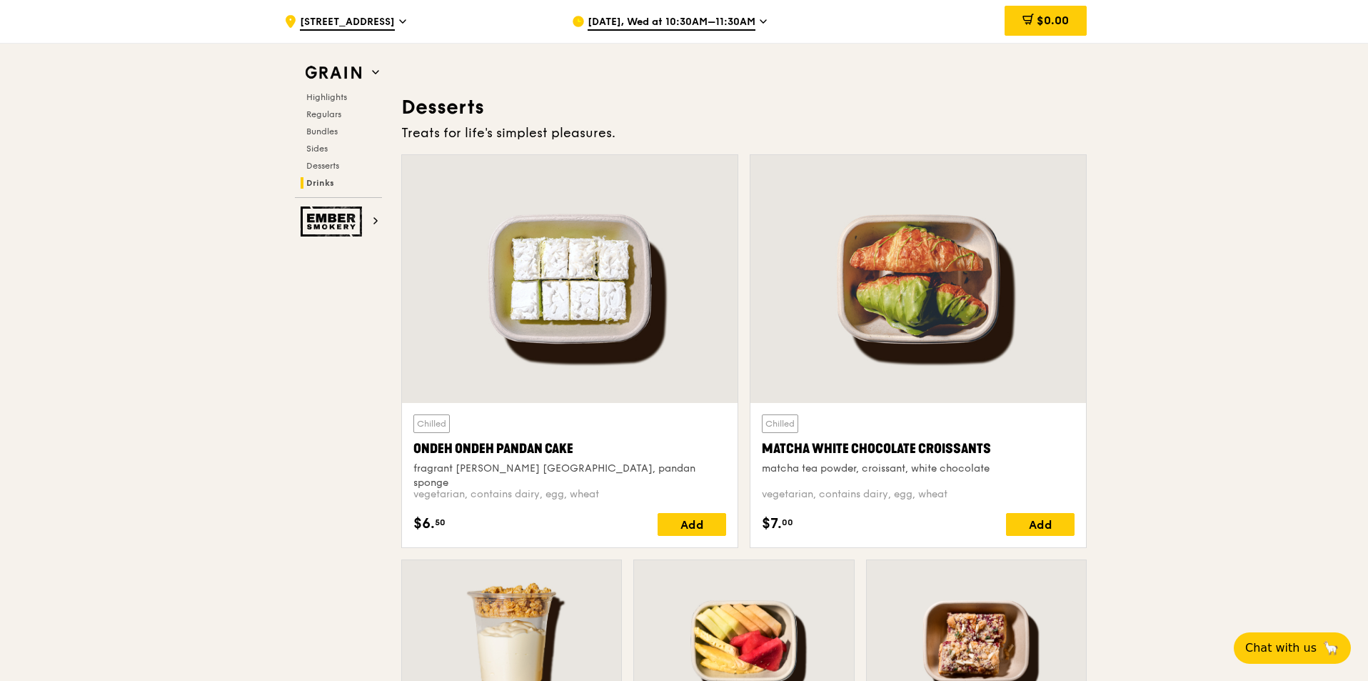
scroll to position [5472, 0]
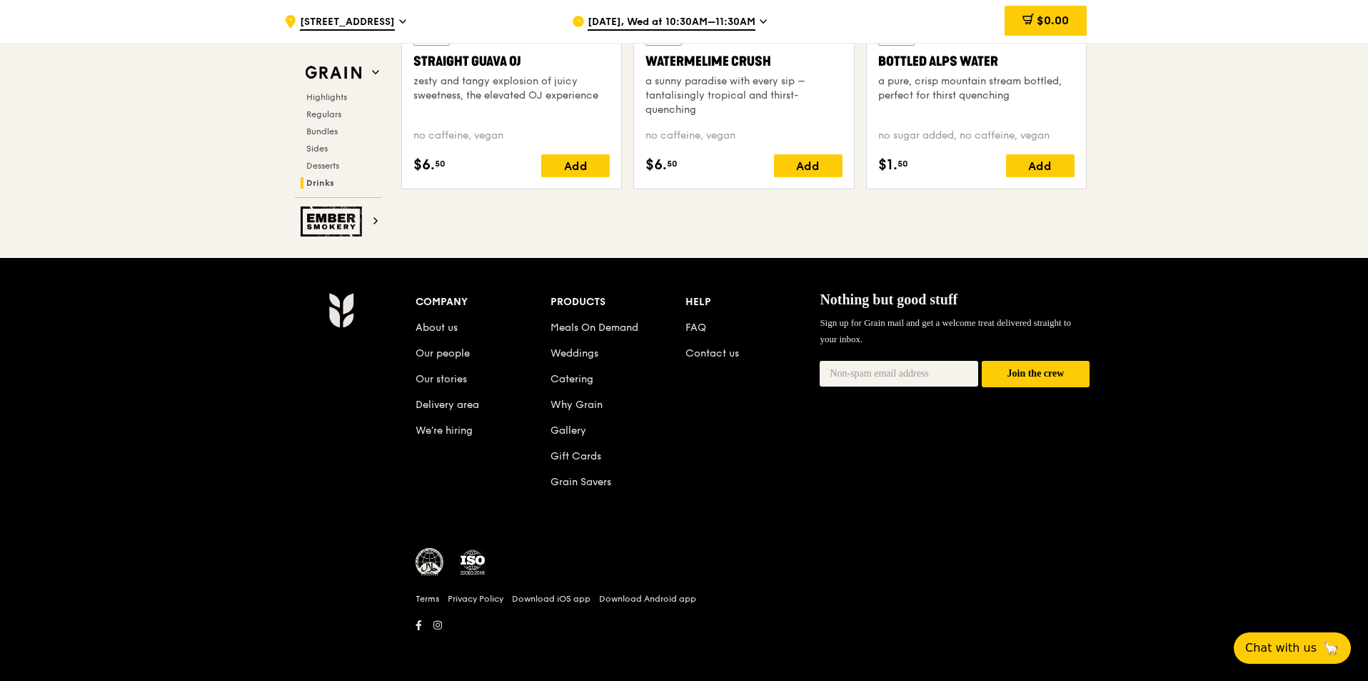
drag, startPoint x: 206, startPoint y: 91, endPoint x: 186, endPoint y: 493, distance: 401.8
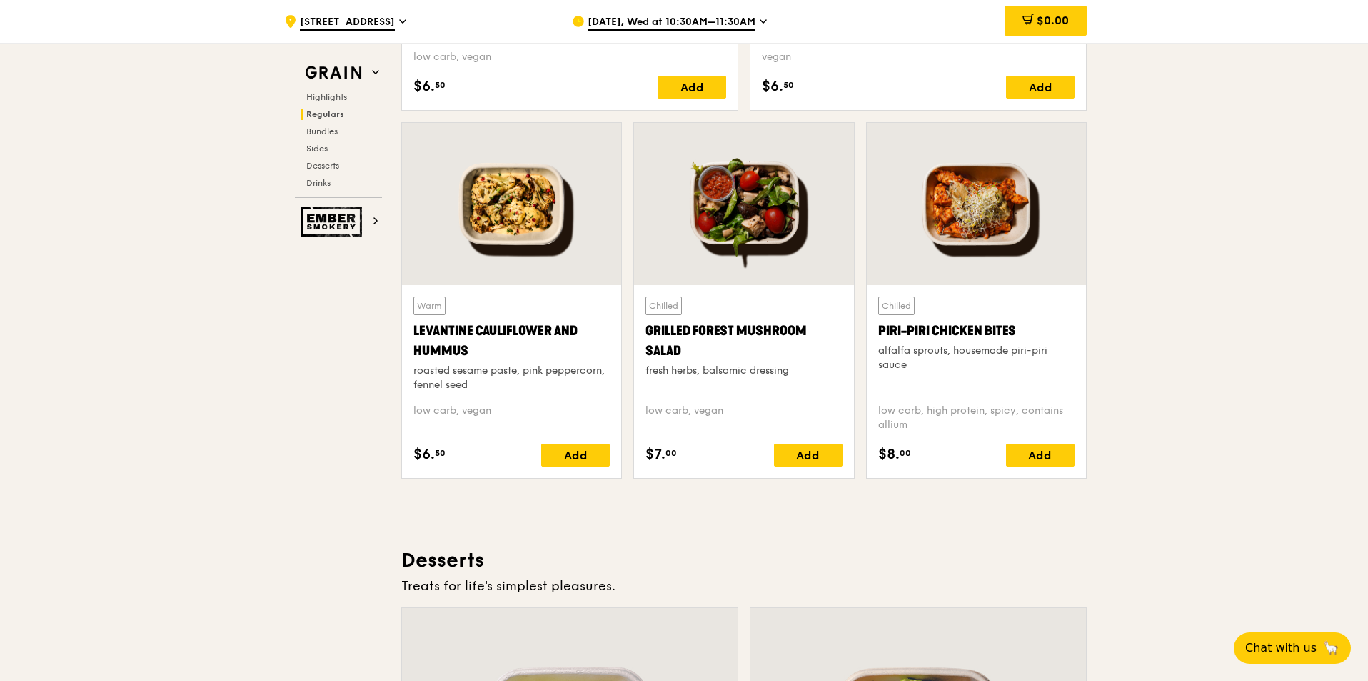
scroll to position [0, 0]
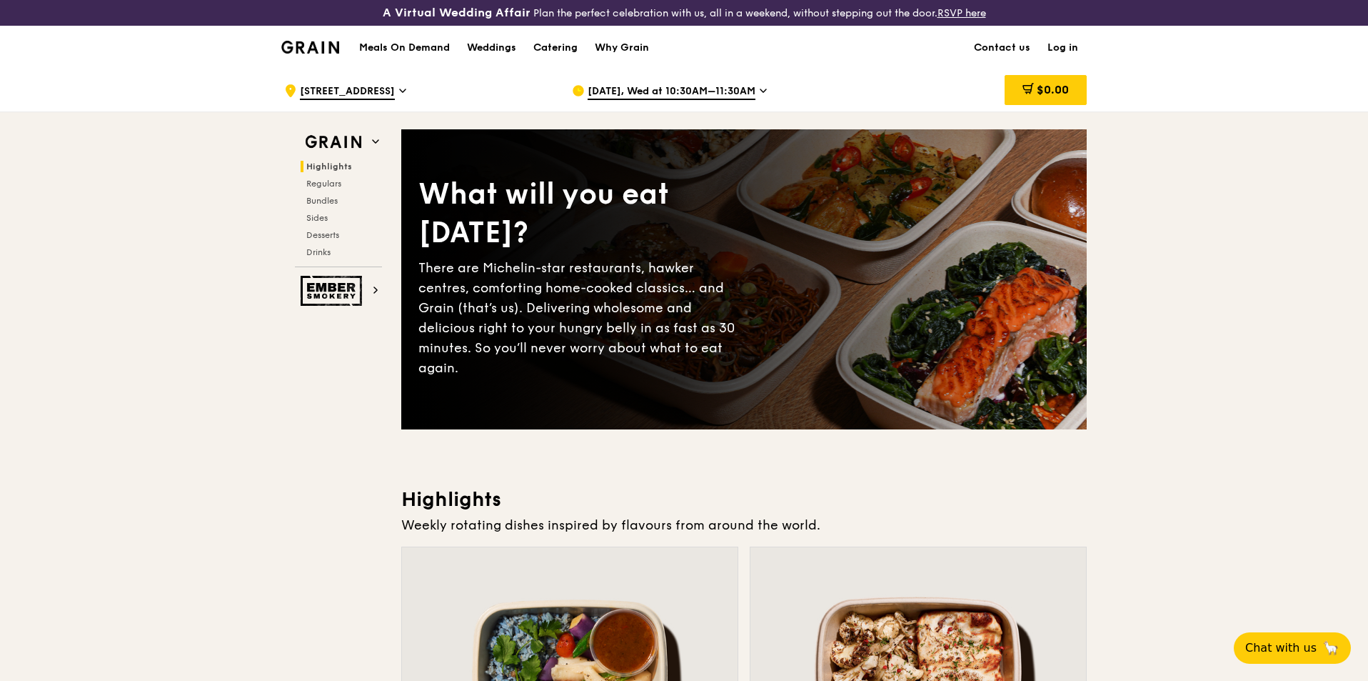
drag, startPoint x: 224, startPoint y: 426, endPoint x: 32, endPoint y: 36, distance: 435.0
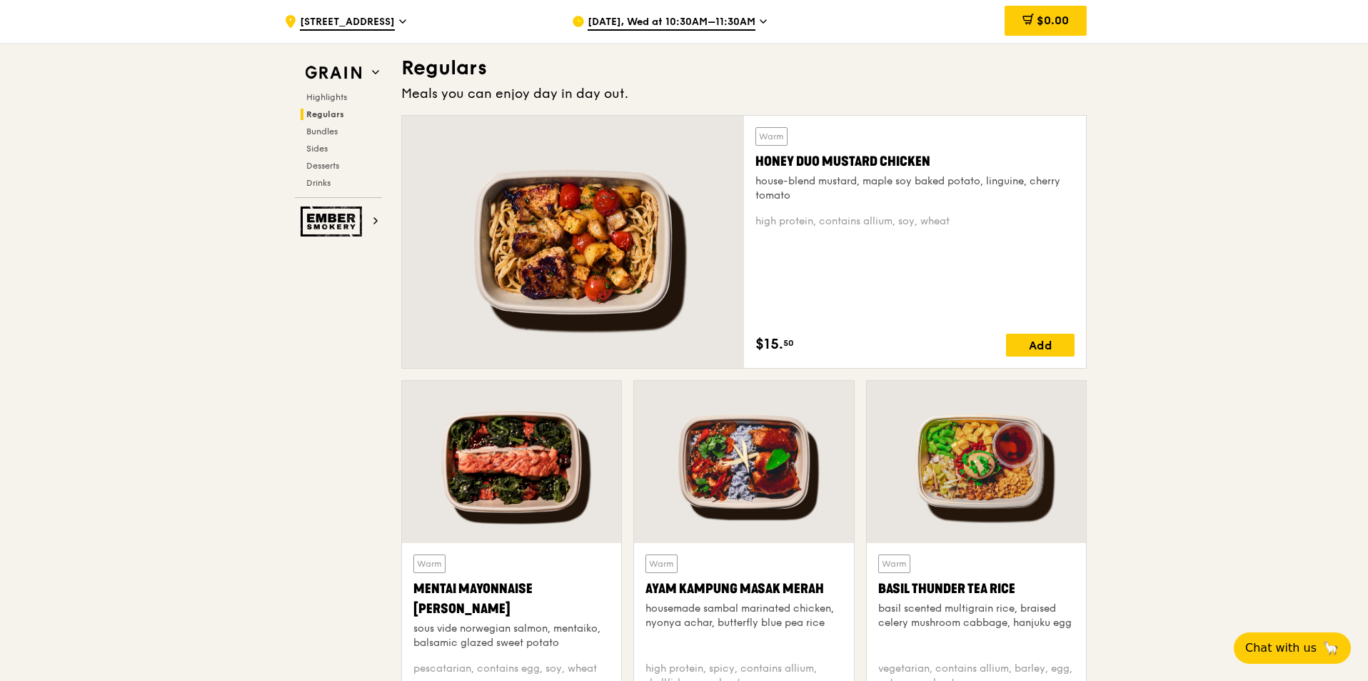
scroll to position [1214, 0]
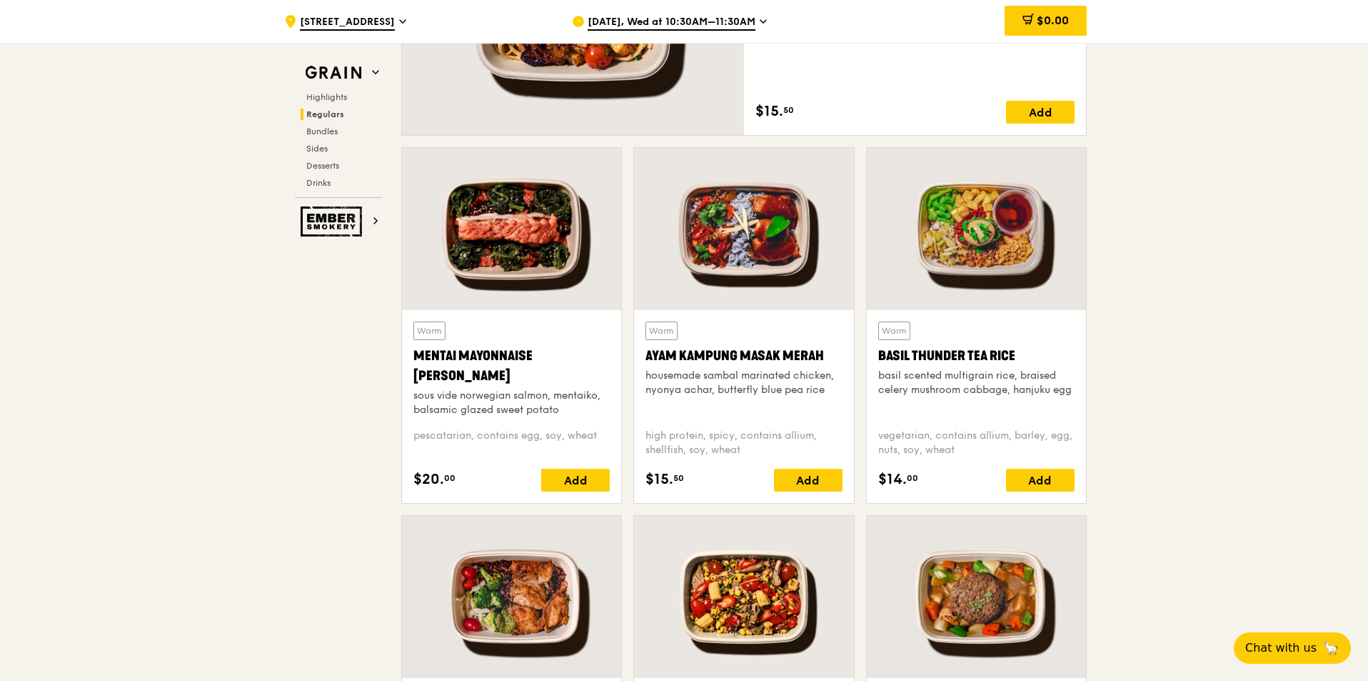
click at [502, 261] on div at bounding box center [511, 229] width 219 height 162
click at [459, 267] on div at bounding box center [511, 229] width 219 height 162
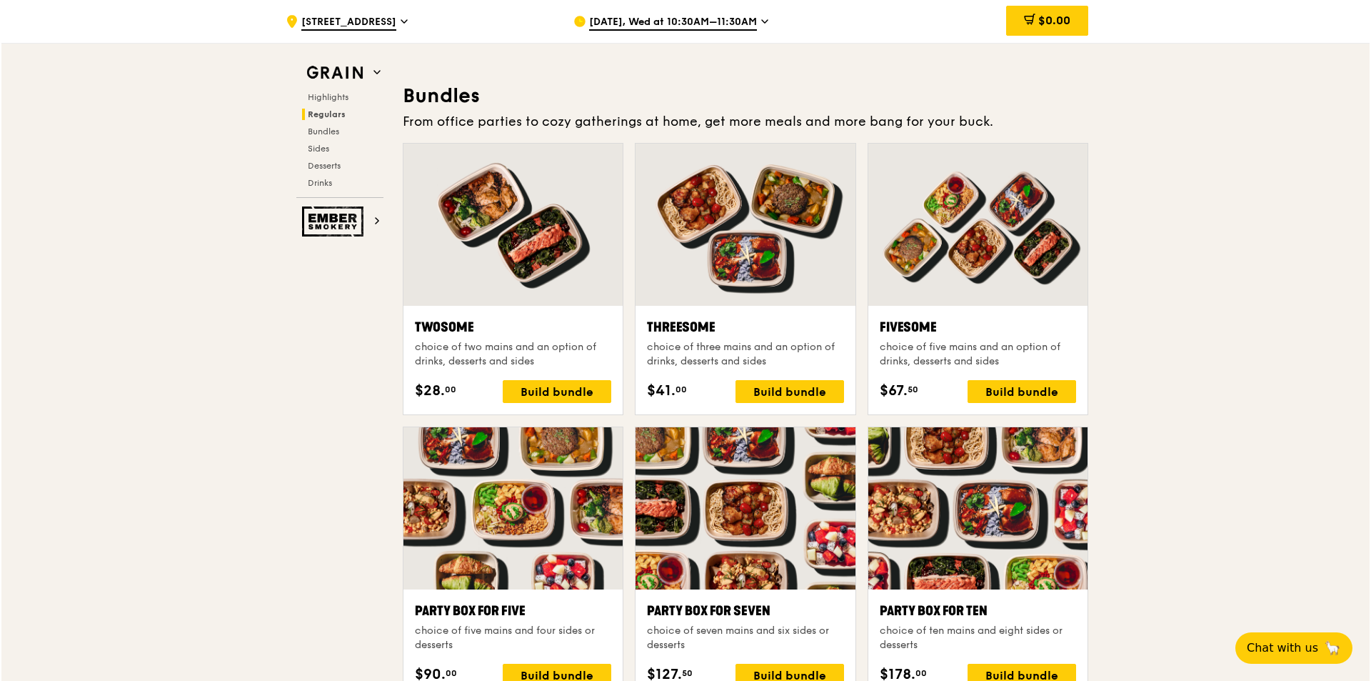
scroll to position [2214, 0]
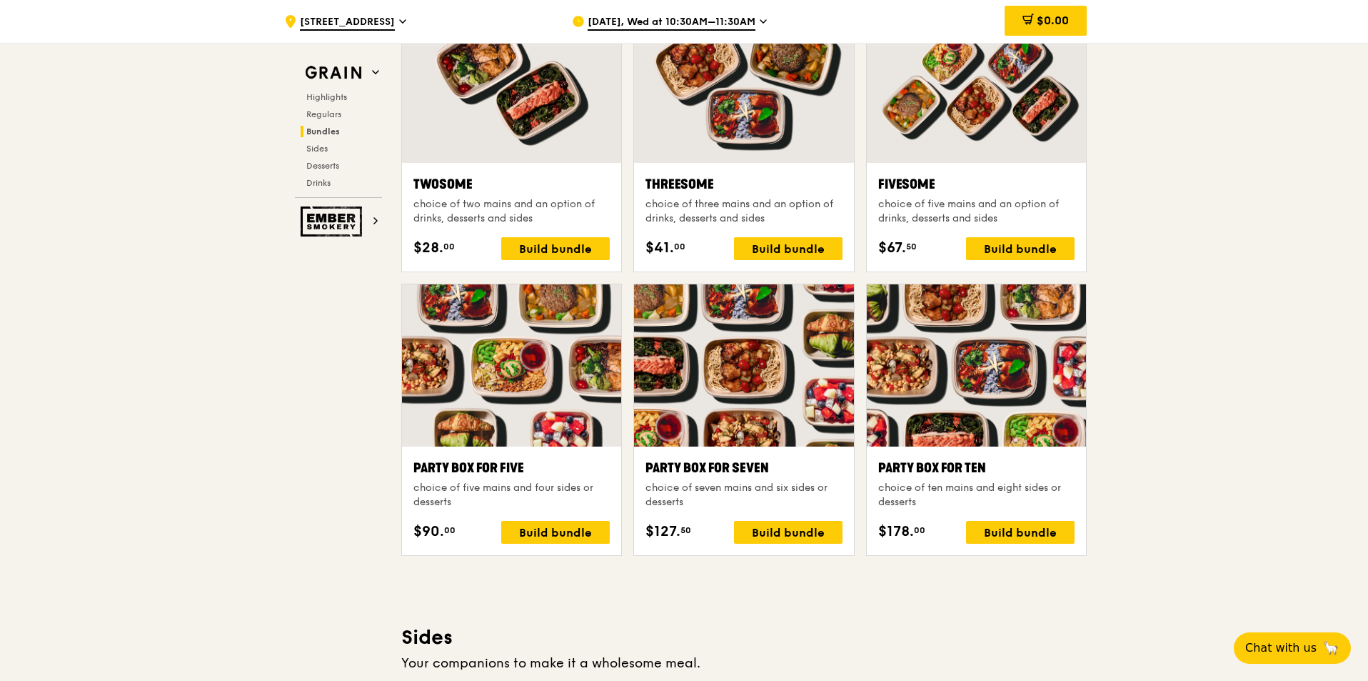
click at [526, 156] on div at bounding box center [511, 82] width 219 height 162
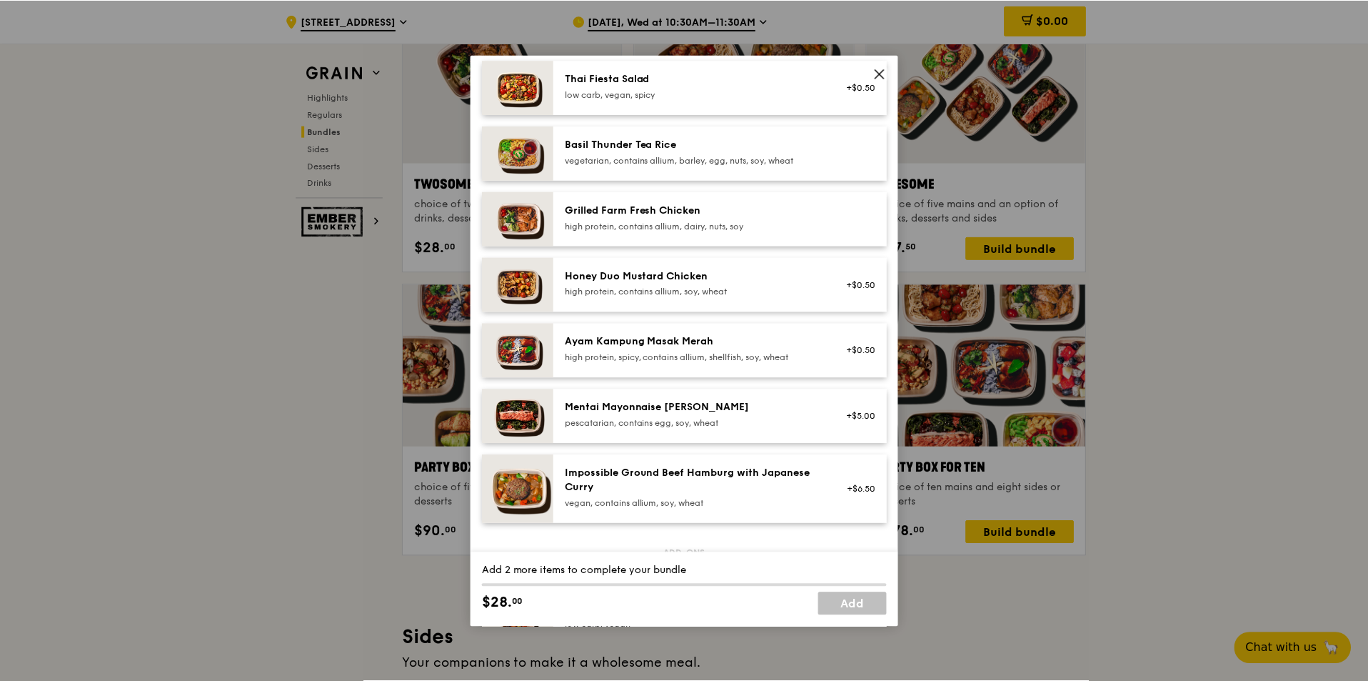
scroll to position [286, 0]
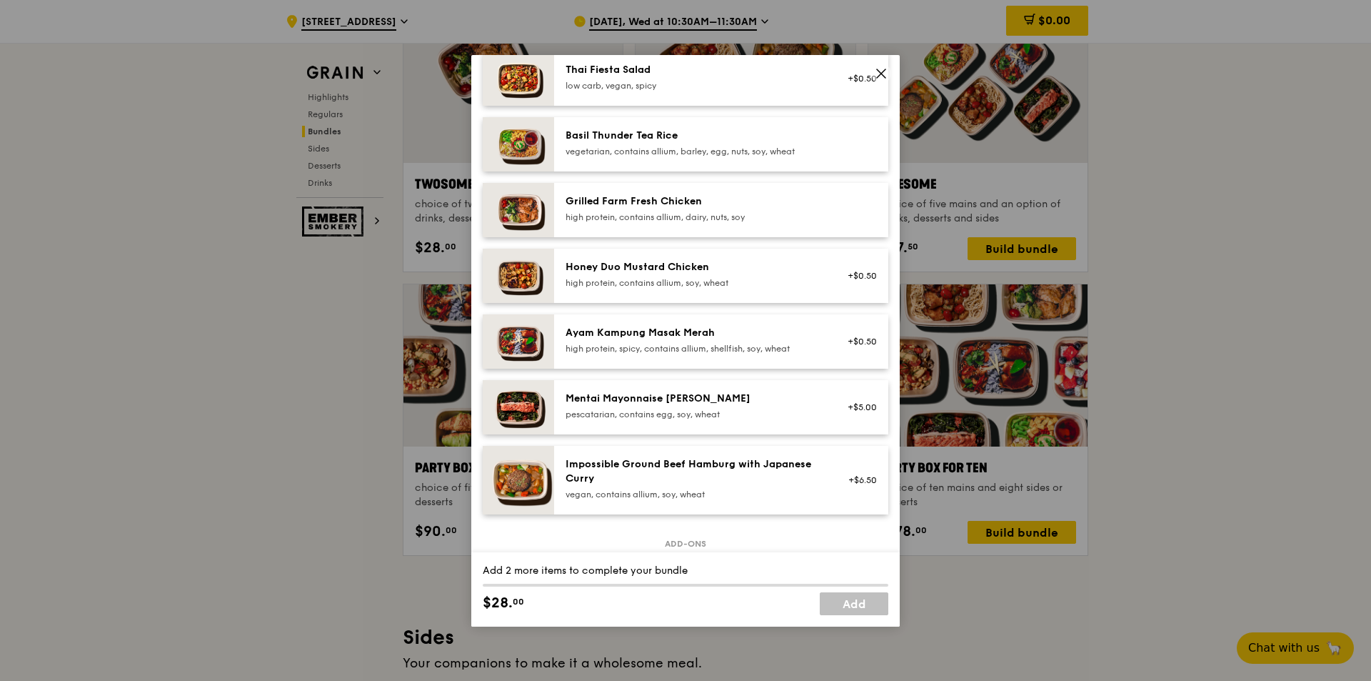
click at [874, 77] on span at bounding box center [881, 74] width 20 height 20
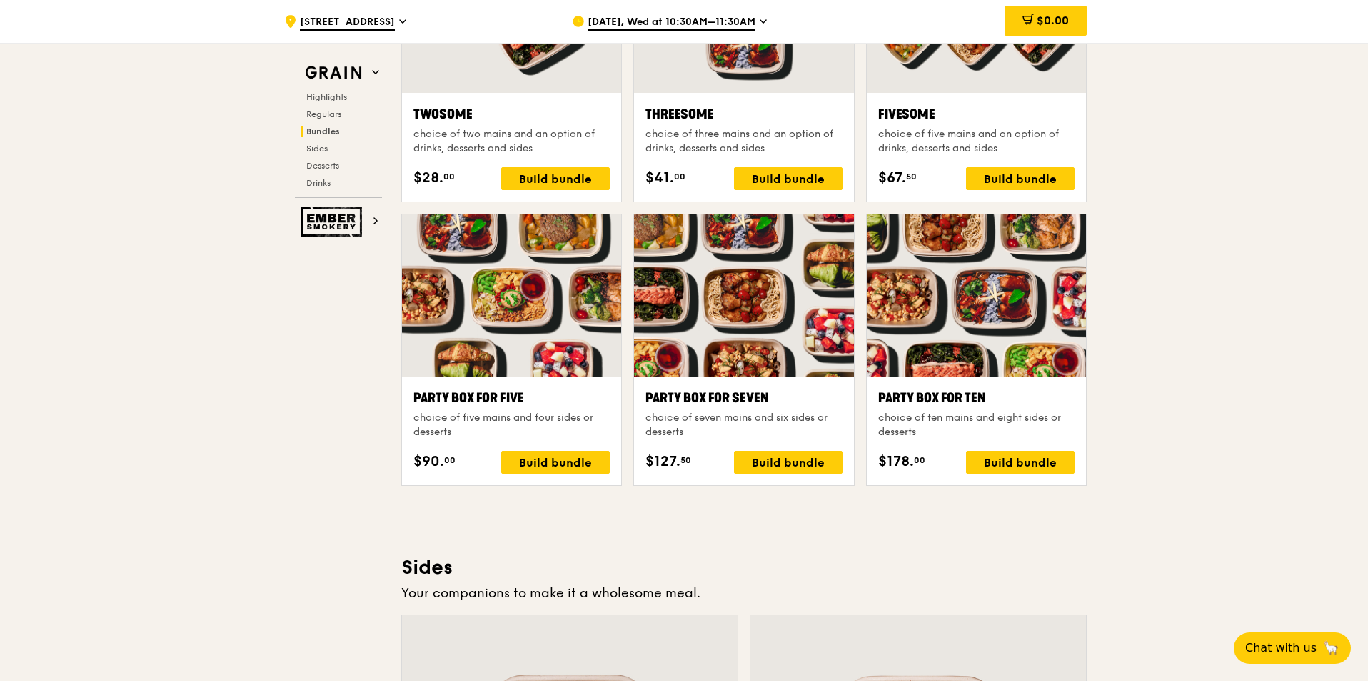
scroll to position [2499, 0]
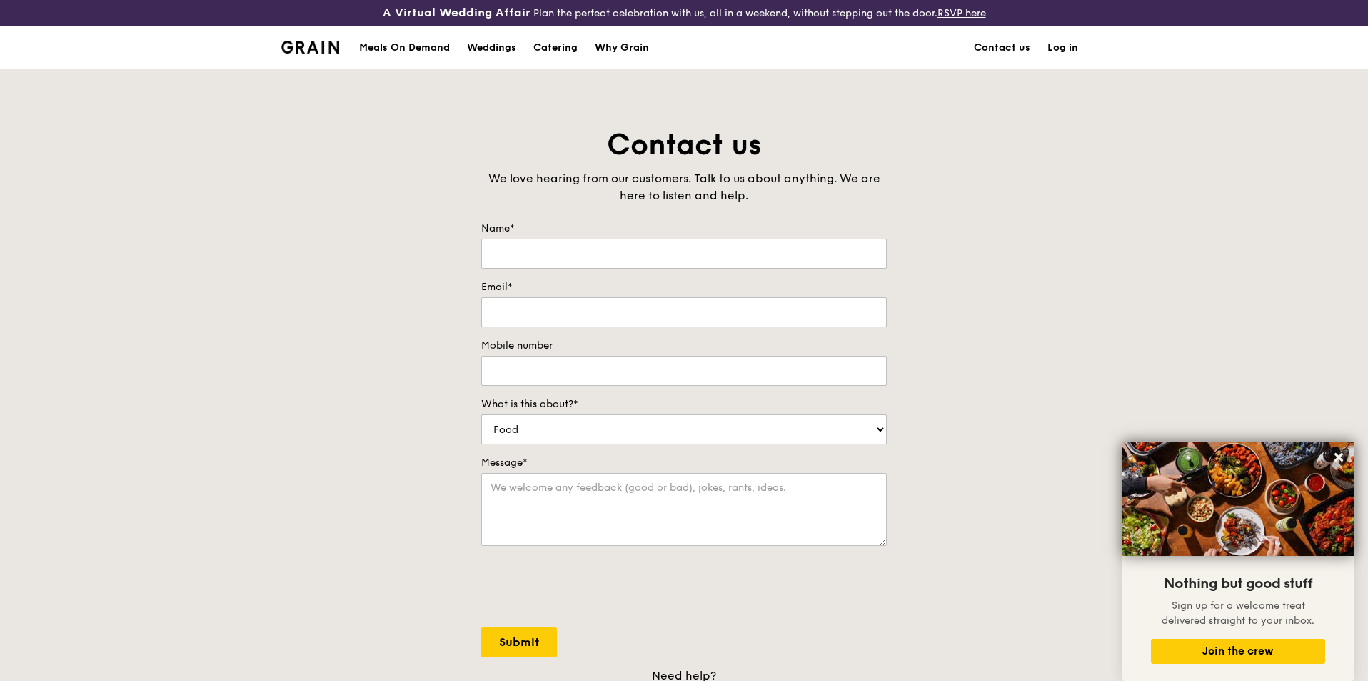
drag, startPoint x: 900, startPoint y: 395, endPoint x: 815, endPoint y: 173, distance: 237.8
